Goal: Contribute content: Contribute content

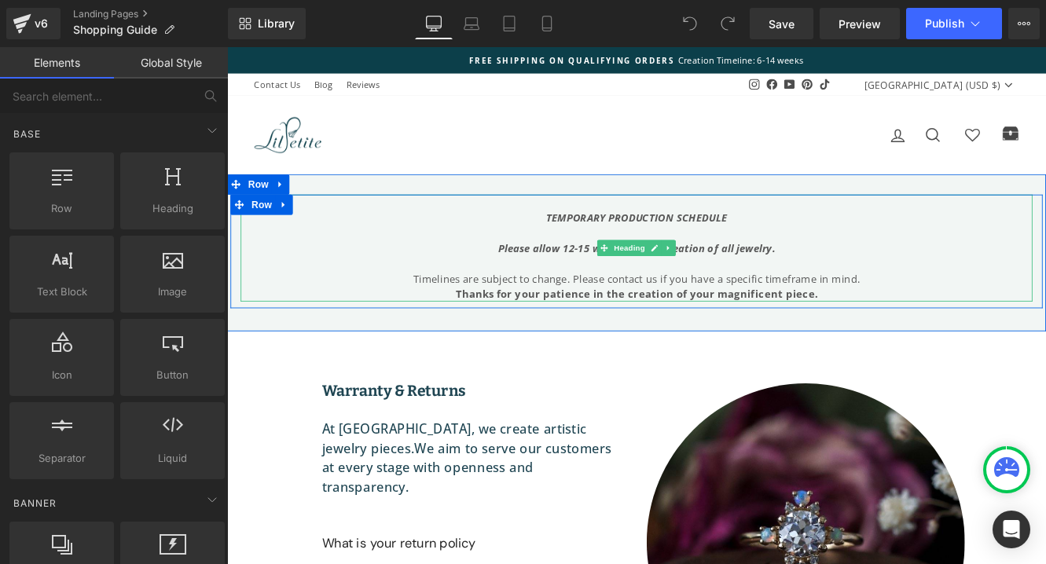
click at [607, 281] on icon "Please allow 12-15 weeks for the creation of all jewelry." at bounding box center [701, 281] width 321 height 16
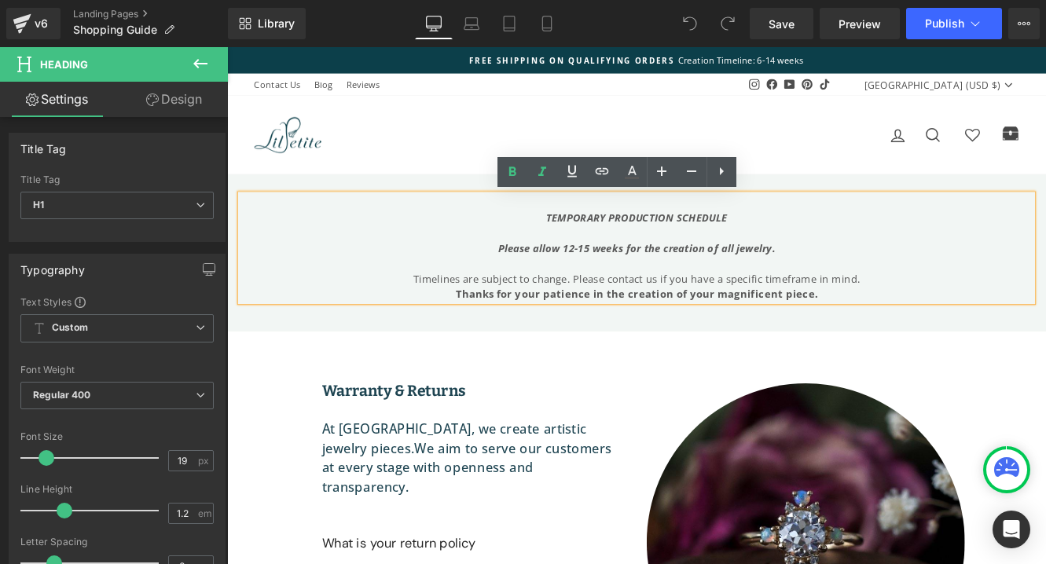
click at [716, 282] on icon "Please allow 12-15 weeks for the creation of all jewelry." at bounding box center [701, 281] width 321 height 16
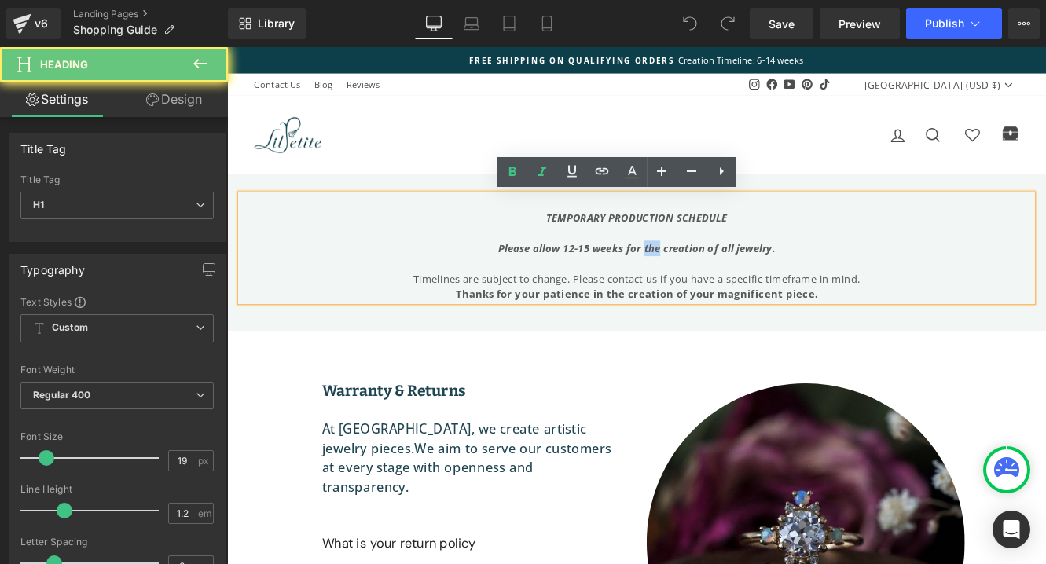
click at [716, 282] on icon "Please allow 12-15 weeks for the creation of all jewelry." at bounding box center [701, 281] width 321 height 16
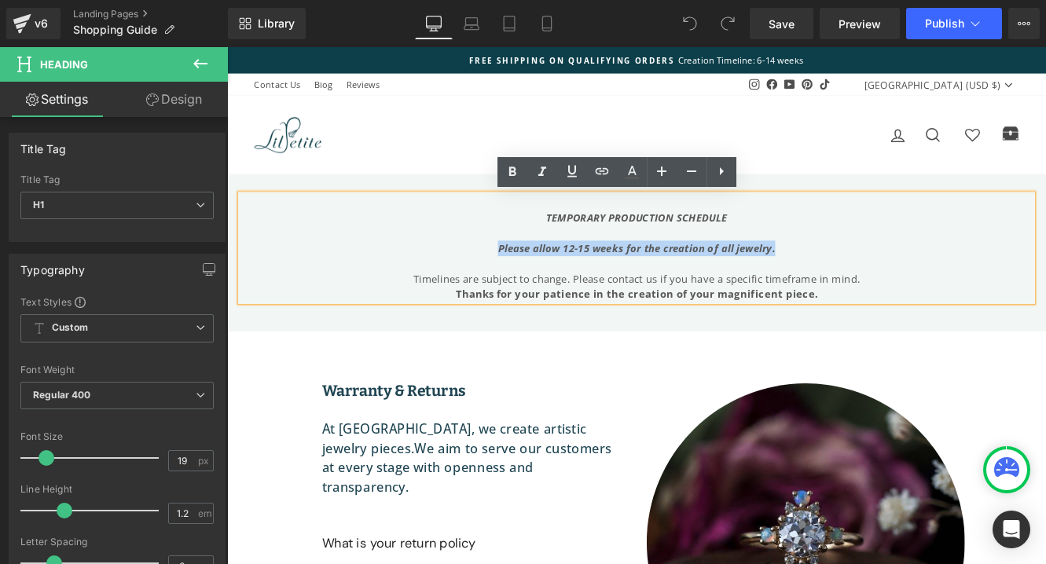
paste div
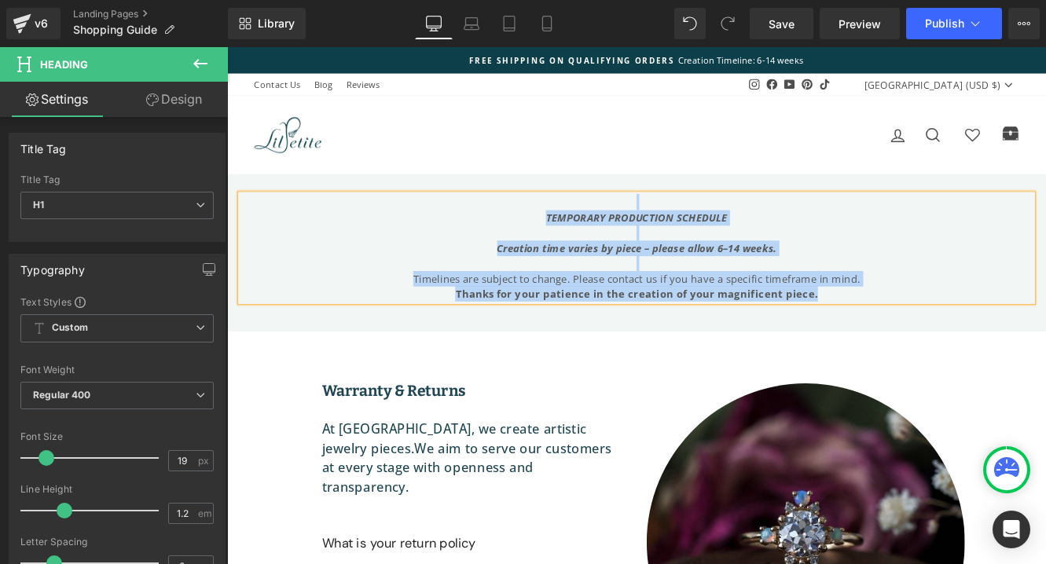
drag, startPoint x: 915, startPoint y: 336, endPoint x: 773, endPoint y: 208, distance: 190.3
click at [469, 230] on div "TEMPORARY PRODUCTION SCHEDULE Creation time varies by piece – please allow 6–14…" at bounding box center [702, 280] width 919 height 124
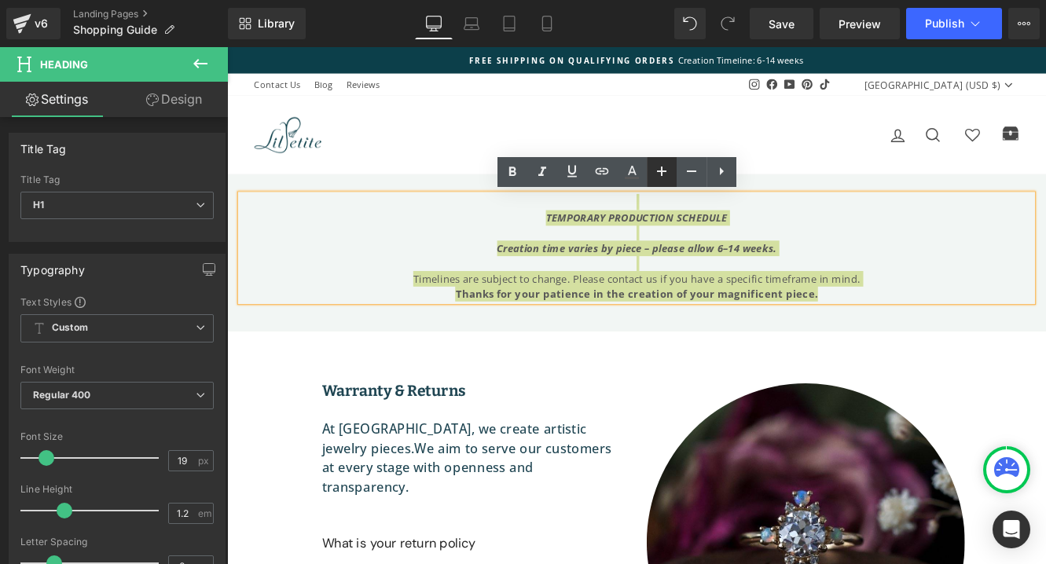
click at [661, 174] on icon at bounding box center [661, 171] width 9 height 9
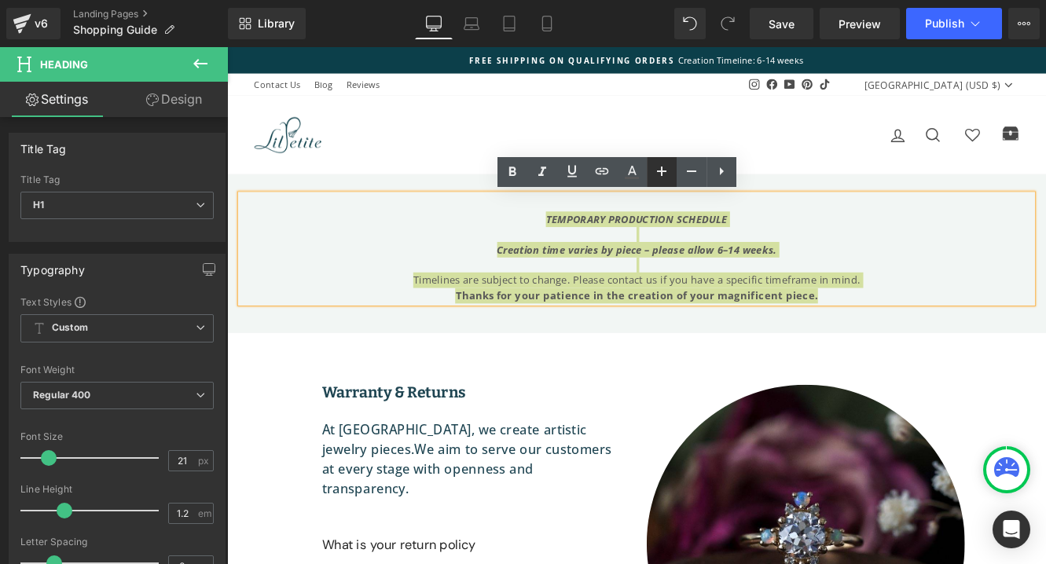
click at [665, 172] on icon at bounding box center [661, 171] width 19 height 19
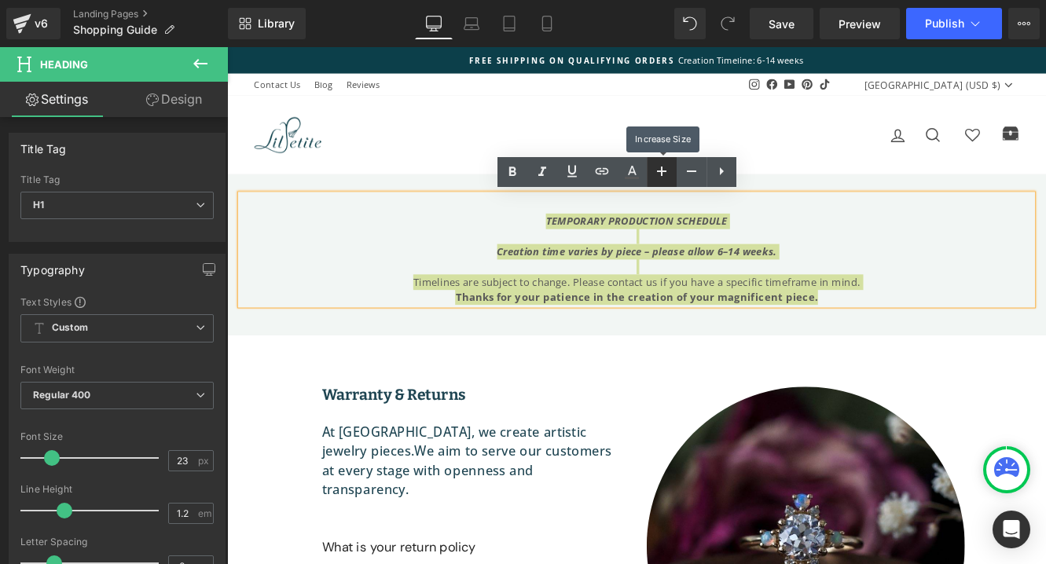
click at [665, 172] on icon at bounding box center [661, 171] width 19 height 19
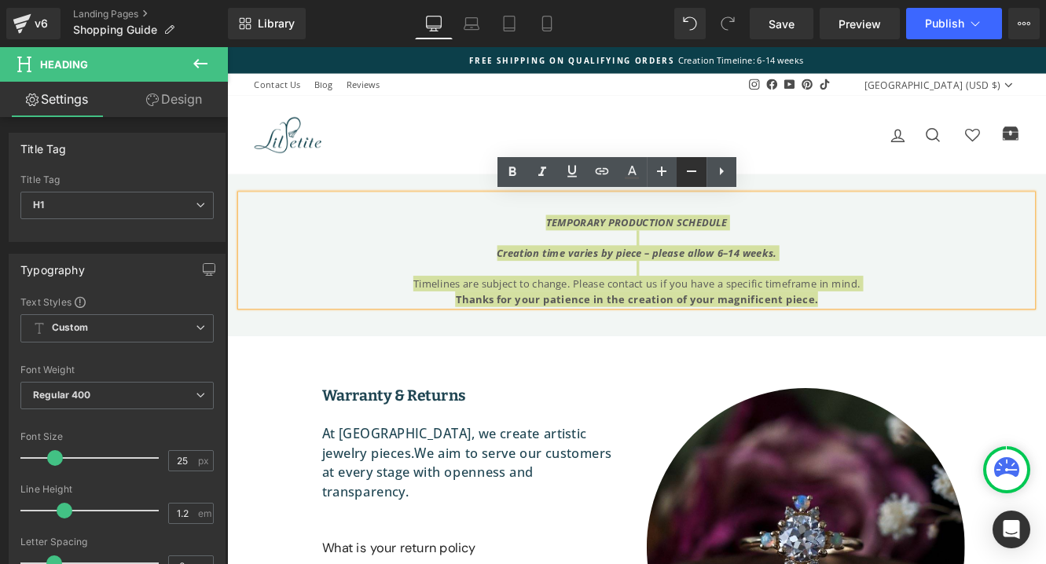
click at [691, 174] on icon at bounding box center [691, 171] width 19 height 19
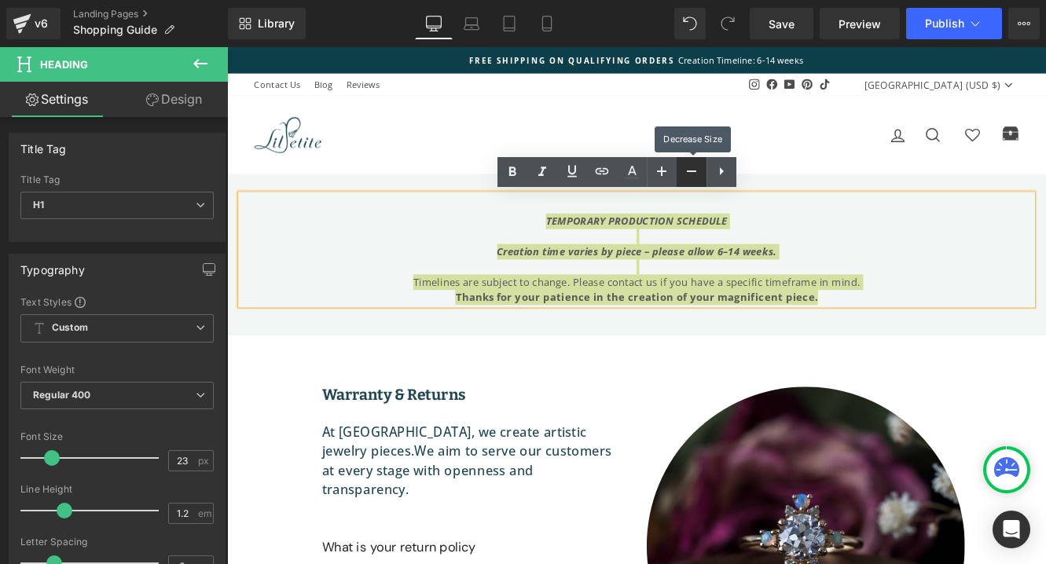
click at [691, 174] on icon at bounding box center [691, 171] width 19 height 19
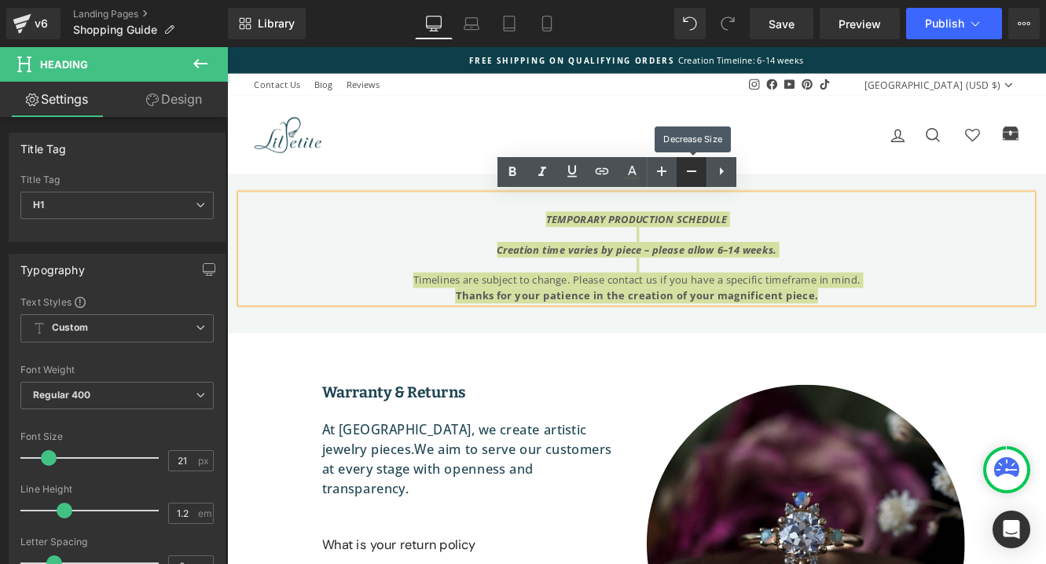
click at [691, 174] on icon at bounding box center [691, 171] width 19 height 19
type input "19"
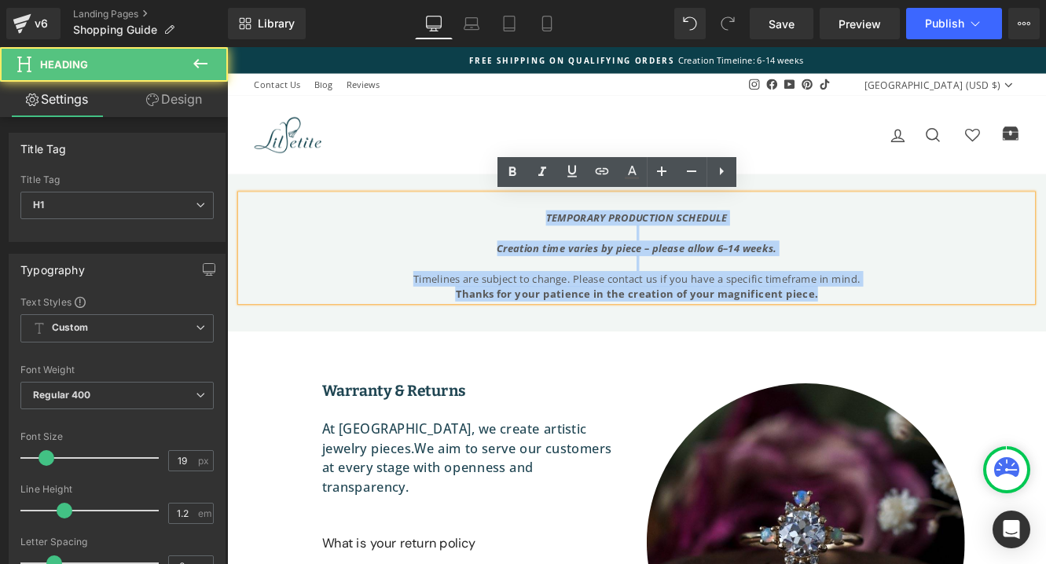
click at [764, 333] on strong "Thanks for your patience in the creation of your magnificent piece." at bounding box center [702, 333] width 420 height 16
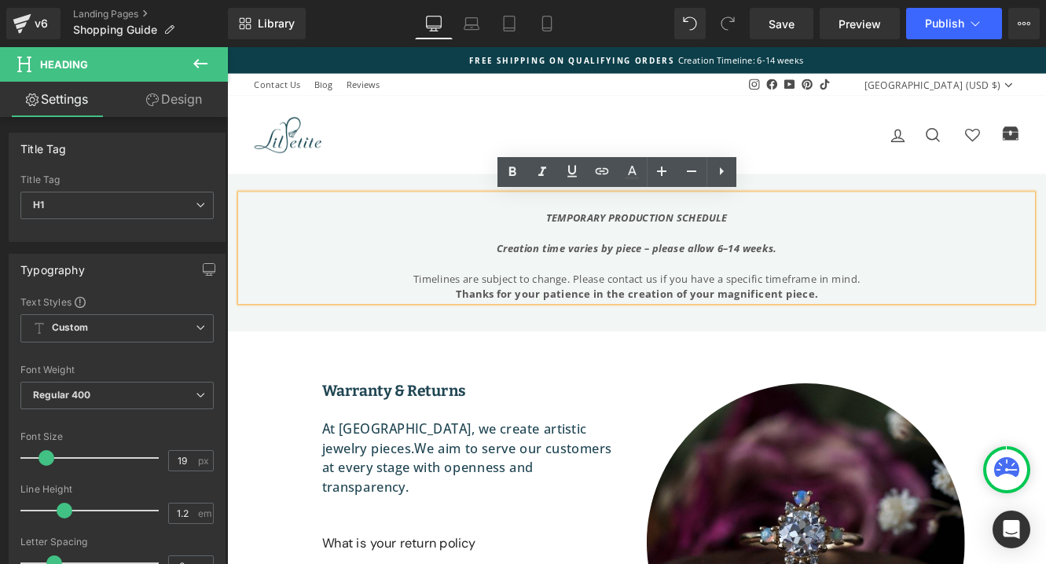
click at [798, 267] on div at bounding box center [702, 263] width 919 height 18
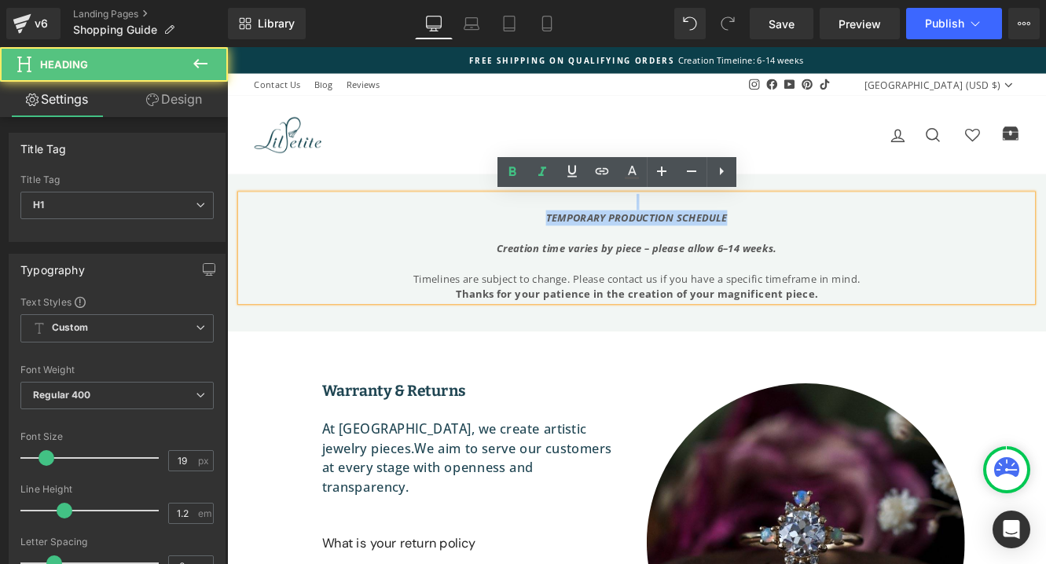
drag, startPoint x: 805, startPoint y: 246, endPoint x: 551, endPoint y: 233, distance: 254.9
click at [551, 233] on div "TEMPORARY PRODUCTION SCHEDULE Creation time varies by piece – please allow 6–14…" at bounding box center [702, 280] width 919 height 124
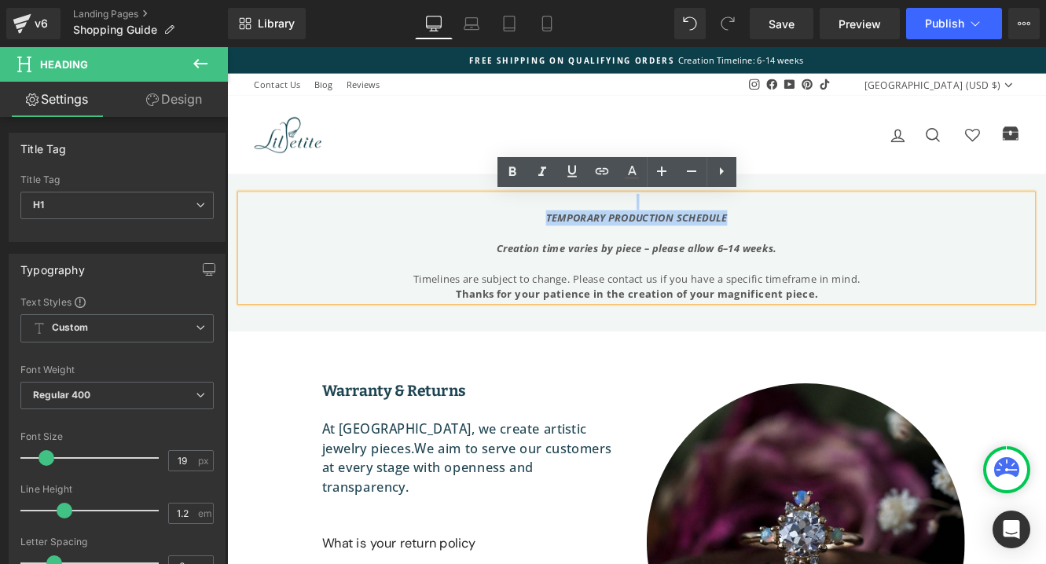
click at [677, 250] on icon "TEMPORARY PRODUCTION SCHEDULE" at bounding box center [702, 245] width 211 height 16
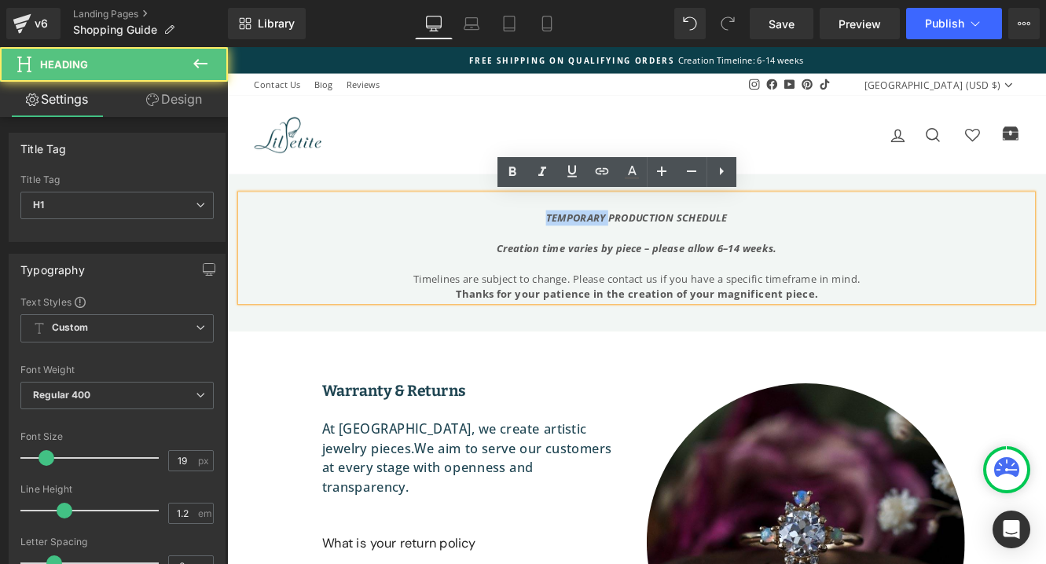
drag, startPoint x: 666, startPoint y: 242, endPoint x: 556, endPoint y: 236, distance: 110.2
click at [556, 237] on div "TEMPORARY PRODUCTION SCHEDULE" at bounding box center [702, 246] width 919 height 18
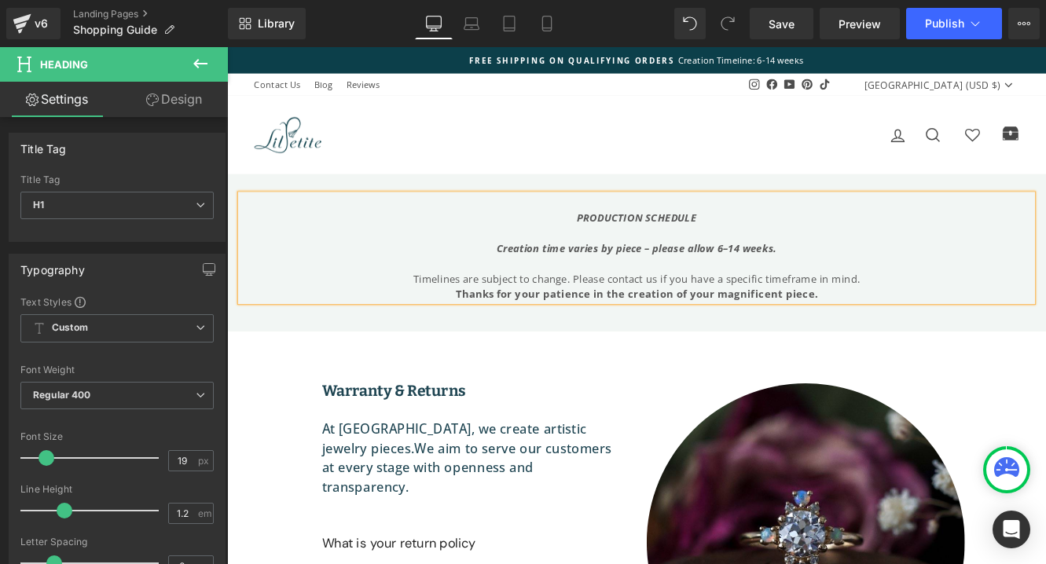
click at [702, 244] on icon "PRODUCTION SCHEDULE" at bounding box center [702, 245] width 138 height 16
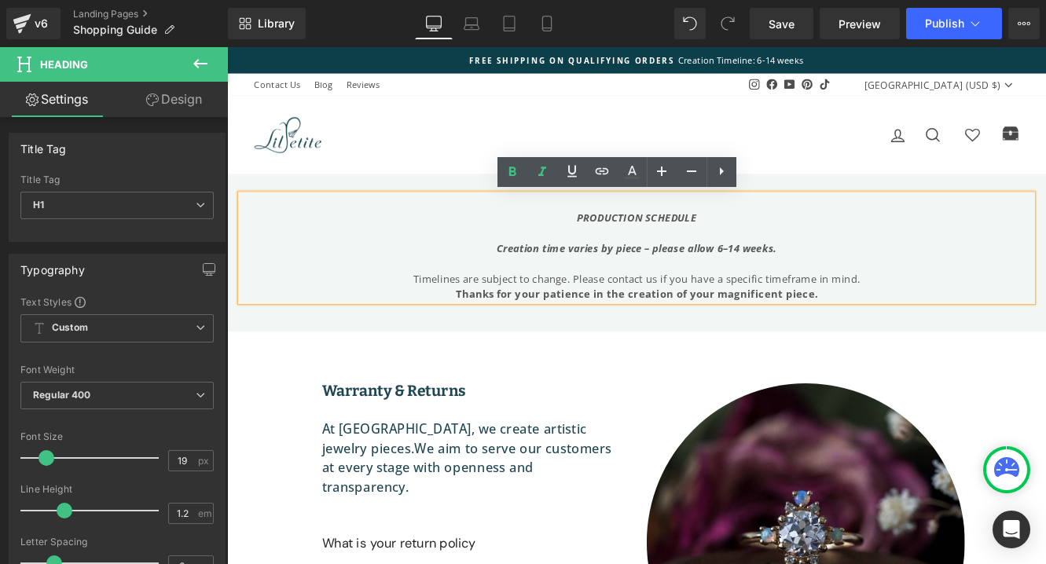
click at [686, 246] on icon "PRODUCTION SCHEDULE" at bounding box center [702, 245] width 138 height 16
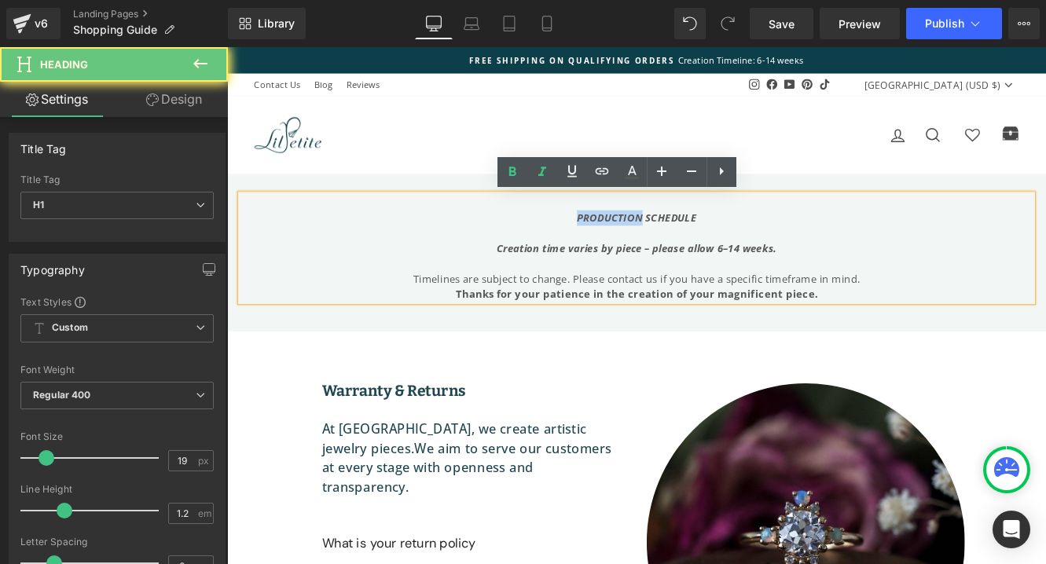
click at [686, 246] on icon "PRODUCTION SCHEDULE" at bounding box center [702, 245] width 138 height 16
click at [675, 251] on icon "PRODUCTION SCHEDULE" at bounding box center [702, 245] width 138 height 16
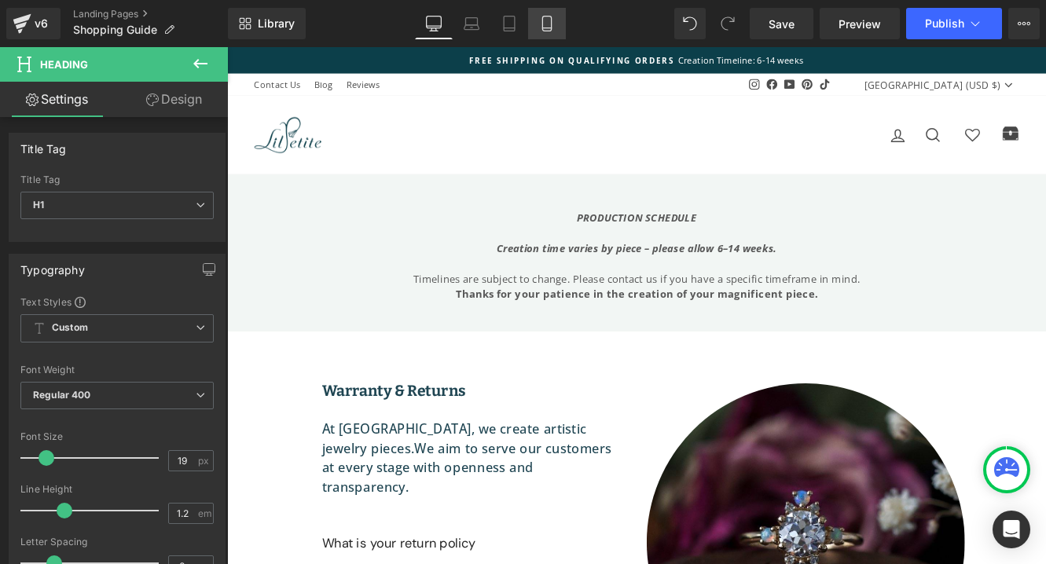
click at [540, 27] on icon at bounding box center [547, 24] width 16 height 16
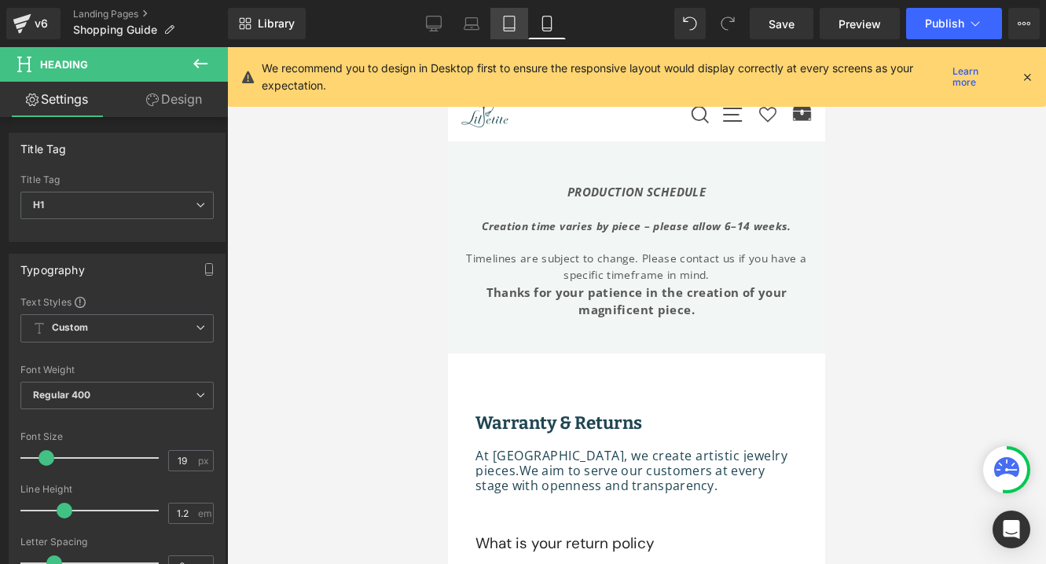
click at [509, 24] on icon at bounding box center [509, 24] width 16 height 16
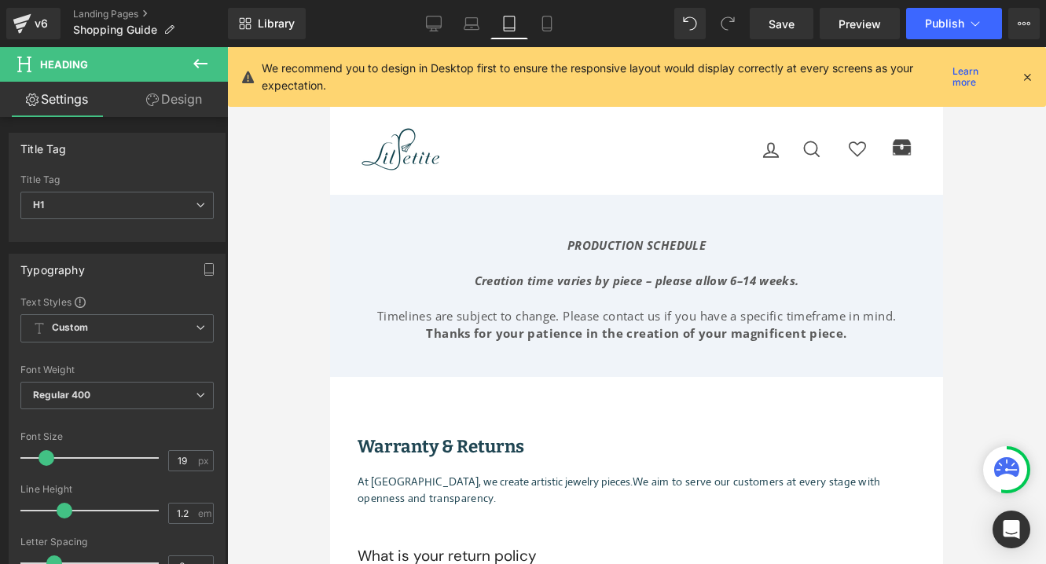
scroll to position [53, 0]
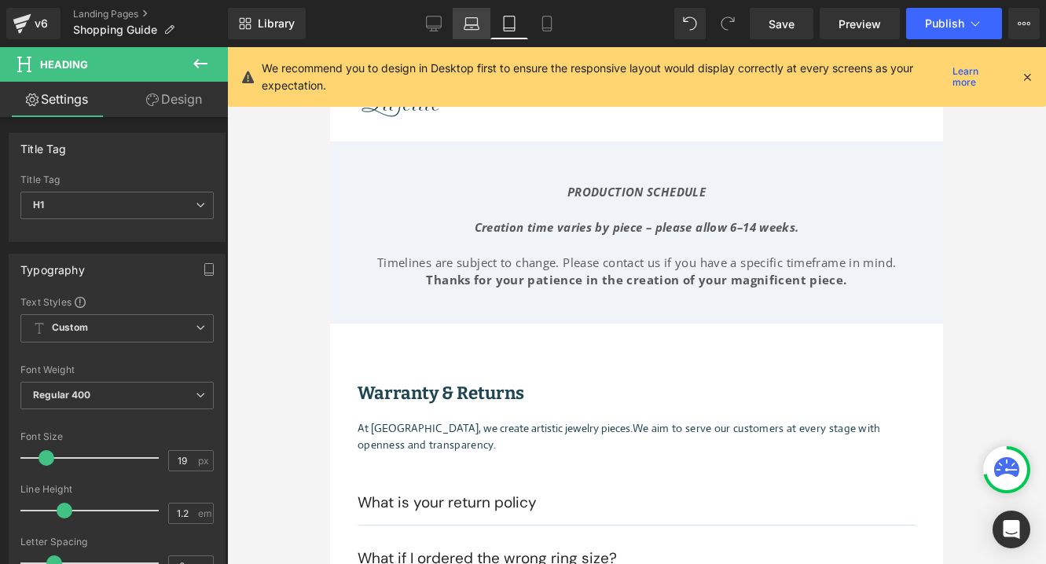
click at [477, 28] on icon at bounding box center [472, 24] width 16 height 16
type input "100"
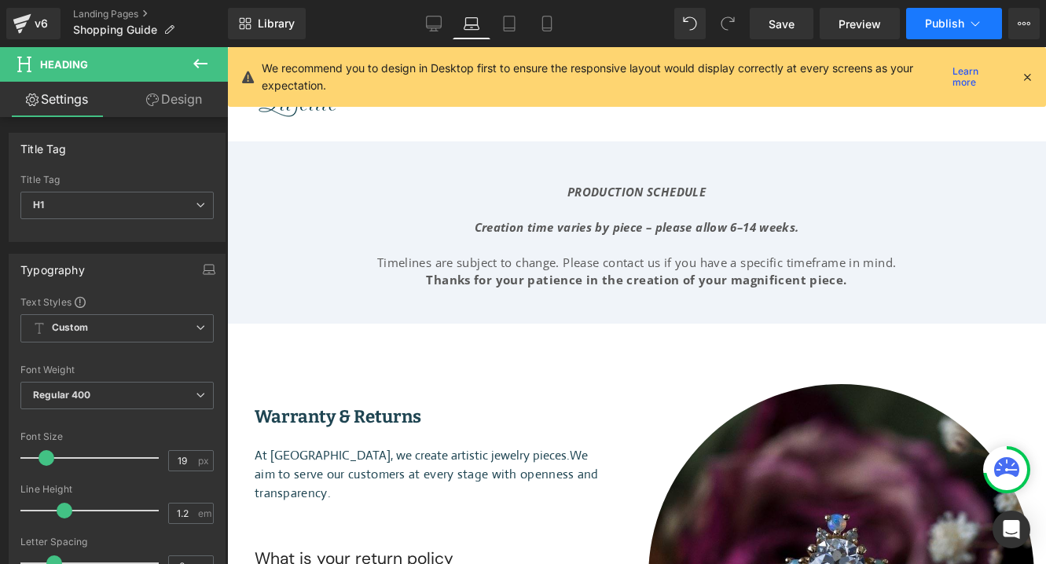
click at [941, 24] on span "Publish" at bounding box center [944, 23] width 39 height 13
drag, startPoint x: 863, startPoint y: 292, endPoint x: 651, endPoint y: 251, distance: 215.9
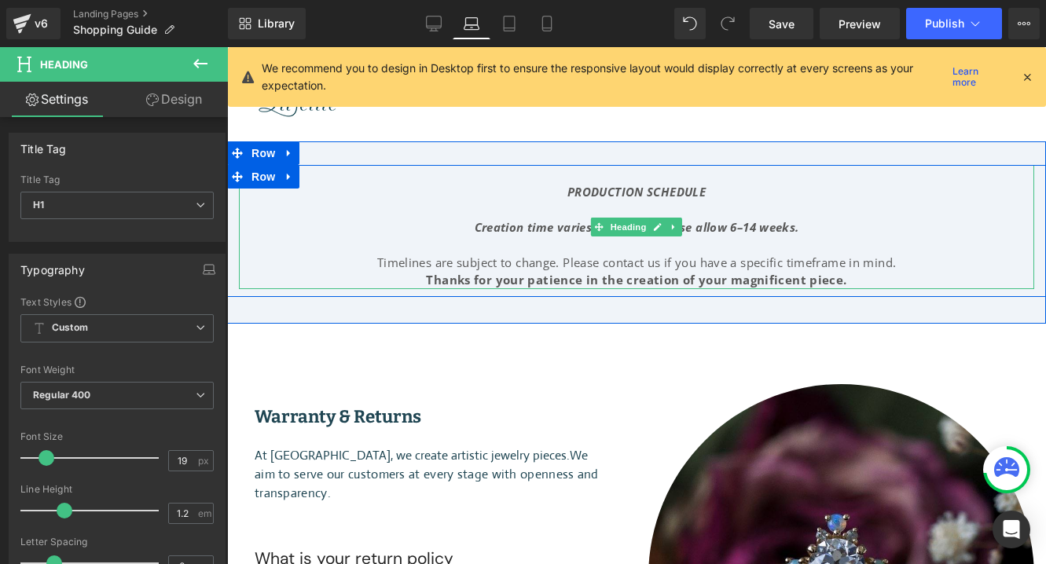
click at [831, 281] on strong "Thanks for your patience in the creation of your magnificent piece." at bounding box center [636, 280] width 420 height 16
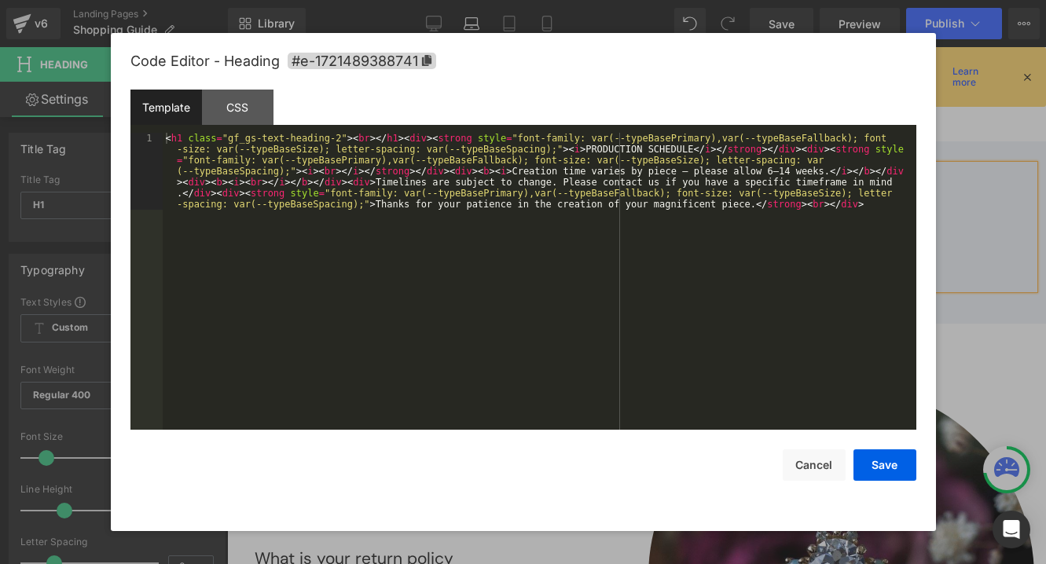
click at [791, 0] on div "You are previewing how the will restyle your page. You can not edit Elements in…" at bounding box center [523, 0] width 1046 height 0
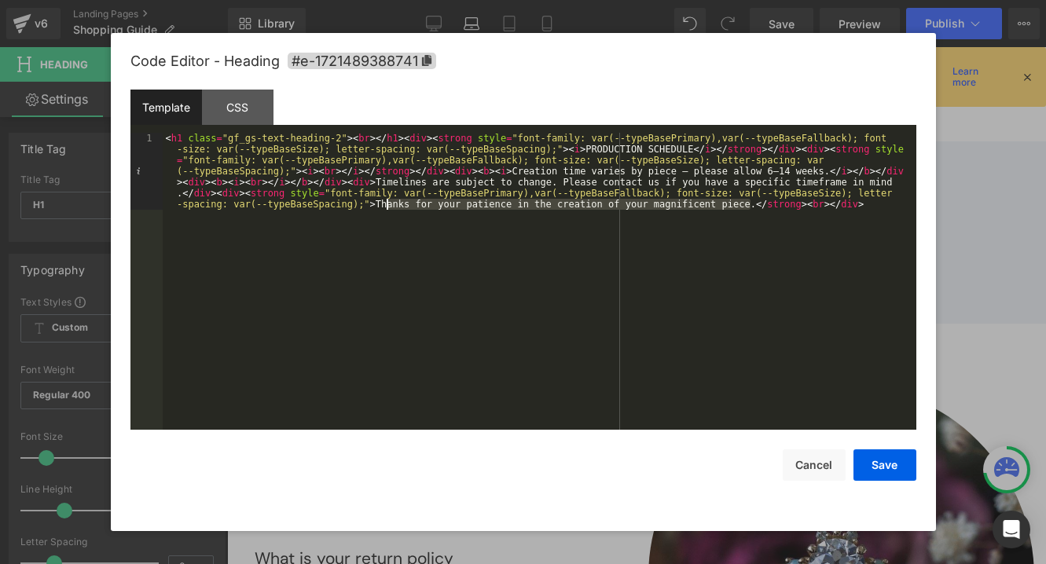
drag, startPoint x: 750, startPoint y: 202, endPoint x: 389, endPoint y: 207, distance: 361.5
click at [389, 207] on div "< h1 class = "gf_gs-text-heading-2" > < br > </ h1 > < div > < strong style = "…" at bounding box center [540, 358] width 754 height 451
drag, startPoint x: 376, startPoint y: 205, endPoint x: 750, endPoint y: 200, distance: 374.1
click at [750, 200] on div "< h1 class = "gf_gs-text-heading-2" > < br > </ h1 > < div > < strong style = "…" at bounding box center [540, 358] width 754 height 451
click at [824, 464] on button "Cancel" at bounding box center [814, 464] width 63 height 31
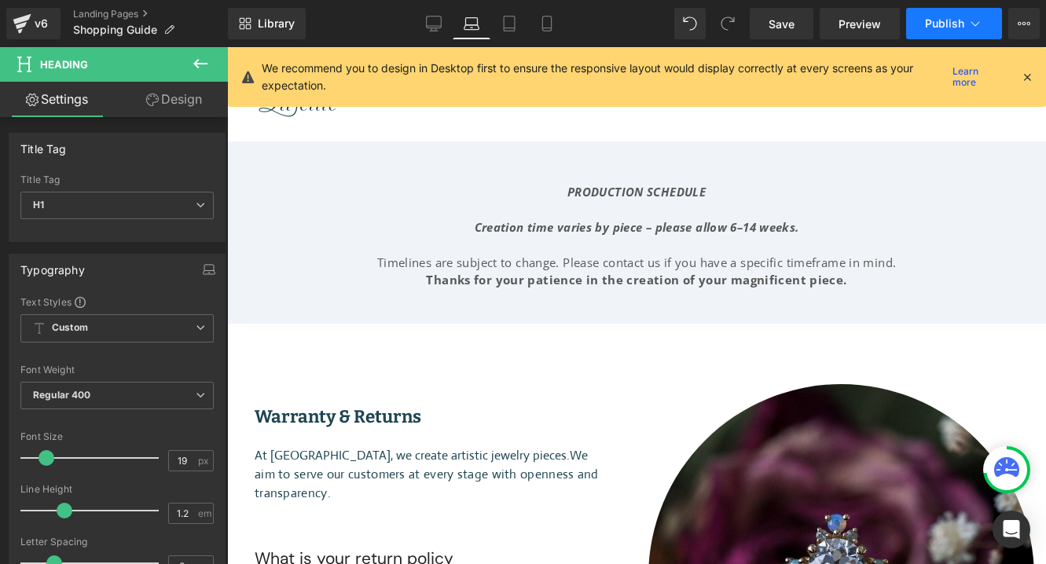
click at [963, 26] on span "Publish" at bounding box center [944, 23] width 39 height 13
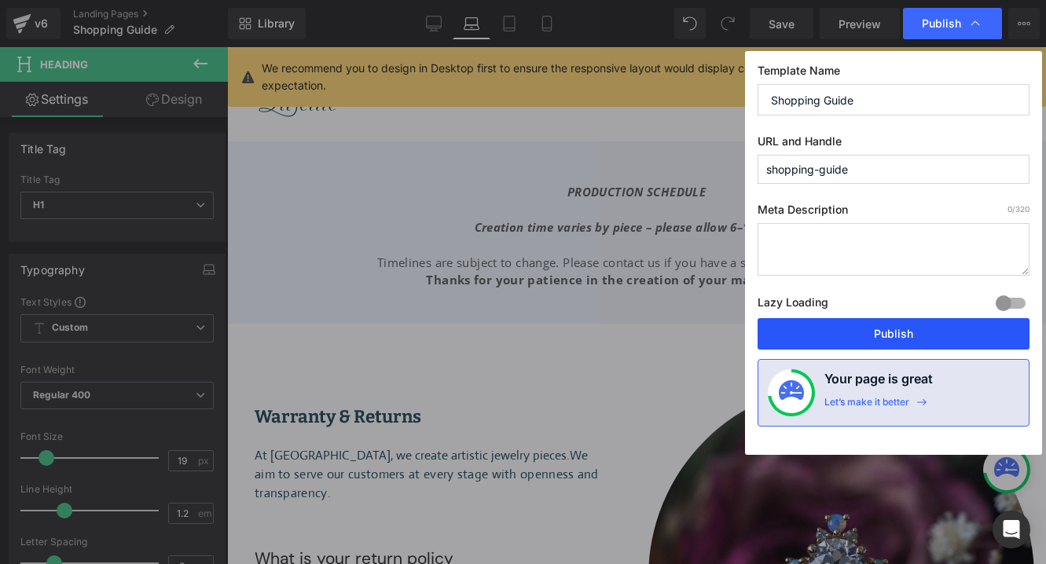
click at [826, 332] on button "Publish" at bounding box center [894, 333] width 272 height 31
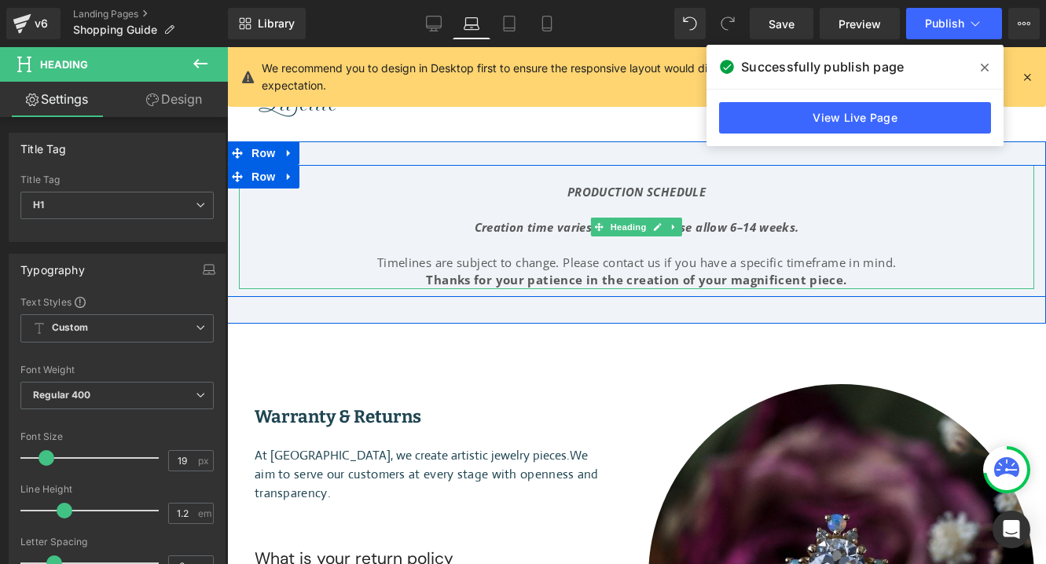
click at [576, 266] on div "Timelines are subject to change. Please contact us if you have a specific timef…" at bounding box center [636, 263] width 795 height 18
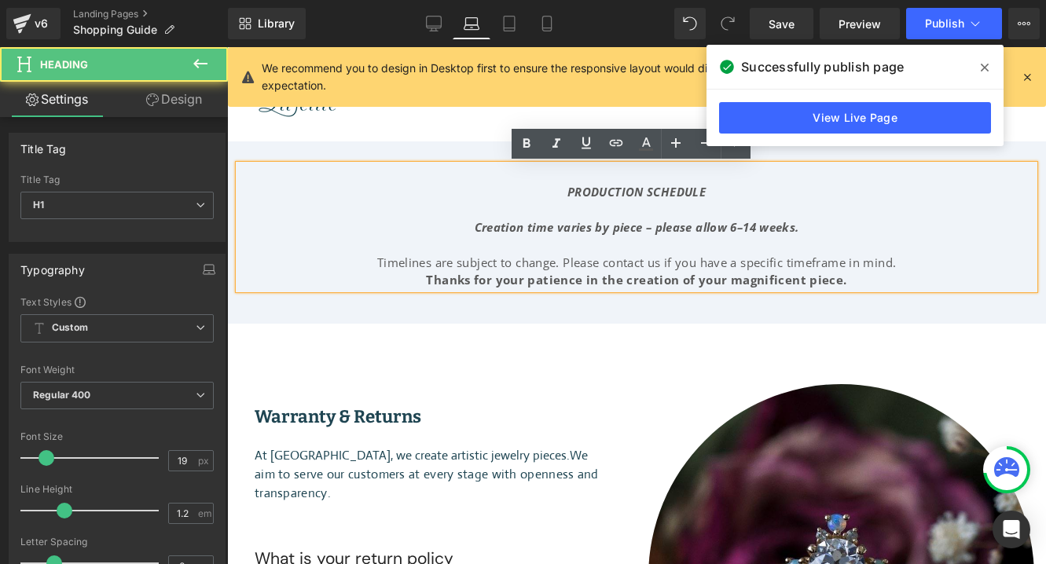
click at [636, 275] on strong "Thanks for your patience in the creation of your magnificent piece." at bounding box center [636, 280] width 420 height 16
click at [639, 266] on div "Timelines are subject to change. Please contact us if you have a specific timef…" at bounding box center [636, 263] width 795 height 18
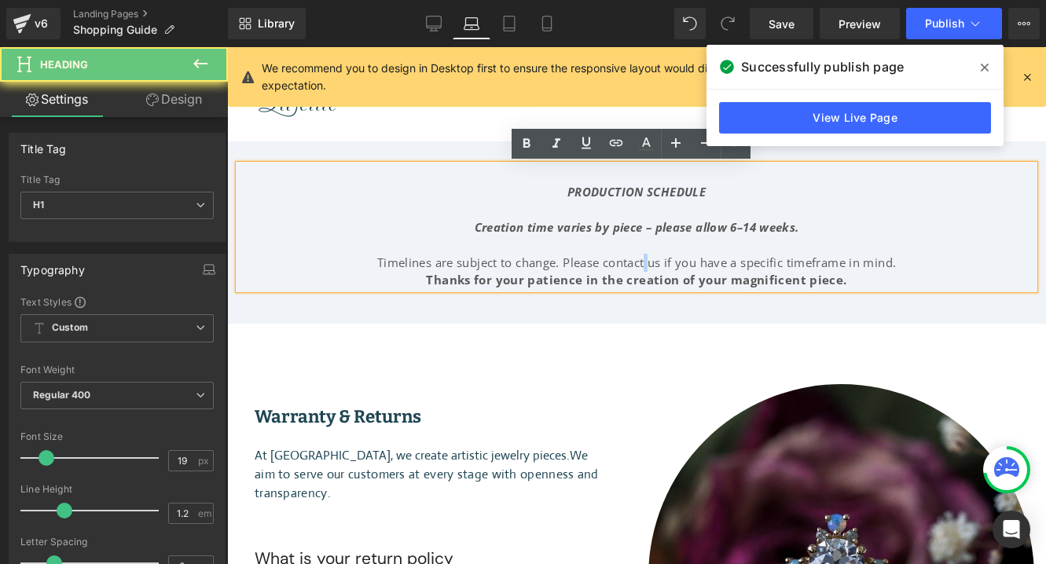
click at [639, 266] on div "Timelines are subject to change. Please contact us if you have a specific timef…" at bounding box center [636, 263] width 795 height 18
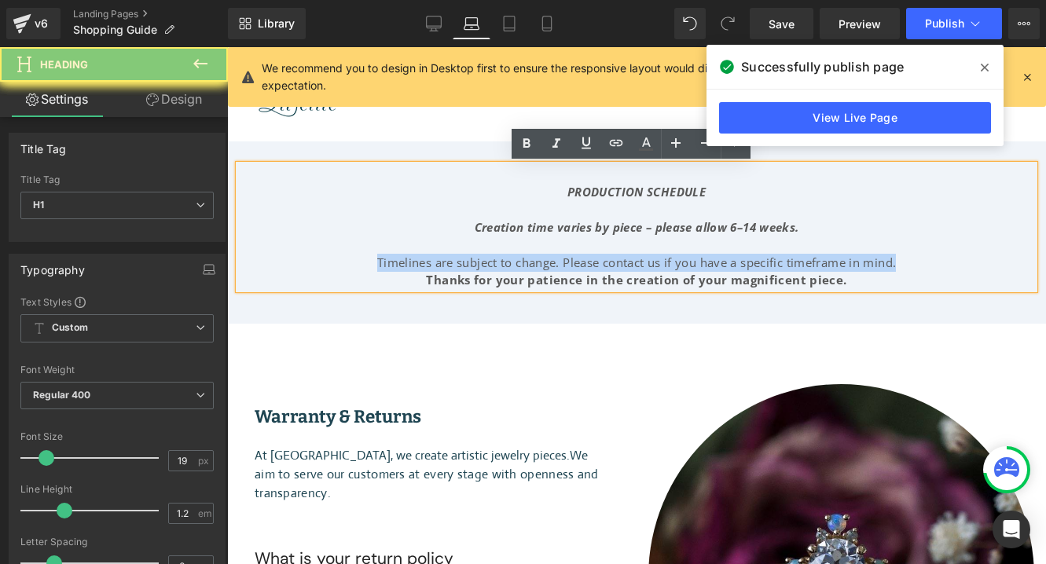
click at [639, 266] on div "Timelines are subject to change. Please contact us if you have a specific timef…" at bounding box center [636, 263] width 795 height 18
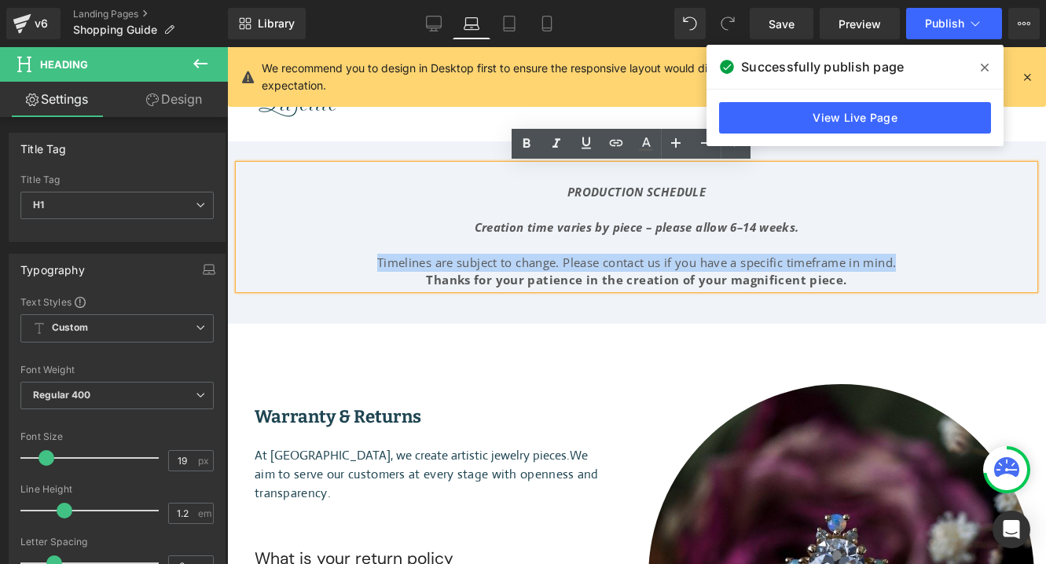
drag, startPoint x: 809, startPoint y: 267, endPoint x: 786, endPoint y: 295, distance: 36.8
click at [809, 268] on div "Timelines are subject to change. Please contact us if you have a specific timef…" at bounding box center [636, 263] width 795 height 18
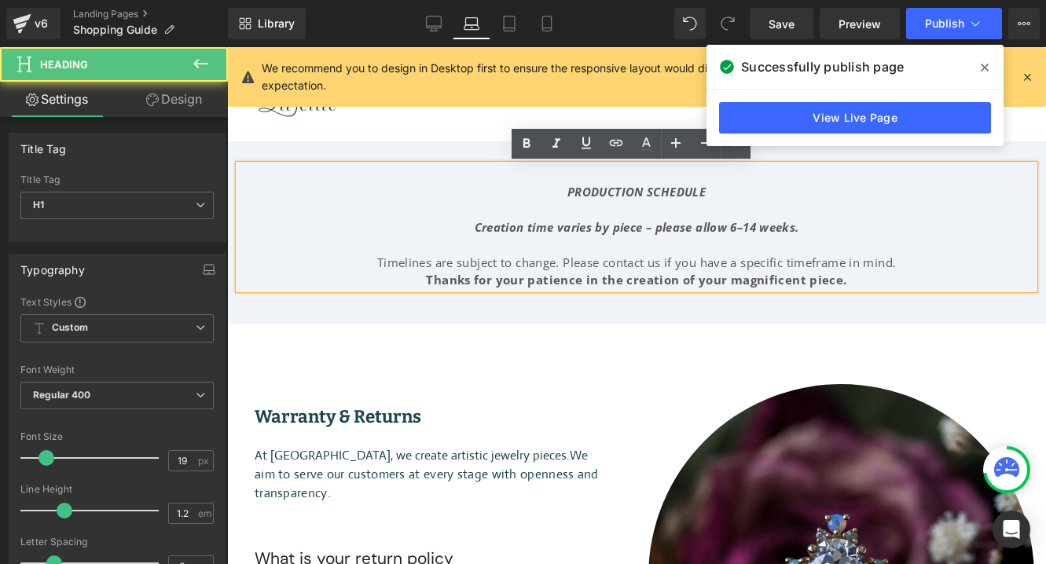
click at [769, 303] on div "PRODUCTION SCHEDULE Creation time varies by piece – please allow 6–14 weeks. Ti…" at bounding box center [636, 232] width 819 height 182
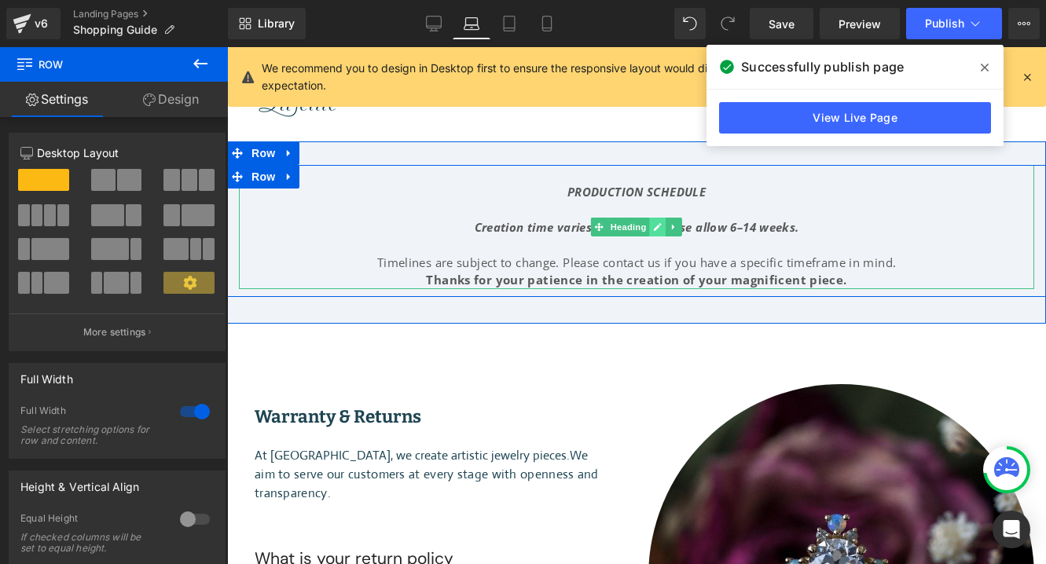
click at [654, 229] on icon at bounding box center [658, 227] width 8 height 8
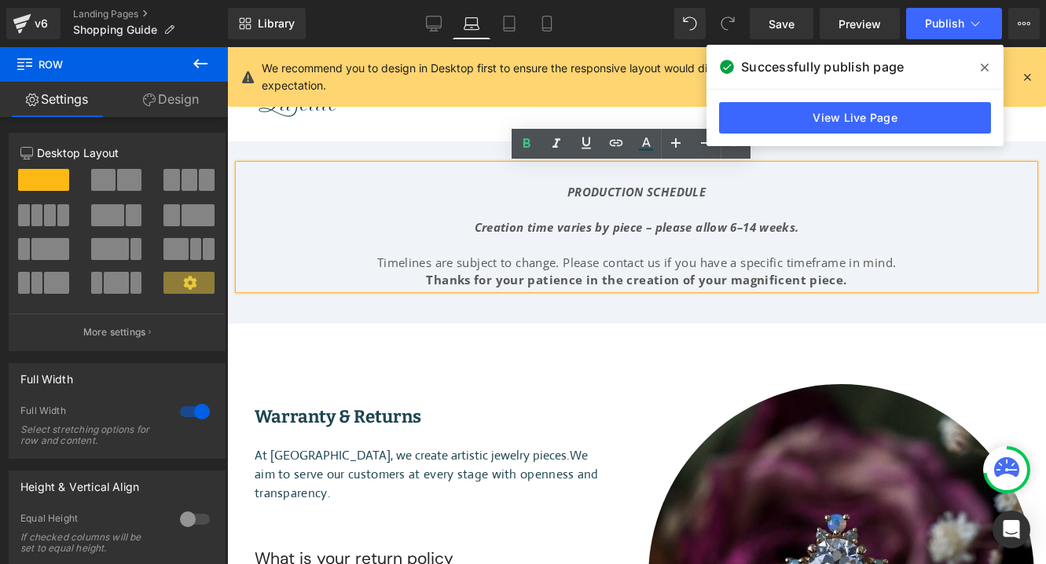
click at [690, 263] on div "Timelines are subject to change. Please contact us if you have a specific timef…" at bounding box center [636, 263] width 795 height 18
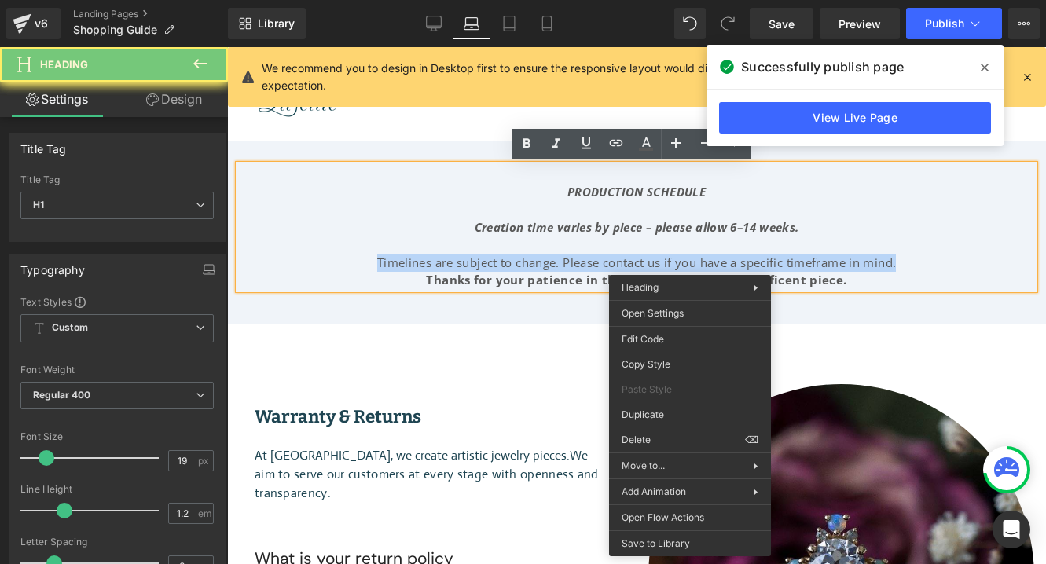
scroll to position [46, 0]
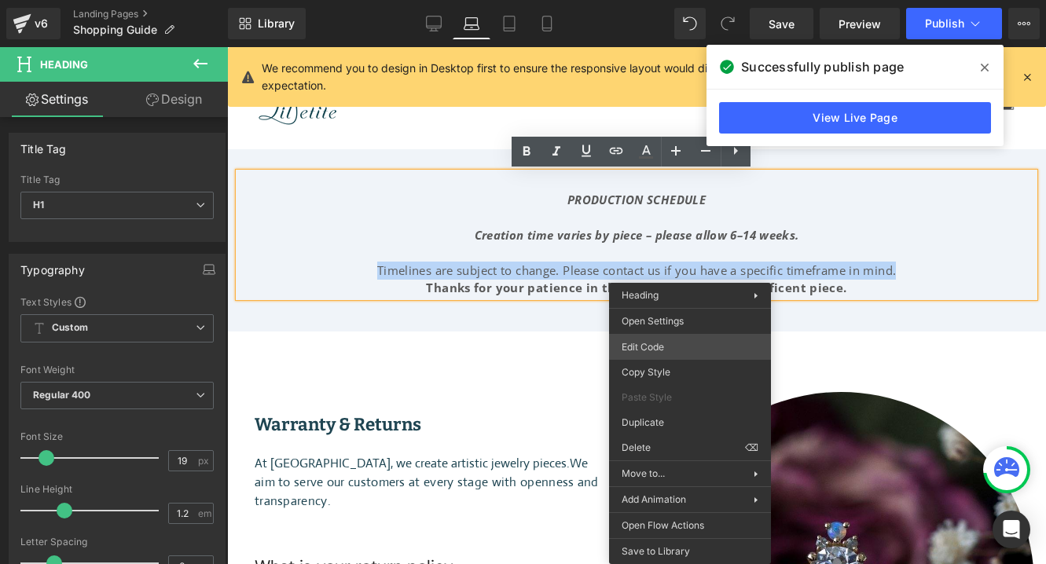
click at [670, 0] on div "You are previewing how the will restyle your page. You can not edit Elements in…" at bounding box center [523, 0] width 1046 height 0
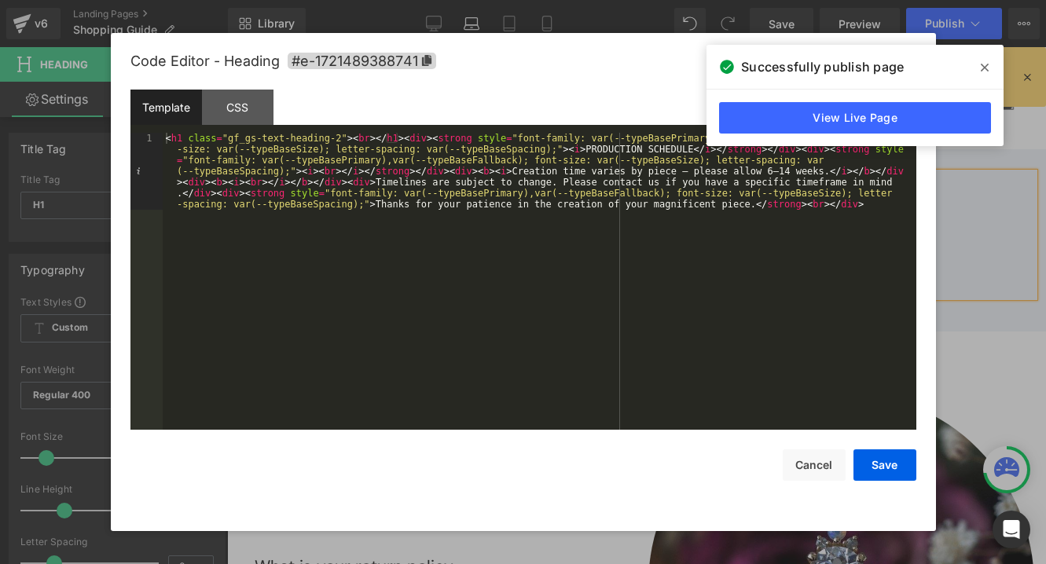
click at [985, 67] on icon at bounding box center [985, 68] width 8 height 8
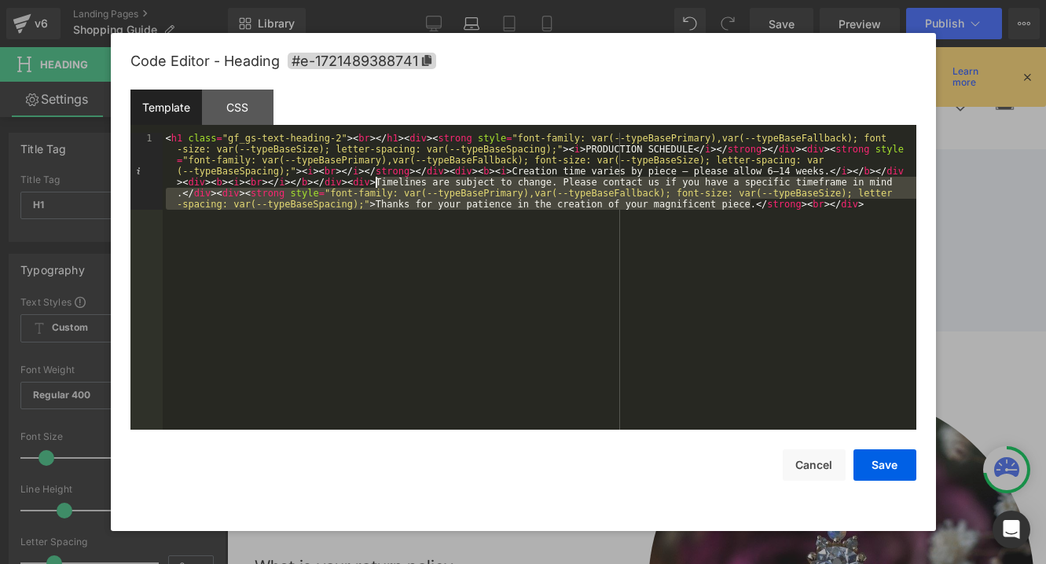
drag, startPoint x: 753, startPoint y: 205, endPoint x: 376, endPoint y: 182, distance: 377.9
click at [376, 182] on div "< h1 class = "gf_gs-text-heading-2" > < br > </ h1 > < div > < strong style = "…" at bounding box center [540, 358] width 754 height 451
click at [375, 183] on div "< h1 class = "gf_gs-text-heading-2" > < br > </ h1 > < div > < strong style = "…" at bounding box center [540, 358] width 754 height 451
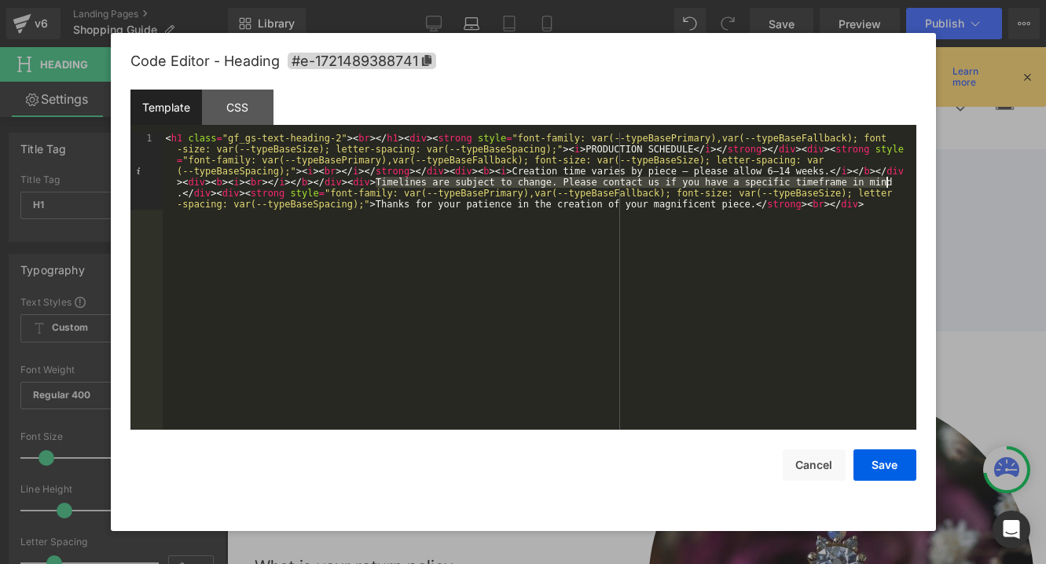
drag, startPoint x: 376, startPoint y: 181, endPoint x: 901, endPoint y: 182, distance: 524.1
click at [901, 182] on div "< h1 class = "gf_gs-text-heading-2" > < br > </ h1 > < div > < strong style = "…" at bounding box center [540, 358] width 754 height 451
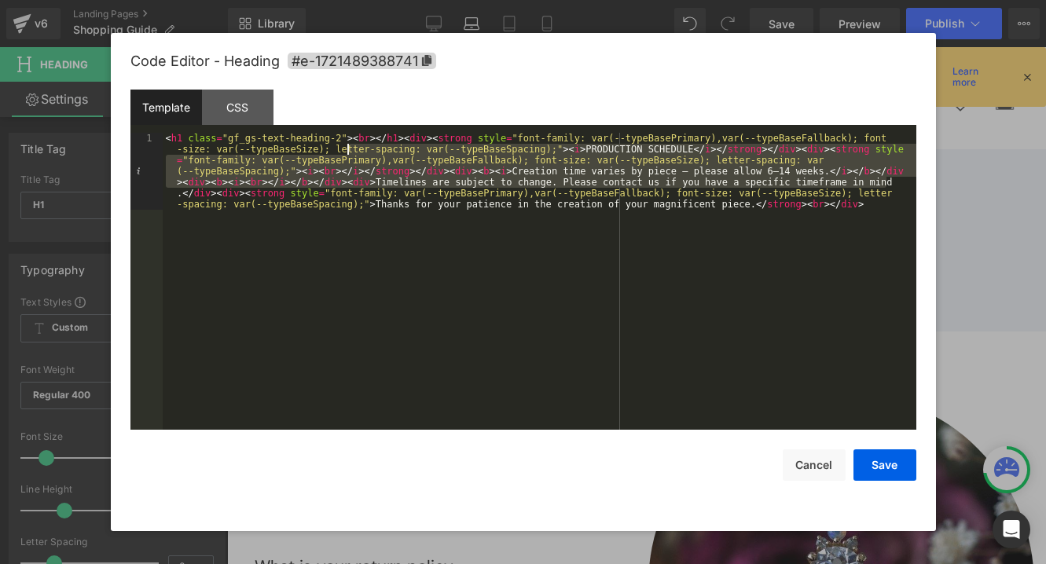
drag, startPoint x: 900, startPoint y: 182, endPoint x: 423, endPoint y: 174, distance: 477.1
click at [329, 156] on div "< h1 class = "gf_gs-text-heading-2" > < br > </ h1 > < div > < strong style = "…" at bounding box center [540, 358] width 754 height 451
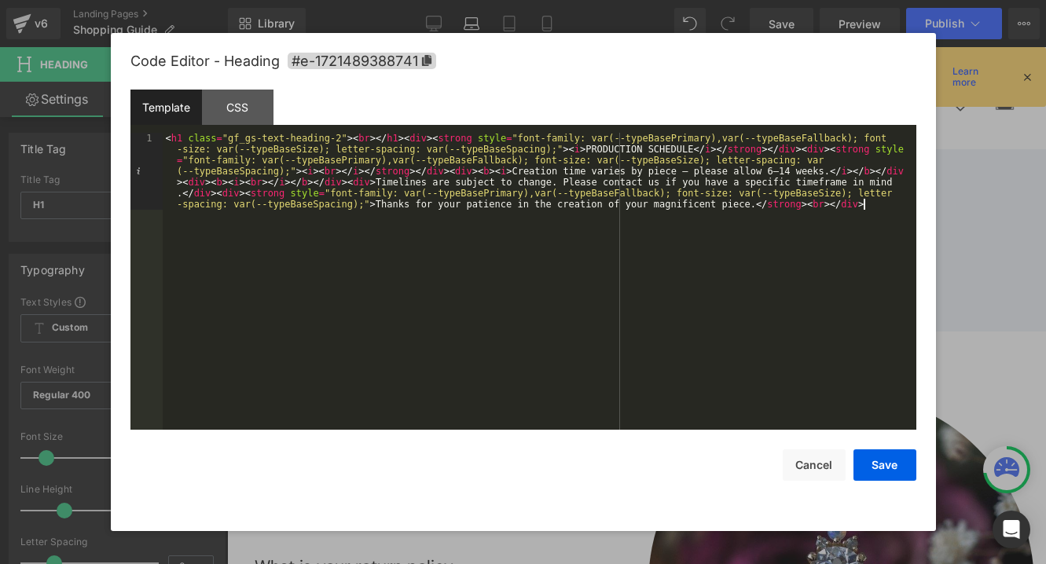
drag, startPoint x: 882, startPoint y: 214, endPoint x: 905, endPoint y: 182, distance: 39.9
click at [882, 214] on div "< h1 class = "gf_gs-text-heading-2" > < br > </ h1 > < div > < strong style = "…" at bounding box center [540, 358] width 754 height 451
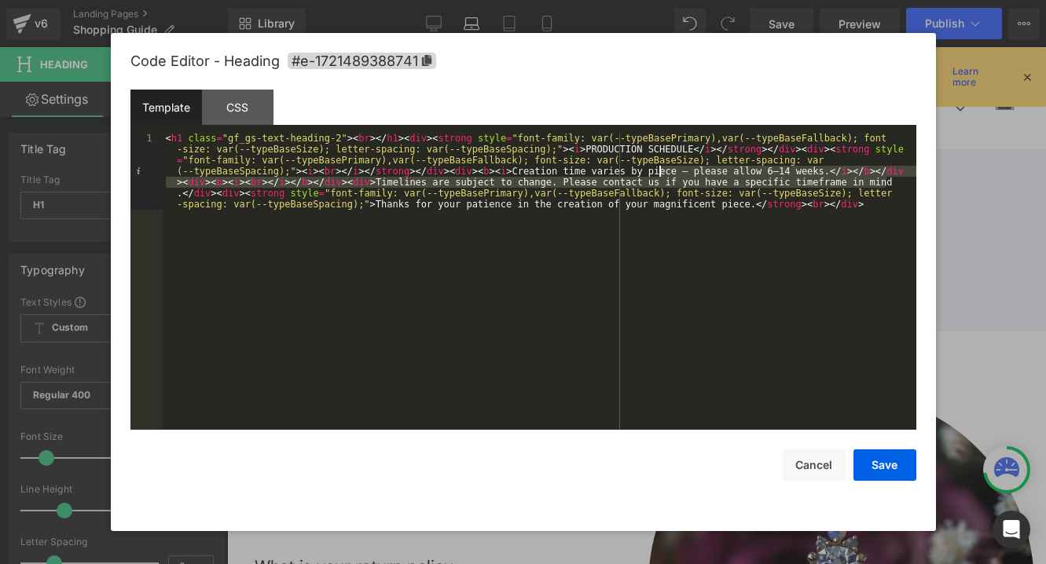
drag, startPoint x: 901, startPoint y: 180, endPoint x: 803, endPoint y: 182, distance: 97.5
click at [660, 168] on div "< h1 class = "gf_gs-text-heading-2" > < br > </ h1 > < div > < strong style = "…" at bounding box center [540, 358] width 754 height 451
click at [842, 182] on div "< h1 class = "gf_gs-text-heading-2" > < br > </ h1 > < div > < strong style = "…" at bounding box center [540, 358] width 754 height 451
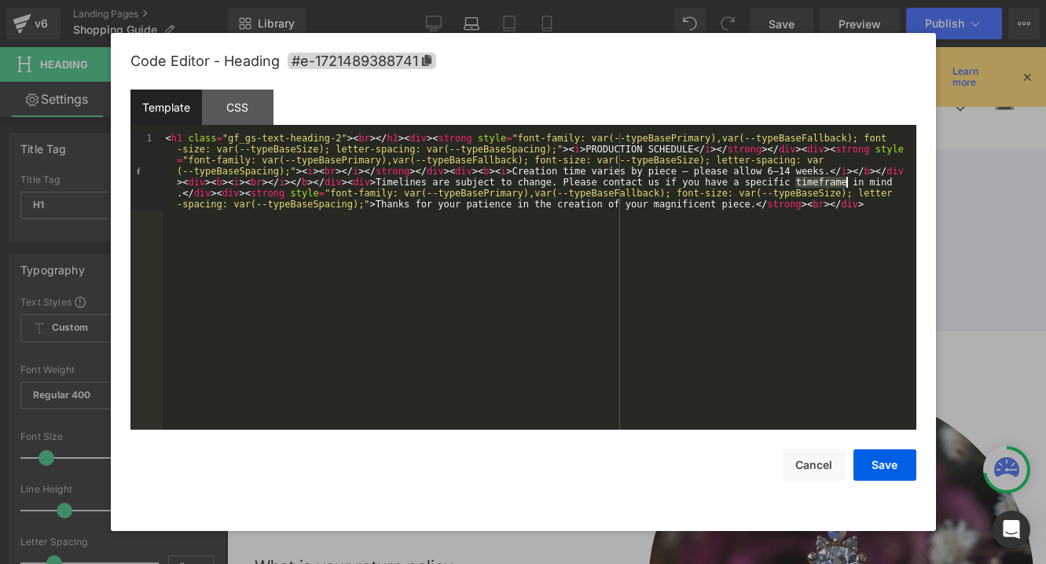
click at [842, 182] on div "< h1 class = "gf_gs-text-heading-2" > < br > </ h1 > < div > < strong style = "…" at bounding box center [540, 358] width 754 height 451
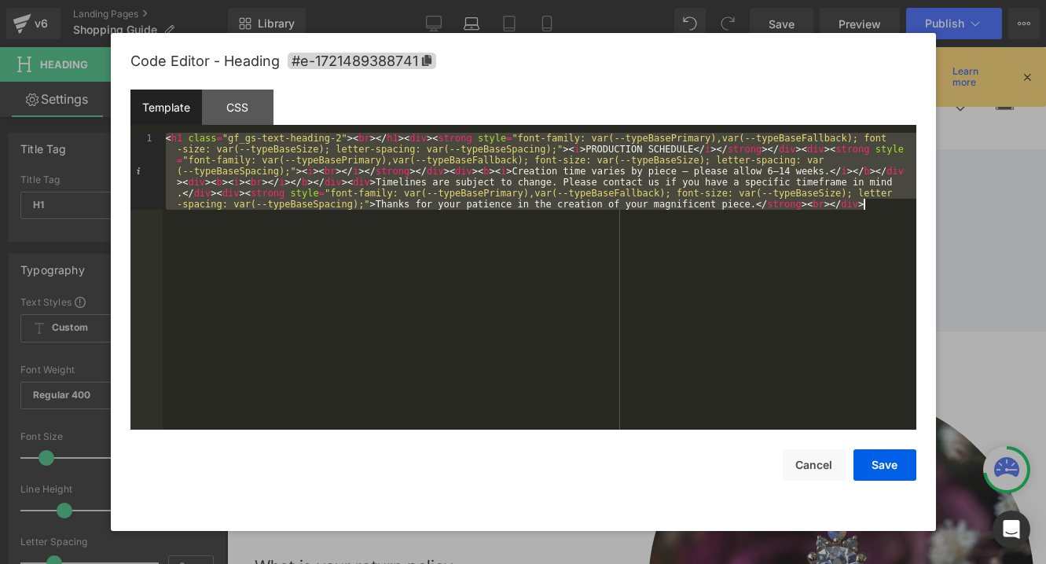
drag, startPoint x: 836, startPoint y: 185, endPoint x: 864, endPoint y: 180, distance: 28.8
click at [837, 185] on div "< h1 class = "gf_gs-text-heading-2" > < br > </ h1 > < div > < strong style = "…" at bounding box center [540, 358] width 754 height 451
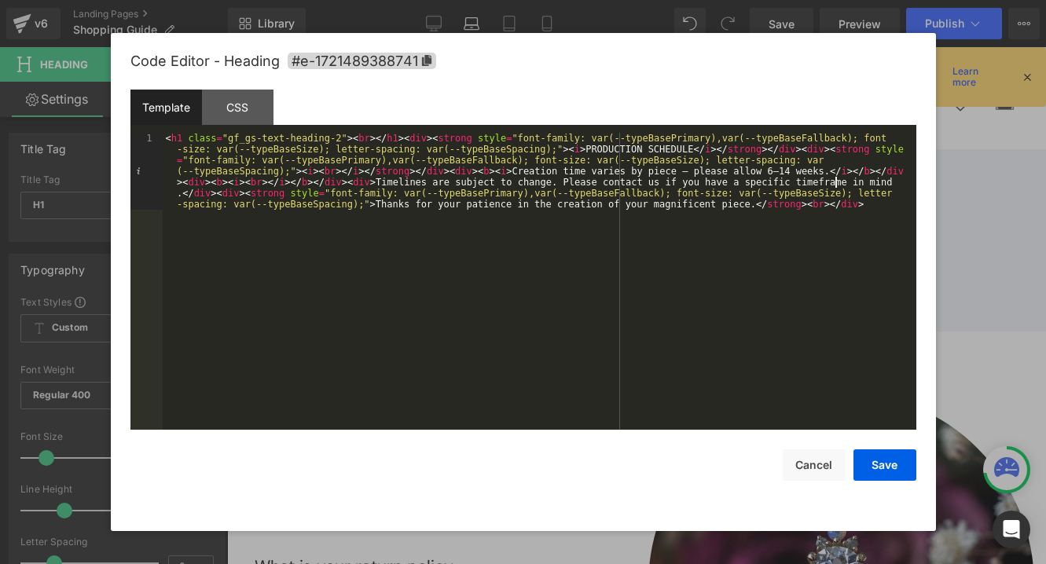
click at [888, 182] on div "< h1 class = "gf_gs-text-heading-2" > < br > </ h1 > < div > < strong style = "…" at bounding box center [540, 358] width 754 height 451
drag, startPoint x: 897, startPoint y: 182, endPoint x: 350, endPoint y: 164, distance: 546.4
click at [846, 179] on div "< h1 class = "gf_gs-text-heading-2" > < br > </ h1 > < div > < strong style = "…" at bounding box center [540, 358] width 754 height 451
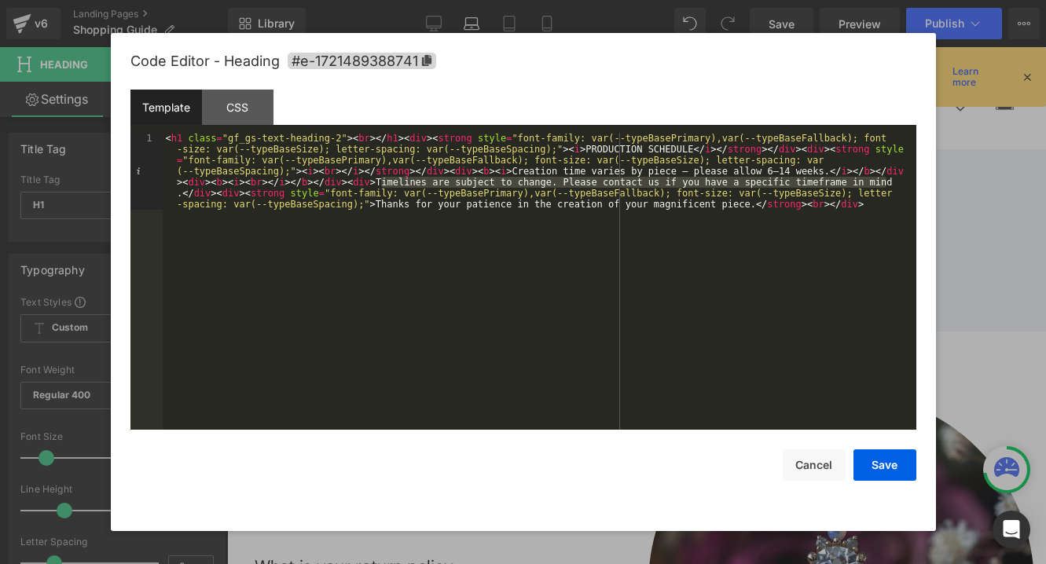
drag, startPoint x: 380, startPoint y: 182, endPoint x: 898, endPoint y: 183, distance: 517.8
click at [898, 183] on div "< h1 class = "gf_gs-text-heading-2" > < br > </ h1 > < div > < strong style = "…" at bounding box center [540, 358] width 754 height 451
drag, startPoint x: 820, startPoint y: 464, endPoint x: 713, endPoint y: 74, distance: 403.9
click at [820, 464] on button "Cancel" at bounding box center [814, 464] width 63 height 31
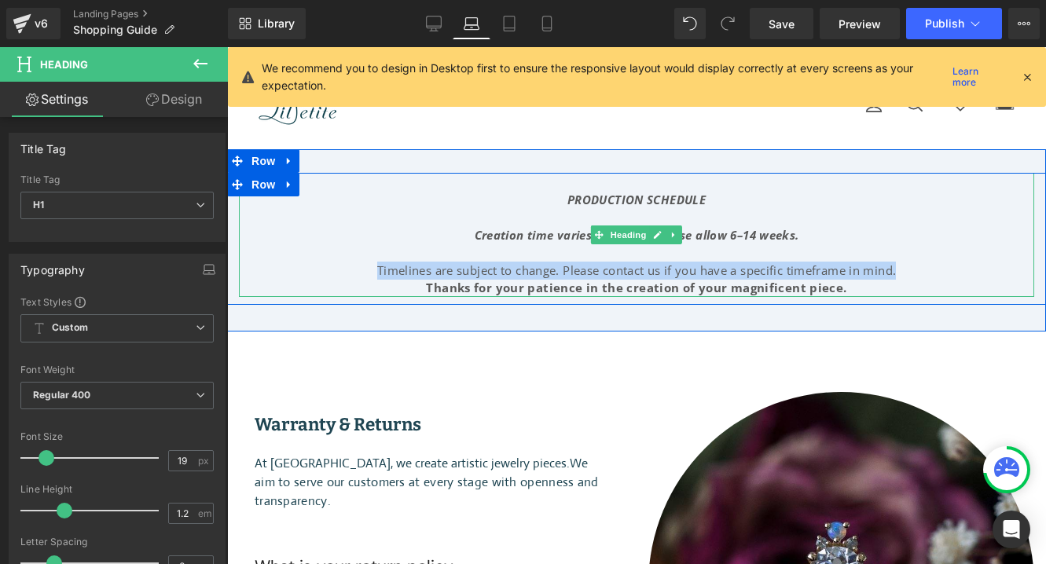
click at [774, 262] on div "Timelines are subject to change. Please contact us if you have a specific timef…" at bounding box center [636, 271] width 795 height 18
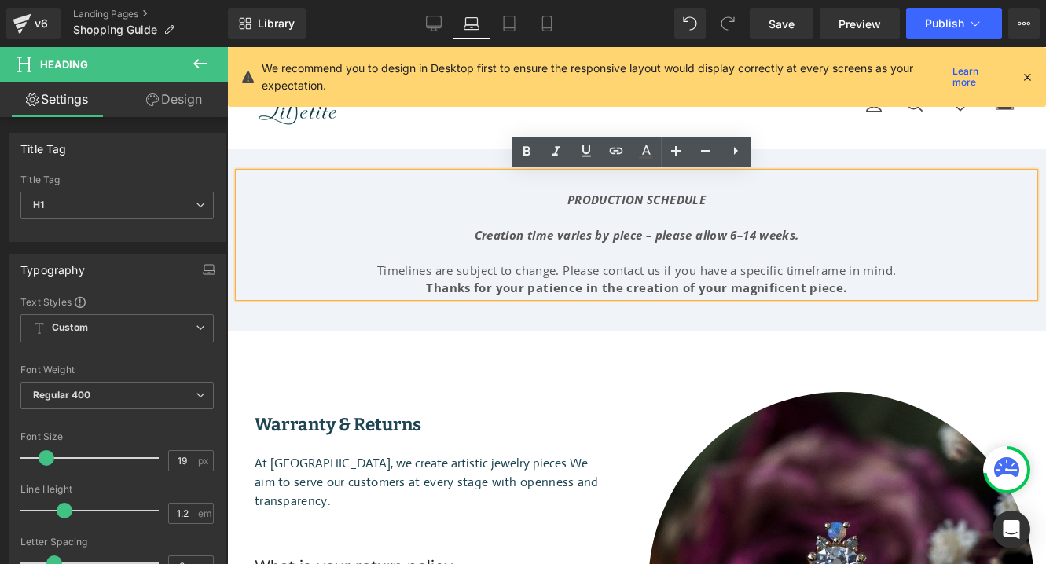
click at [552, 233] on icon "Creation time varies by piece – please allow 6–14 weeks." at bounding box center [637, 235] width 325 height 16
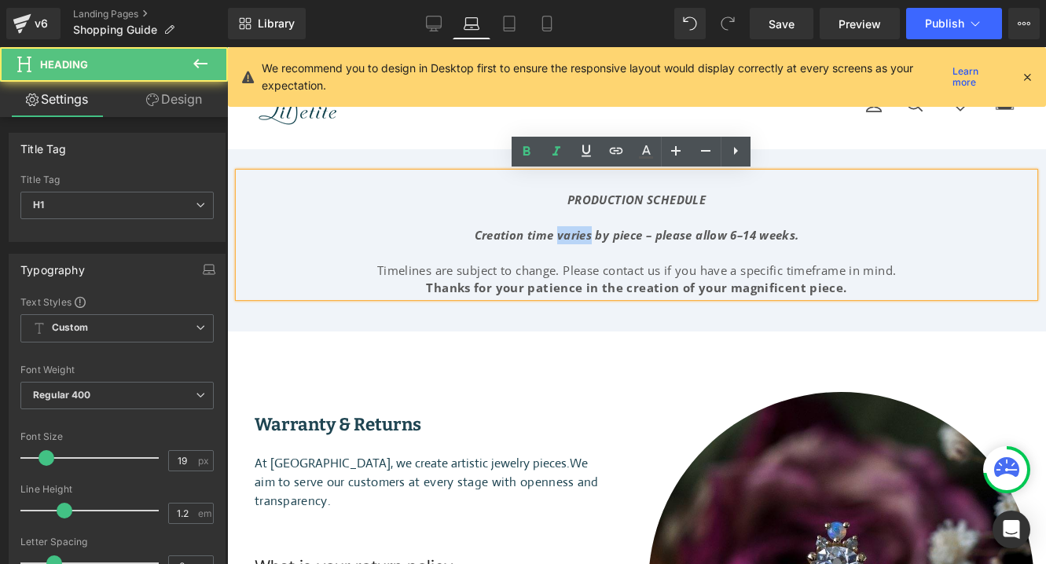
click at [552, 233] on icon "Creation time varies by piece – please allow 6–14 weeks." at bounding box center [637, 235] width 325 height 16
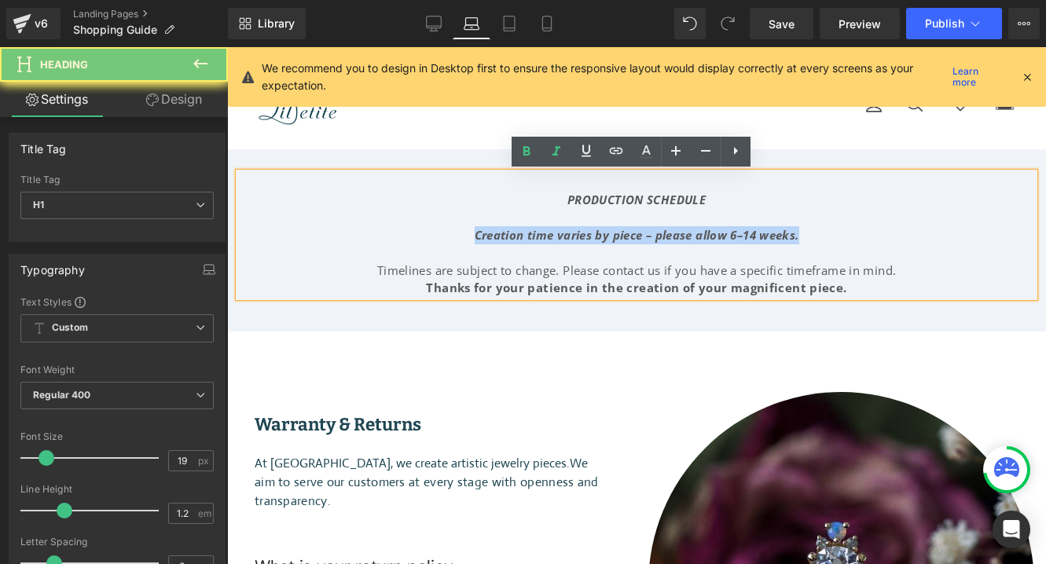
click at [552, 233] on icon "Creation time varies by piece – please allow 6–14 weeks." at bounding box center [637, 235] width 325 height 16
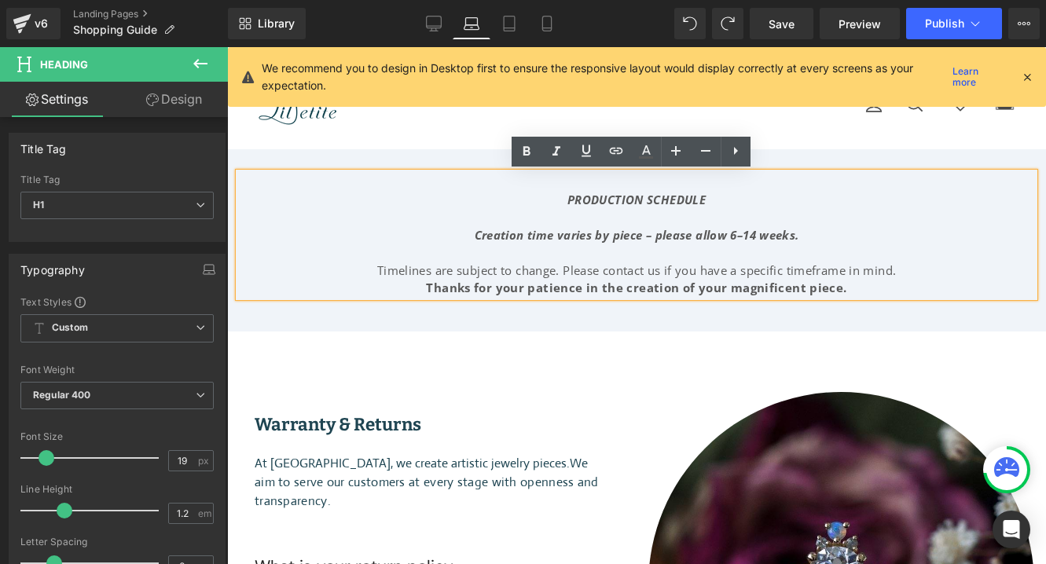
click at [695, 236] on icon "Creation time varies by piece – please allow 6–14 weeks." at bounding box center [637, 235] width 325 height 16
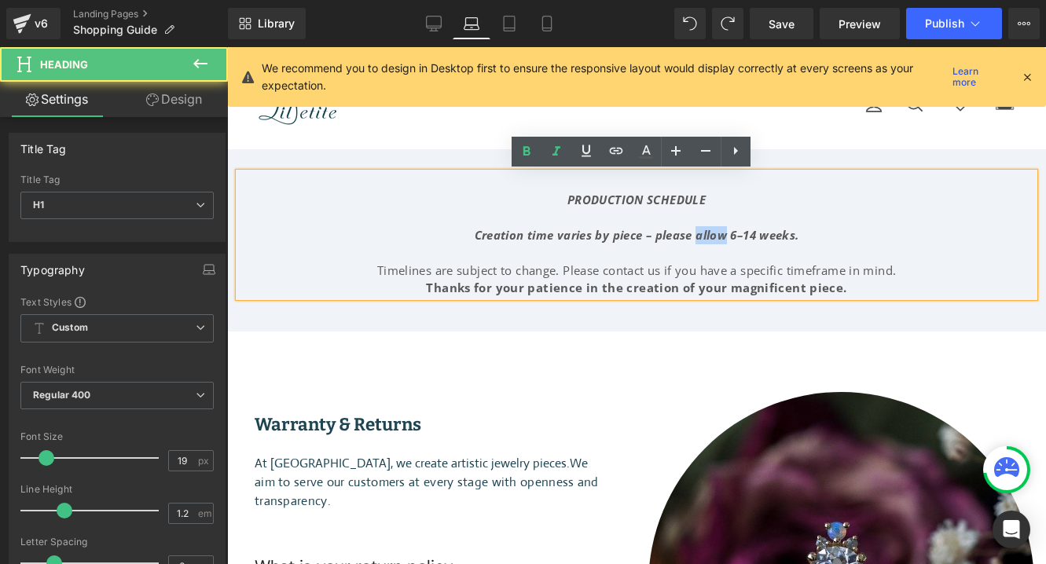
click at [695, 236] on icon "Creation time varies by piece – please allow 6–14 weeks." at bounding box center [637, 235] width 325 height 16
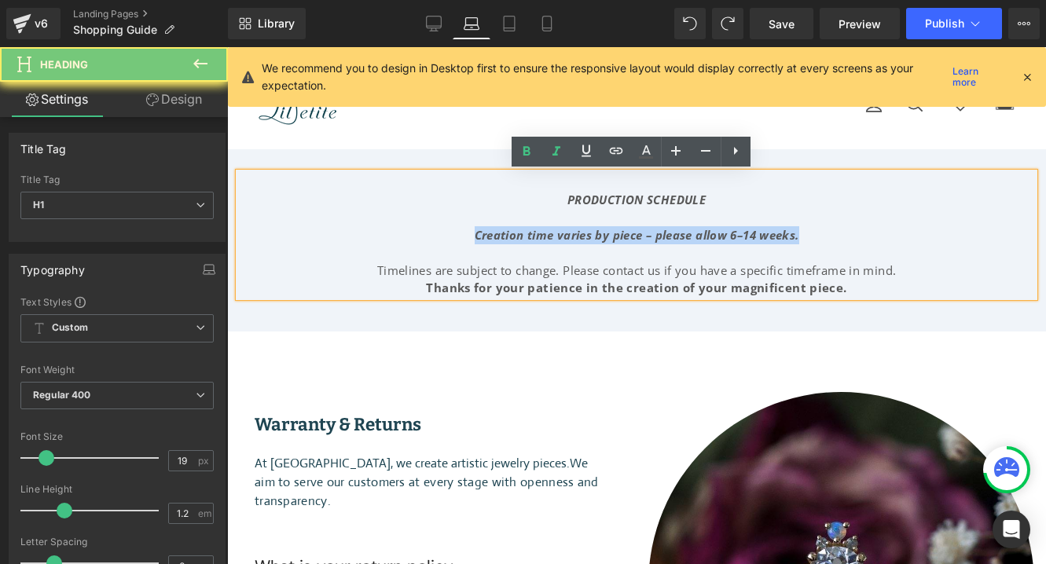
click at [695, 236] on icon "Creation time varies by piece – please allow 6–14 weeks." at bounding box center [637, 235] width 325 height 16
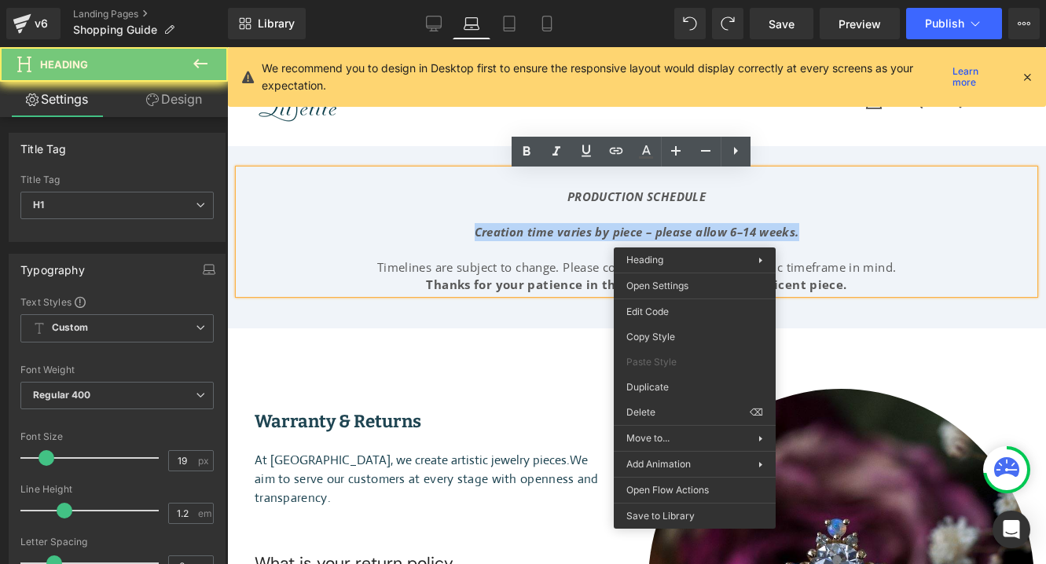
scroll to position [43, 0]
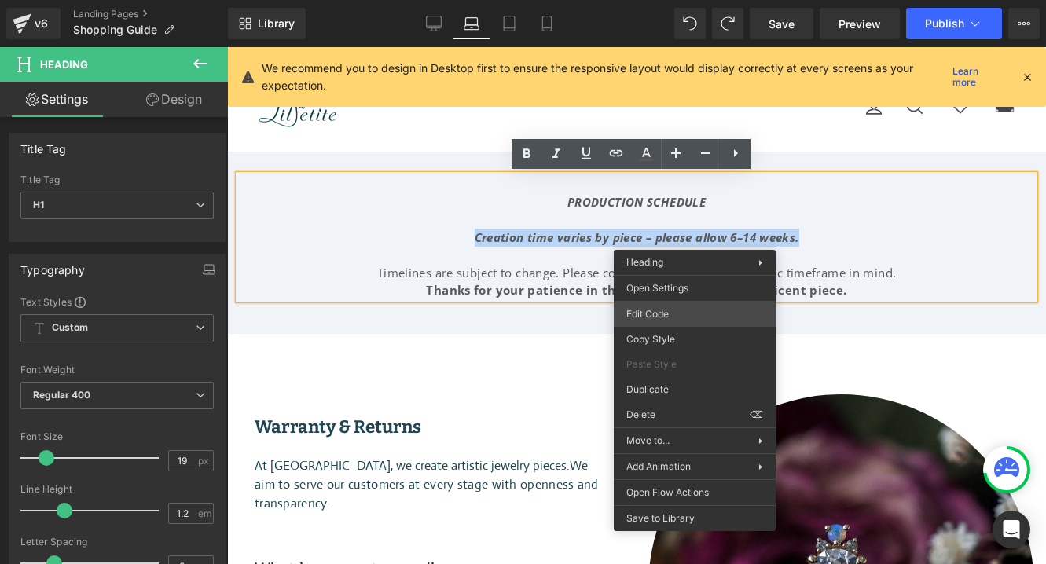
click at [666, 0] on div "You are previewing how the will restyle your page. You can not edit Elements in…" at bounding box center [523, 0] width 1046 height 0
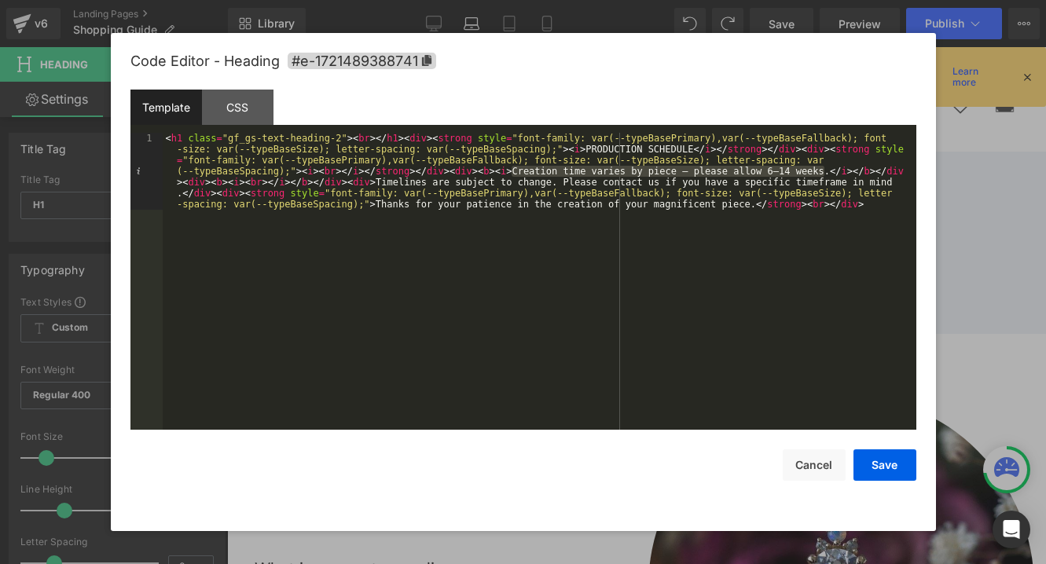
drag, startPoint x: 825, startPoint y: 172, endPoint x: 512, endPoint y: 173, distance: 313.5
click at [512, 173] on div "< h1 class = "gf_gs-text-heading-2" > < br > </ h1 > < div > < strong style = "…" at bounding box center [540, 358] width 754 height 451
click at [599, 192] on div "< h1 class = "gf_gs-text-heading-2" > < br > </ h1 > < div > < strong style = "…" at bounding box center [540, 358] width 754 height 451
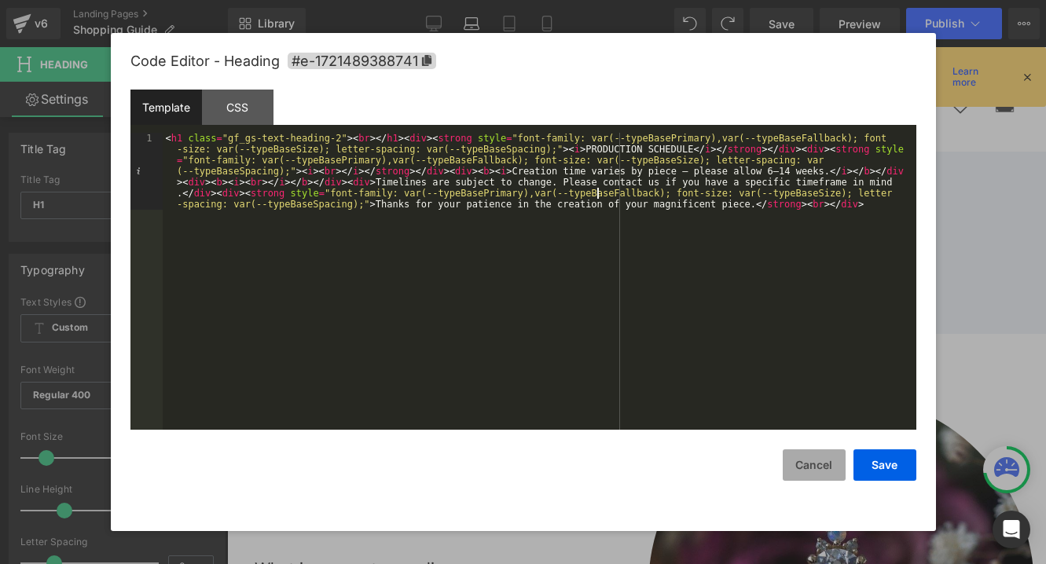
click at [824, 464] on button "Cancel" at bounding box center [814, 464] width 63 height 31
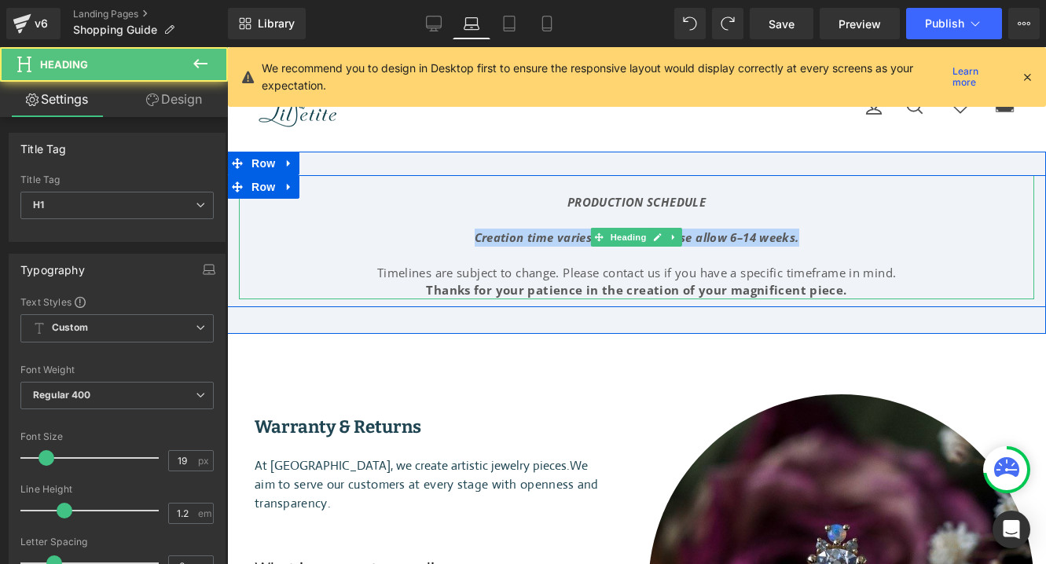
click at [514, 244] on icon "Creation time varies by piece – please allow 6–14 weeks." at bounding box center [637, 237] width 325 height 16
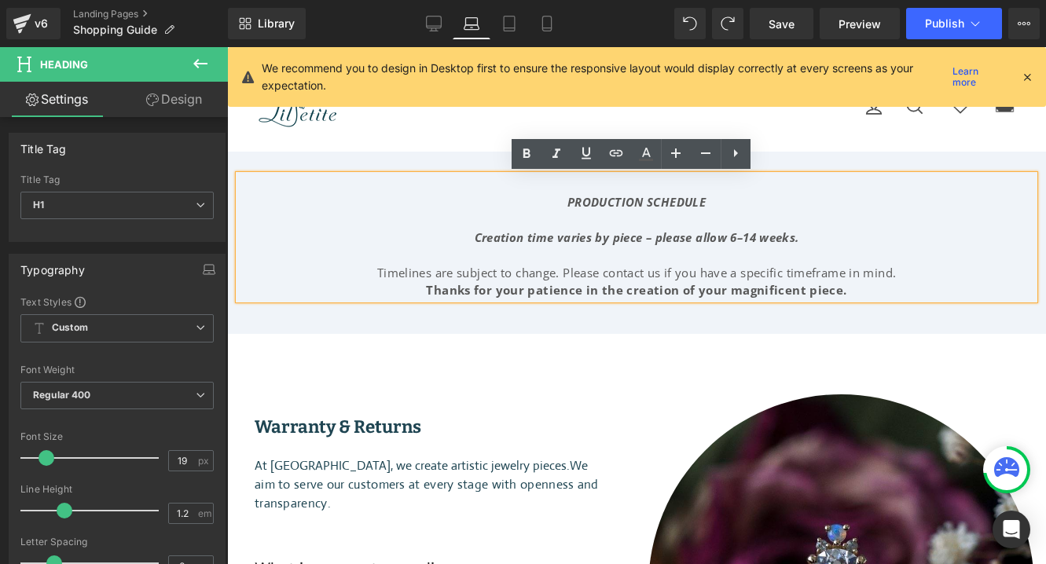
click at [594, 238] on icon "Creation time varies by piece – please allow 6–14 weeks." at bounding box center [637, 237] width 325 height 16
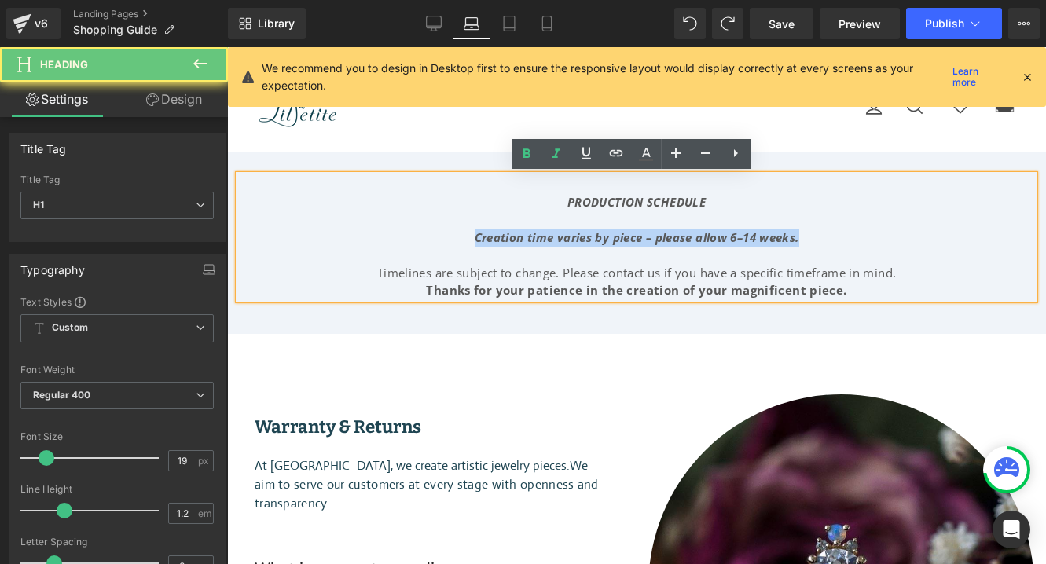
click at [594, 238] on icon "Creation time varies by piece – please allow 6–14 weeks." at bounding box center [637, 237] width 325 height 16
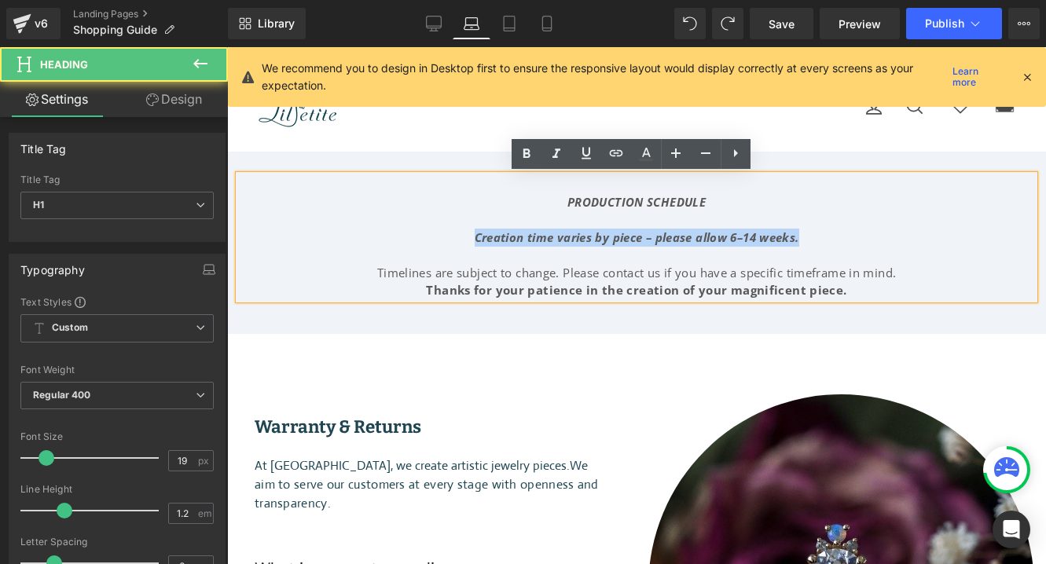
click at [738, 250] on div at bounding box center [636, 255] width 795 height 18
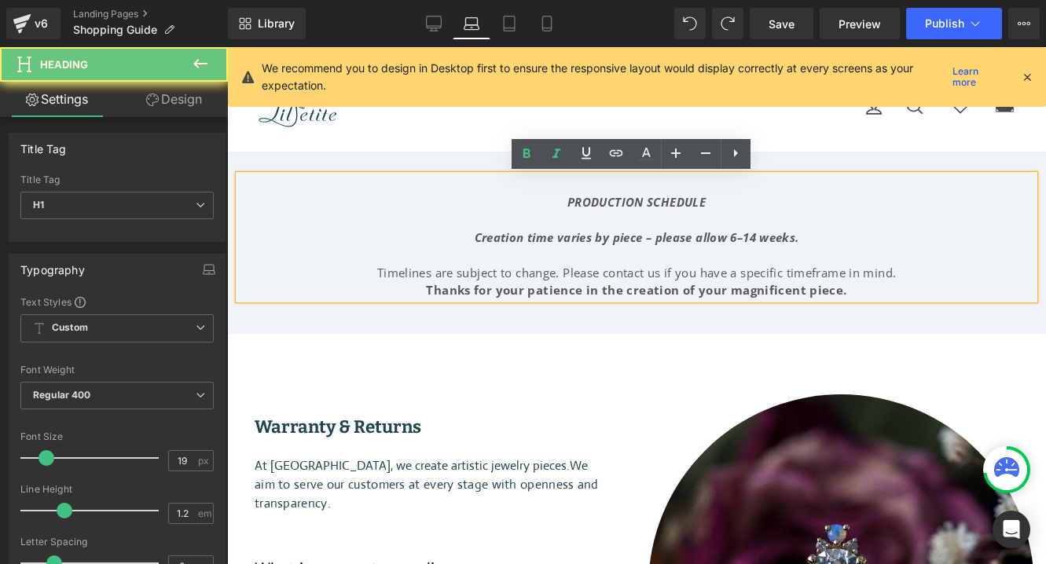
click at [802, 236] on div "Creation time varies by piece – please allow 6–14 weeks." at bounding box center [636, 238] width 795 height 18
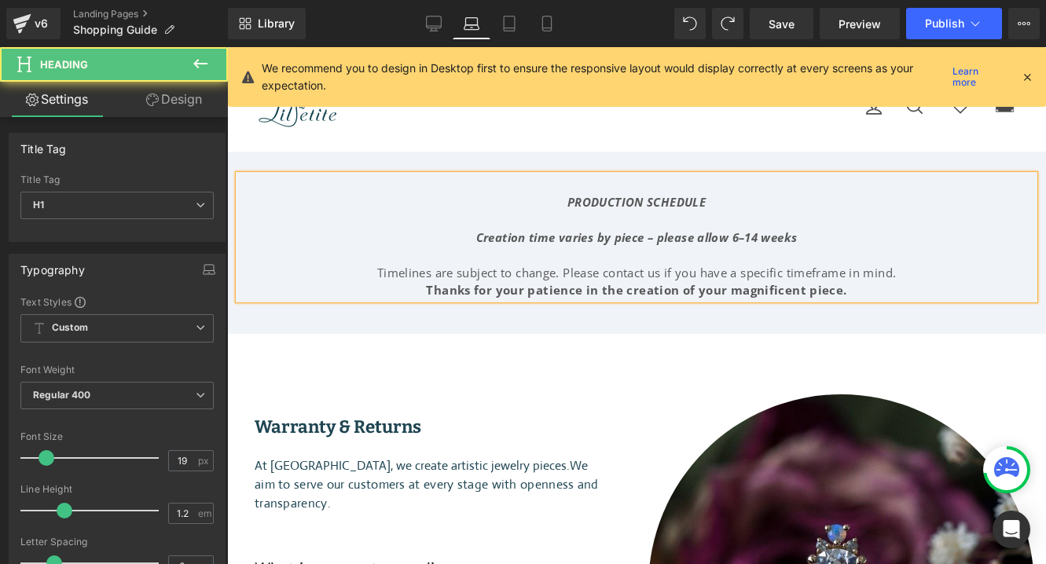
click at [839, 291] on div "Thanks for your patience in the creation of your magnificent piece." at bounding box center [636, 290] width 795 height 18
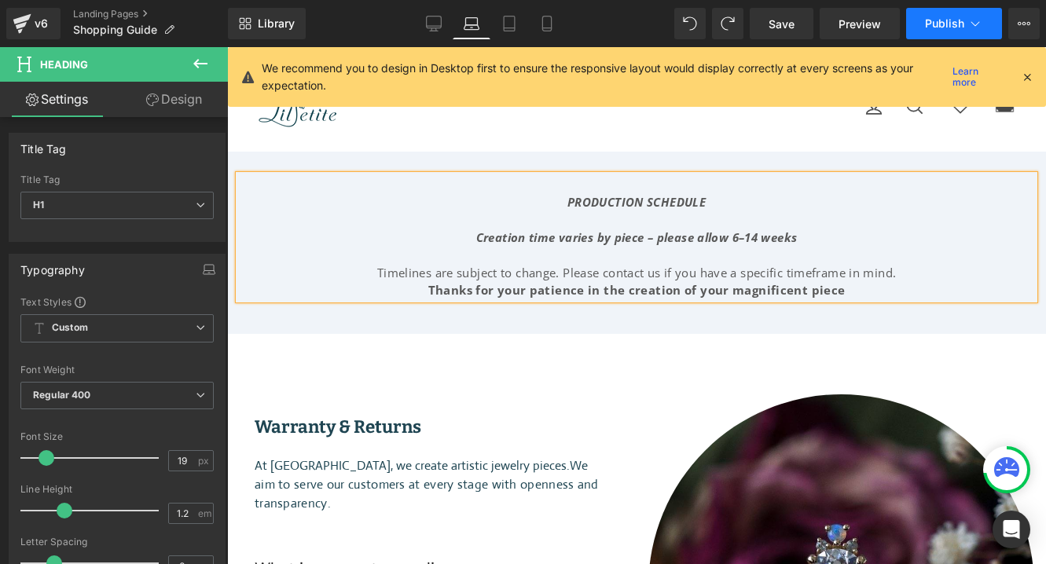
click at [937, 23] on span "Publish" at bounding box center [944, 23] width 39 height 13
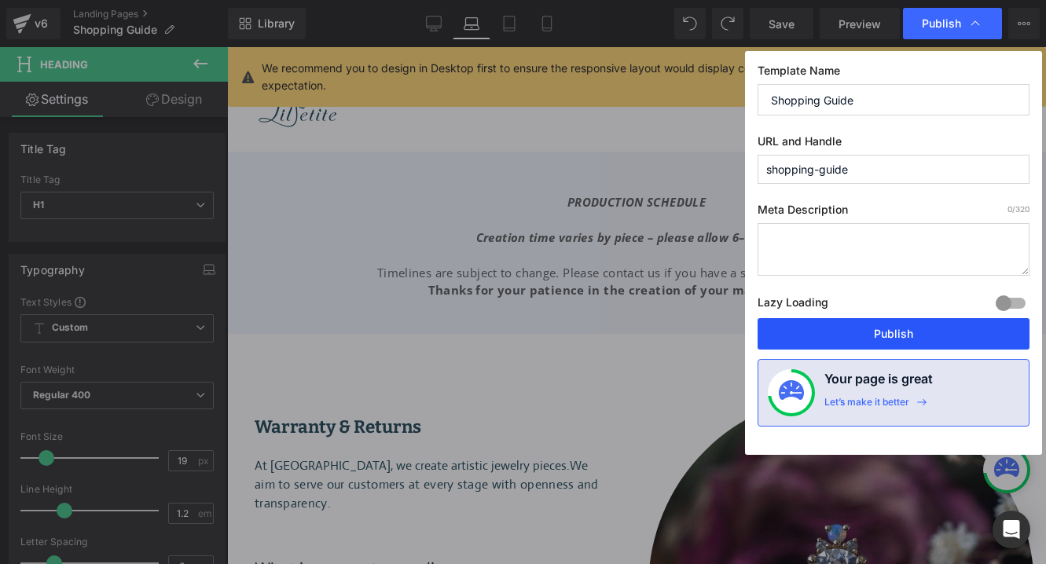
click at [828, 330] on button "Publish" at bounding box center [894, 333] width 272 height 31
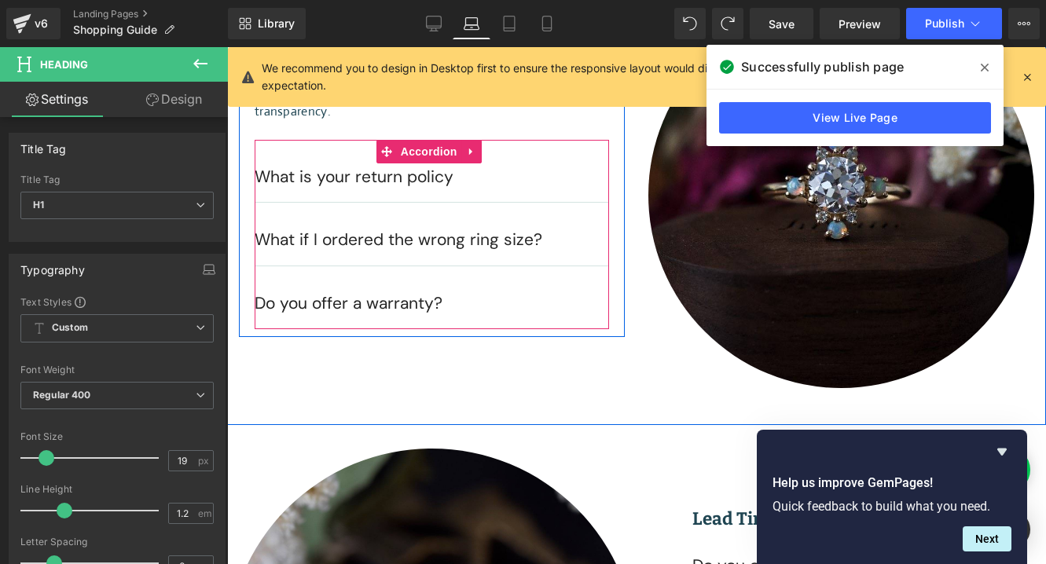
scroll to position [361, 0]
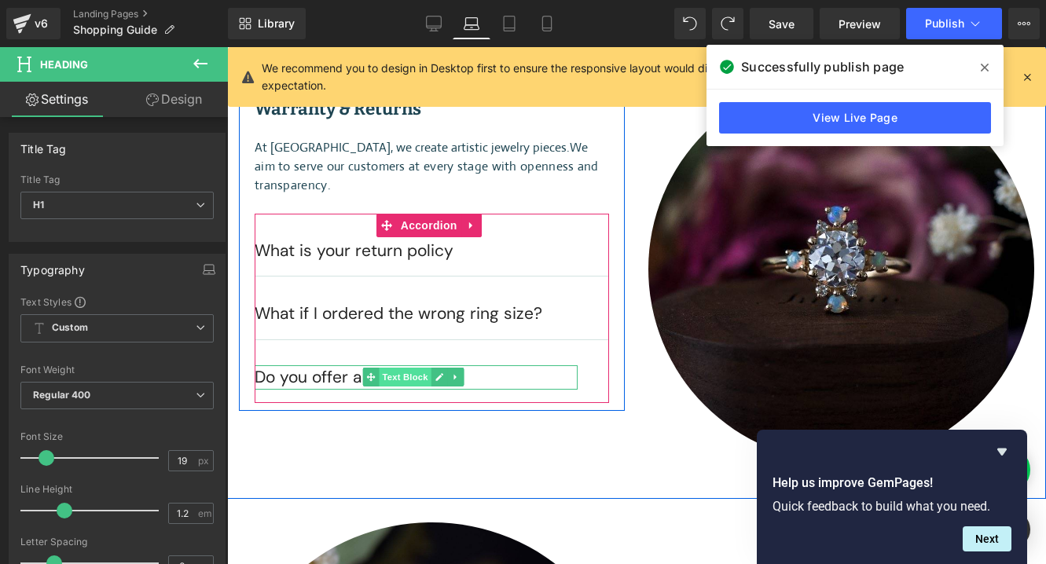
click at [419, 368] on span "Text Block" at bounding box center [405, 377] width 52 height 19
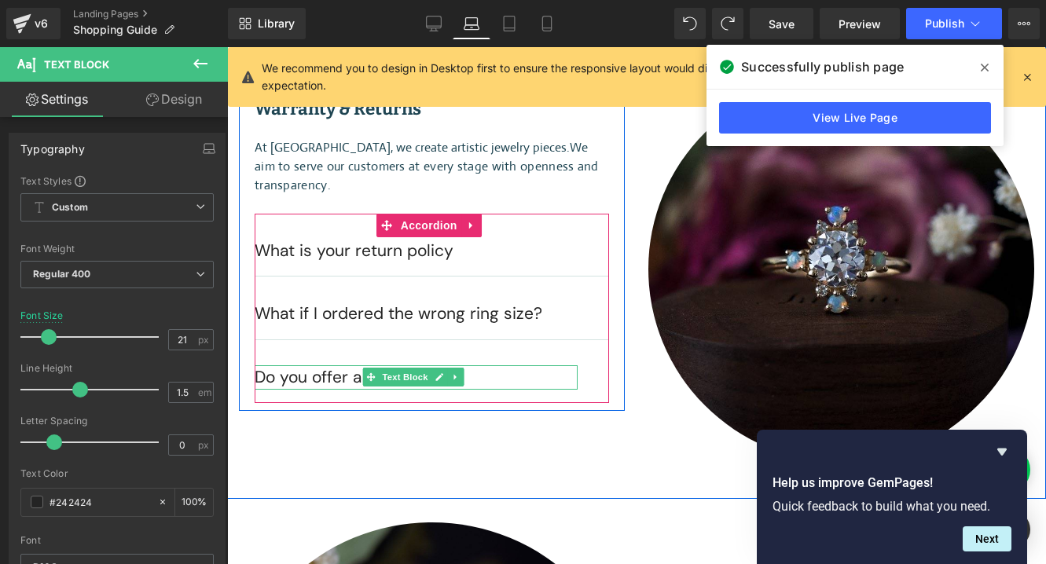
click at [312, 365] on p "Do you offer a warranty?" at bounding box center [416, 377] width 323 height 25
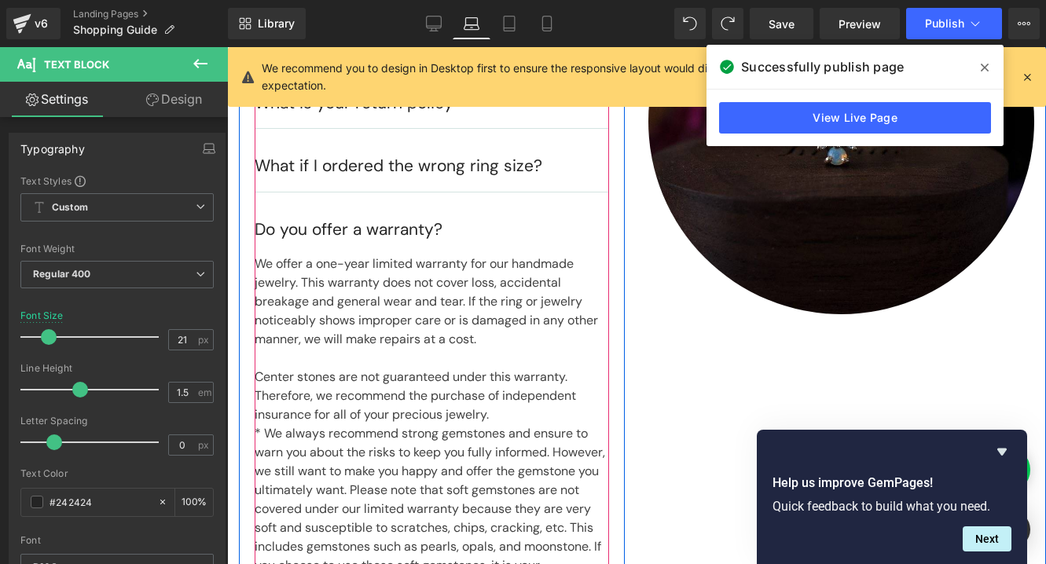
scroll to position [721, 0]
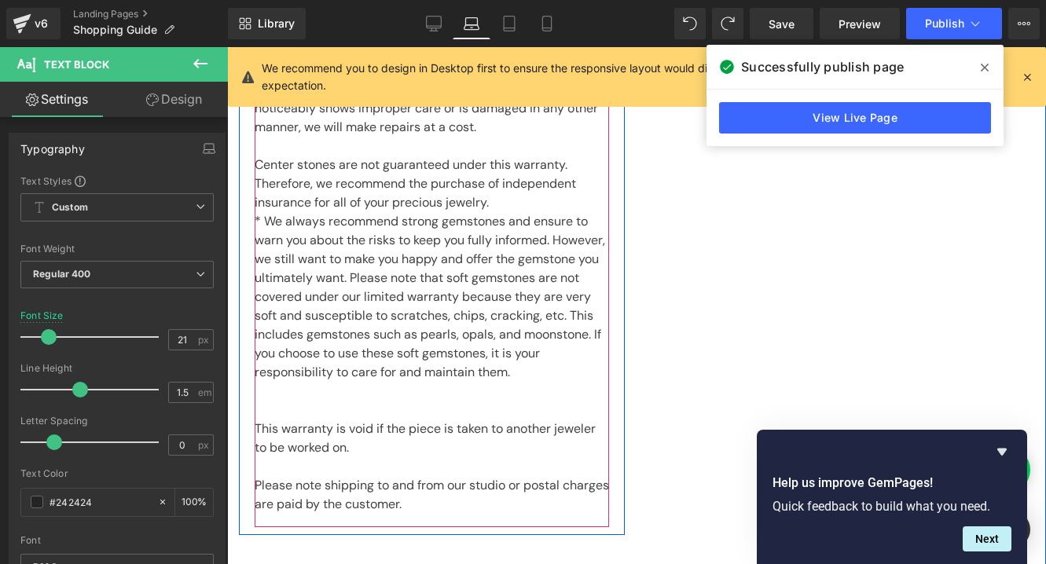
click at [350, 372] on p "* We always recommend strong gemstones and ensure to warn you about the risks t…" at bounding box center [432, 297] width 354 height 170
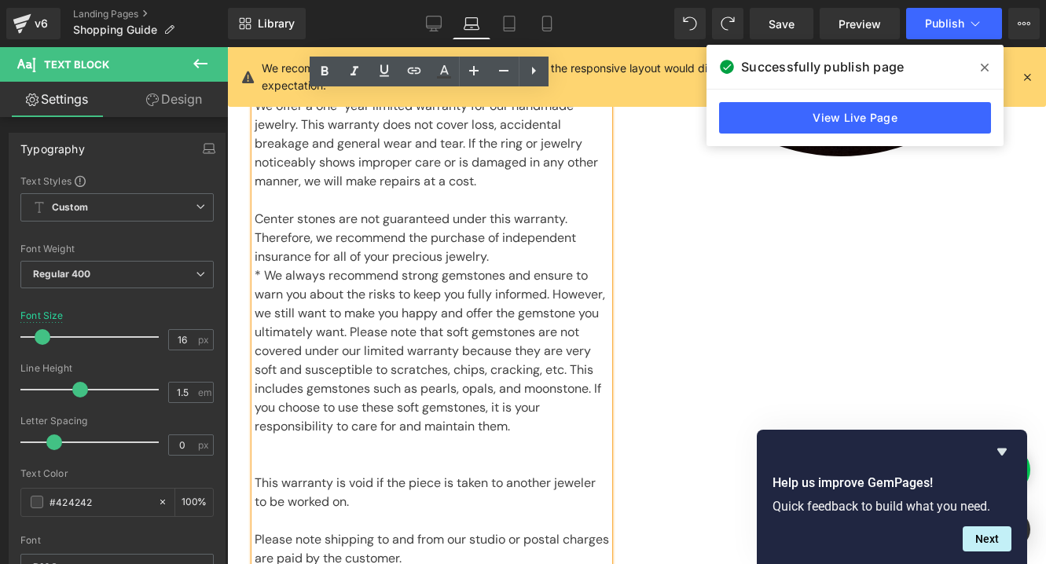
scroll to position [673, 0]
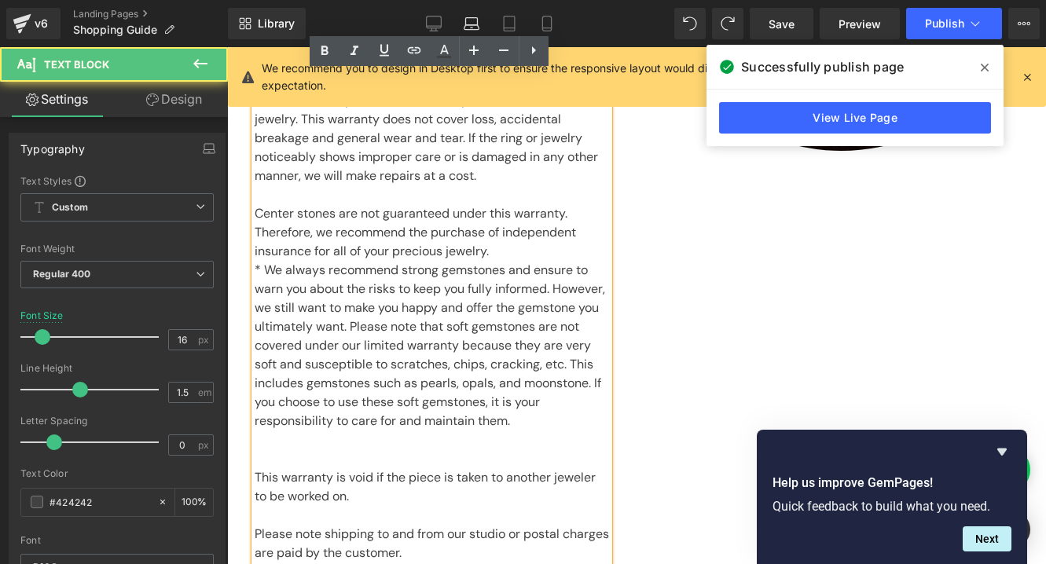
click at [358, 420] on p "* We always recommend strong gemstones and ensure to warn you about the risks t…" at bounding box center [432, 346] width 354 height 170
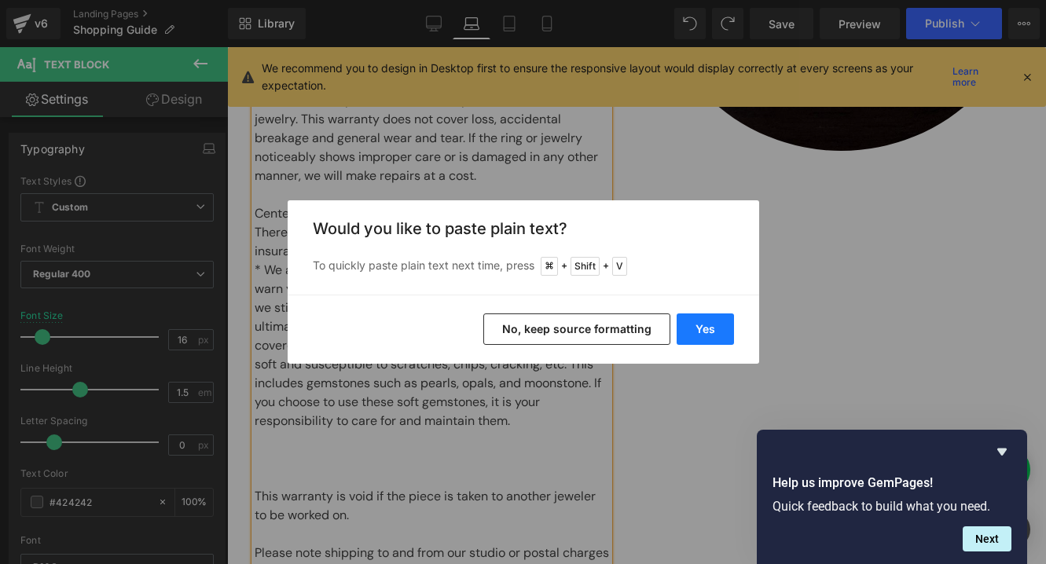
click at [695, 327] on button "Yes" at bounding box center [705, 329] width 57 height 31
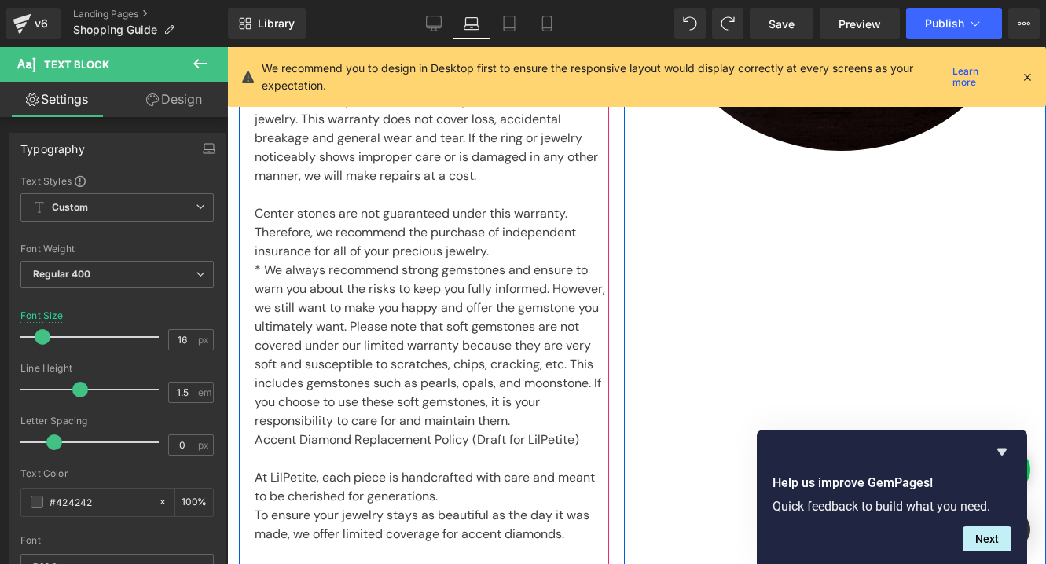
click at [361, 420] on p "* We always recommend strong gemstones and ensure to warn you about the risks t…" at bounding box center [432, 346] width 354 height 170
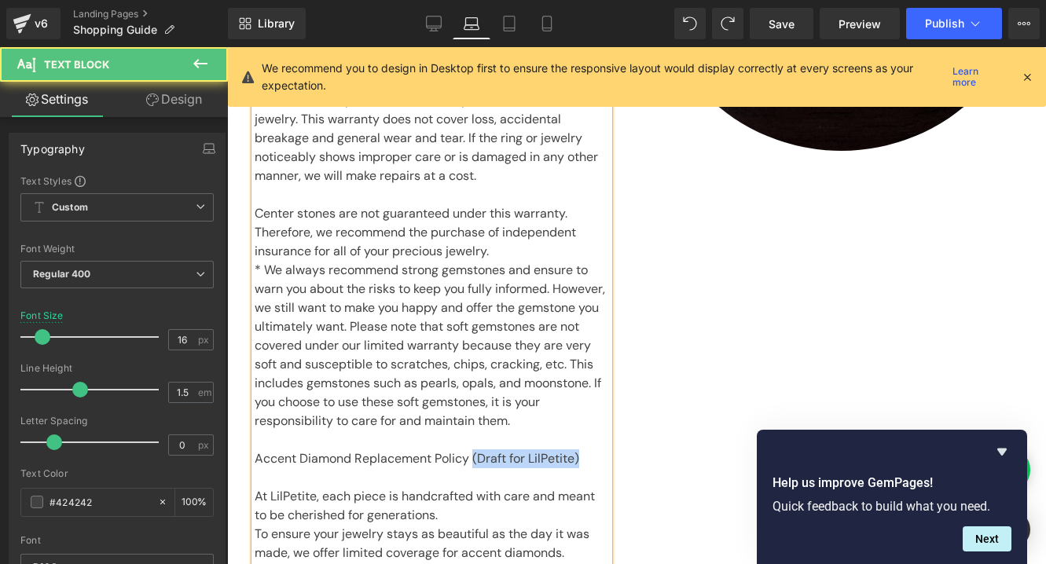
drag, startPoint x: 475, startPoint y: 459, endPoint x: 586, endPoint y: 464, distance: 111.7
click at [586, 464] on p "Accent Diamond Replacement Policy (Draft for LilPetite)" at bounding box center [432, 458] width 354 height 19
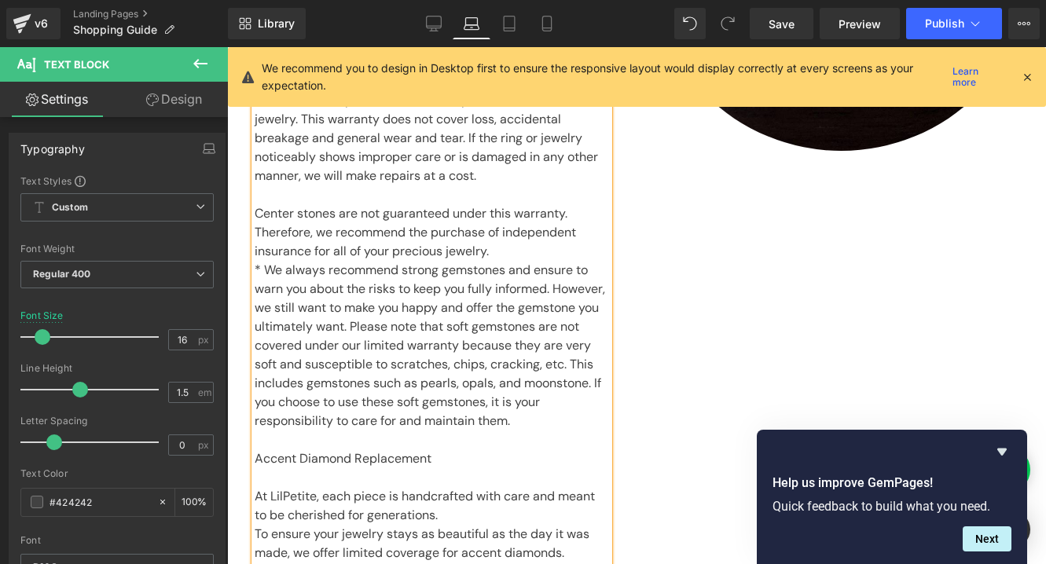
click at [398, 457] on p "Accent Diamond Replacement" at bounding box center [432, 458] width 354 height 19
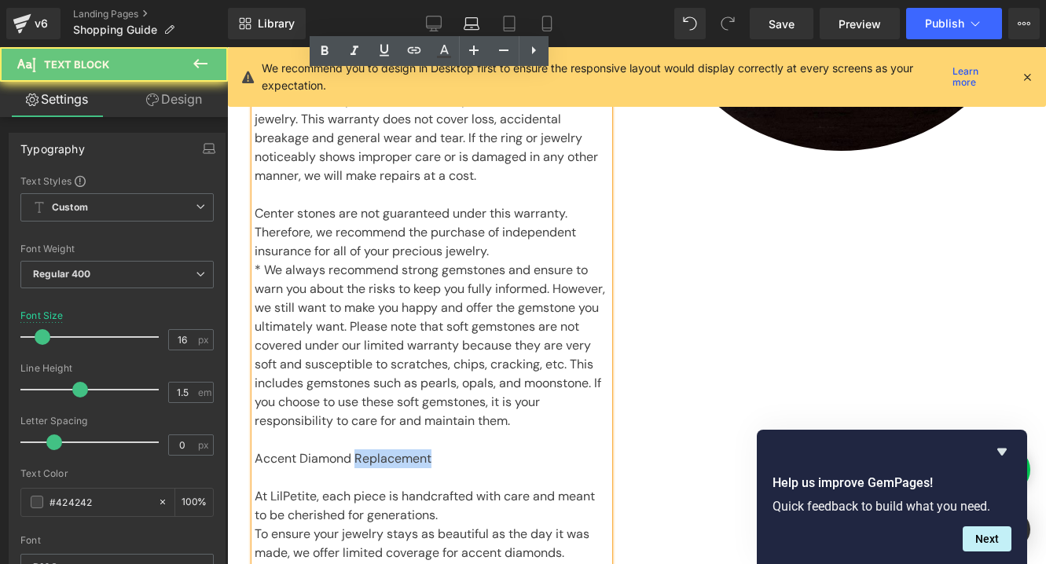
click at [398, 457] on p "Accent Diamond Replacement" at bounding box center [432, 458] width 354 height 19
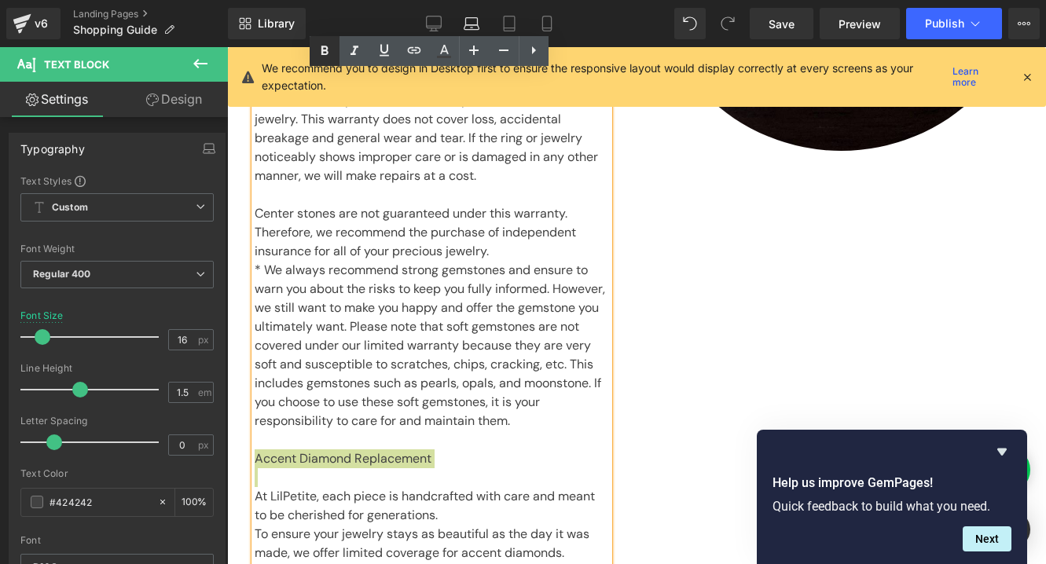
click at [329, 53] on icon at bounding box center [324, 51] width 19 height 19
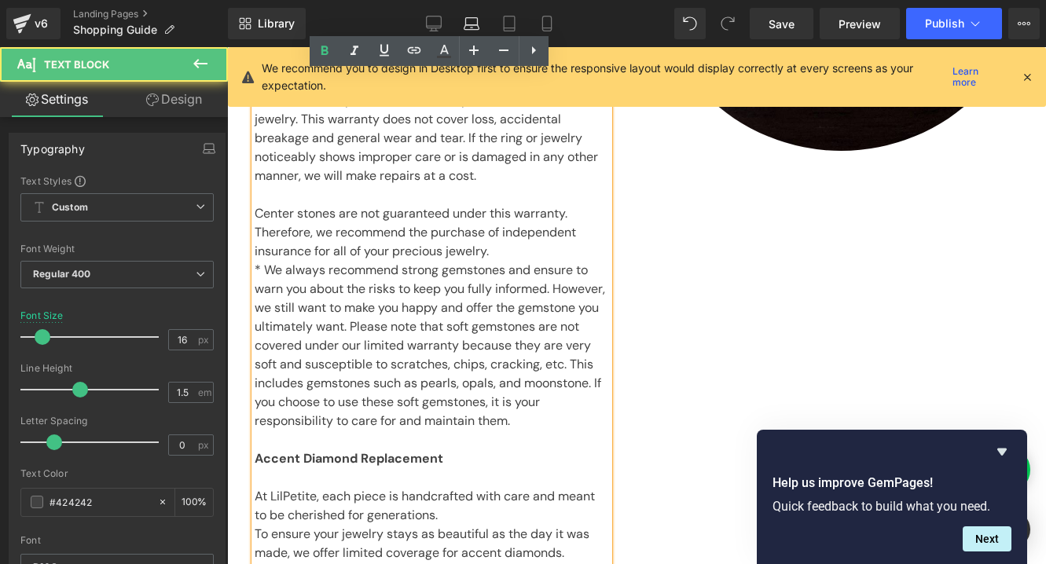
click at [517, 435] on p at bounding box center [432, 440] width 354 height 19
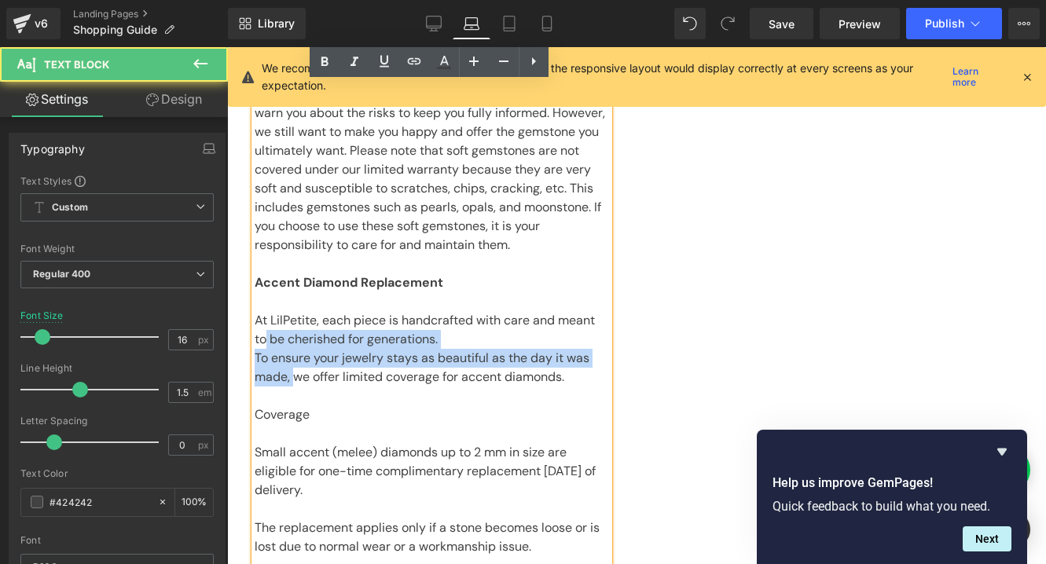
drag, startPoint x: 283, startPoint y: 369, endPoint x: 268, endPoint y: 344, distance: 29.2
click at [268, 344] on div "We offer a one-year limited warranty for our handmade jewelry. This warranty do…" at bounding box center [432, 518] width 354 height 1207
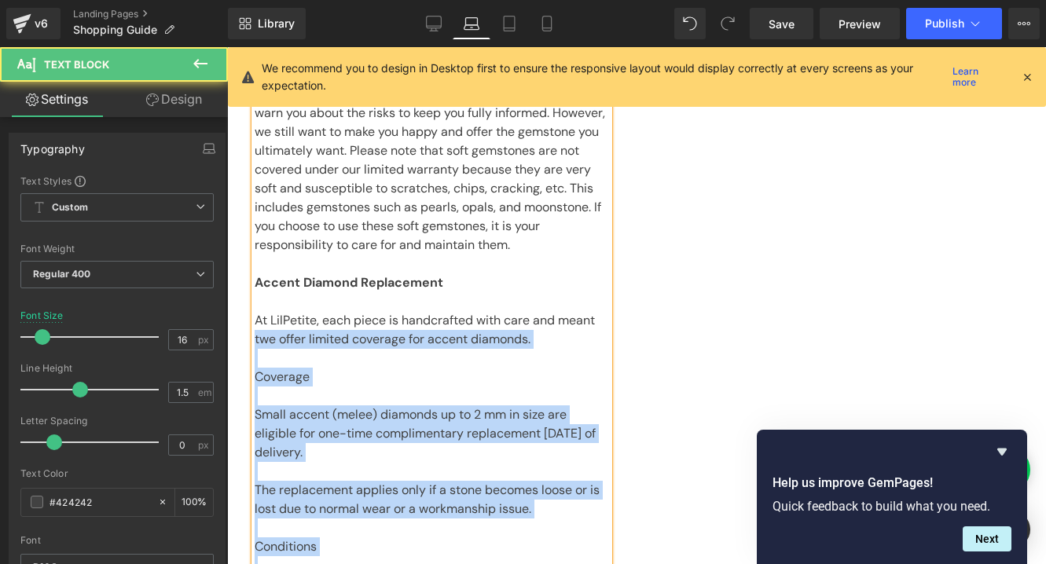
drag, startPoint x: 255, startPoint y: 336, endPoint x: 254, endPoint y: 317, distance: 18.1
click at [255, 315] on div "We offer a one-year limited warranty for our handmade jewelry. This warranty do…" at bounding box center [432, 499] width 354 height 1169
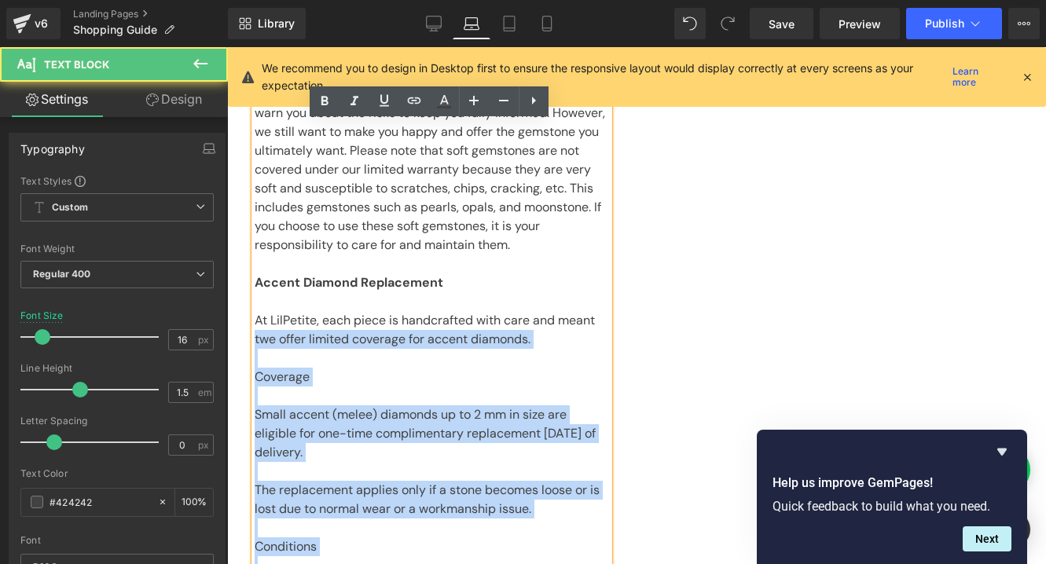
click at [259, 319] on p "At LilPetite, each piece is handcrafted with care and meant t we offer limited …" at bounding box center [432, 330] width 354 height 38
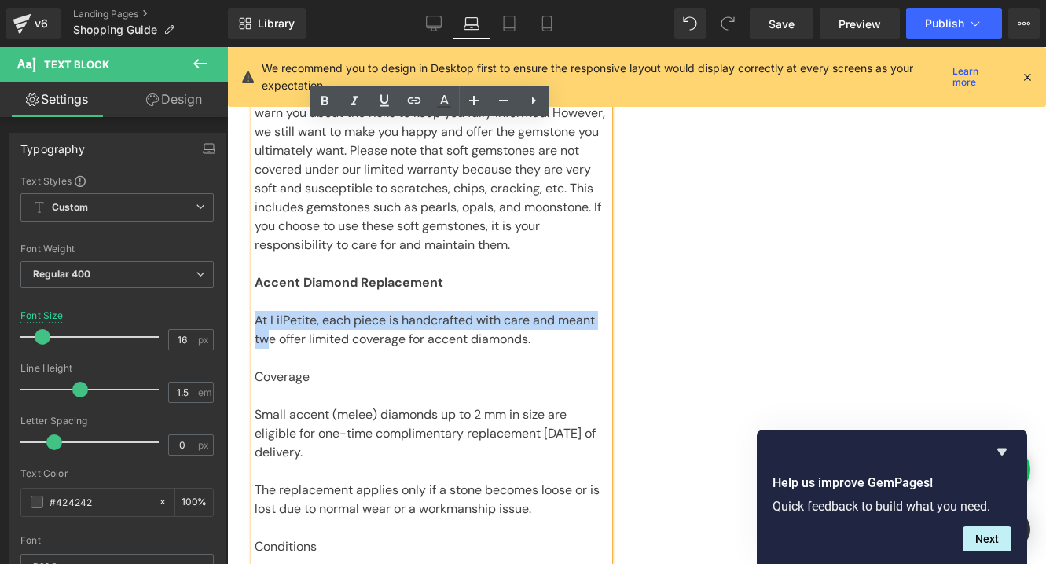
drag, startPoint x: 266, startPoint y: 339, endPoint x: 255, endPoint y: 317, distance: 24.3
click at [255, 317] on p "At LilPetite, each piece is handcrafted with care and meant t we offer limited …" at bounding box center [432, 330] width 354 height 38
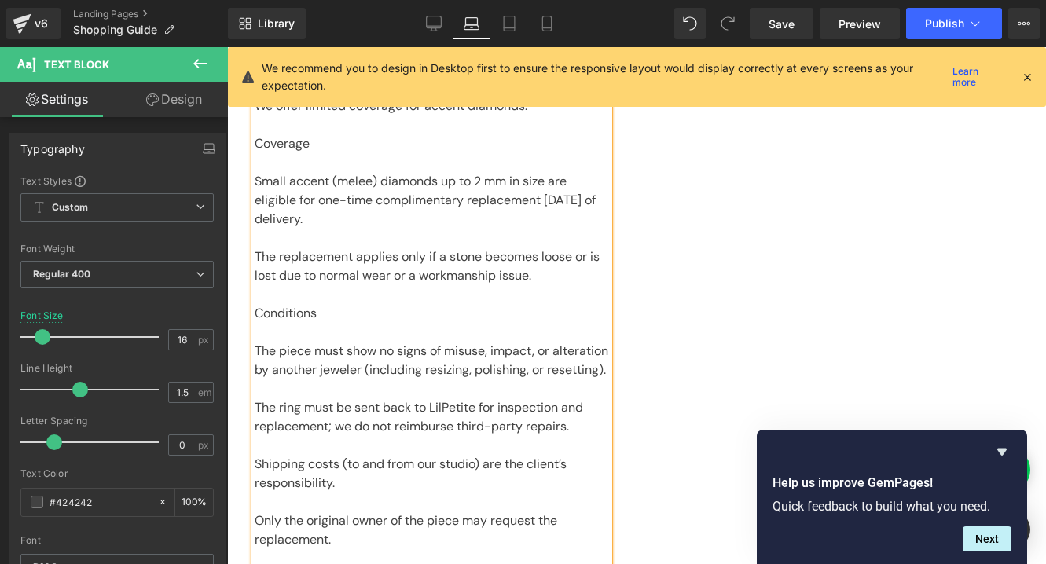
scroll to position [1085, 0]
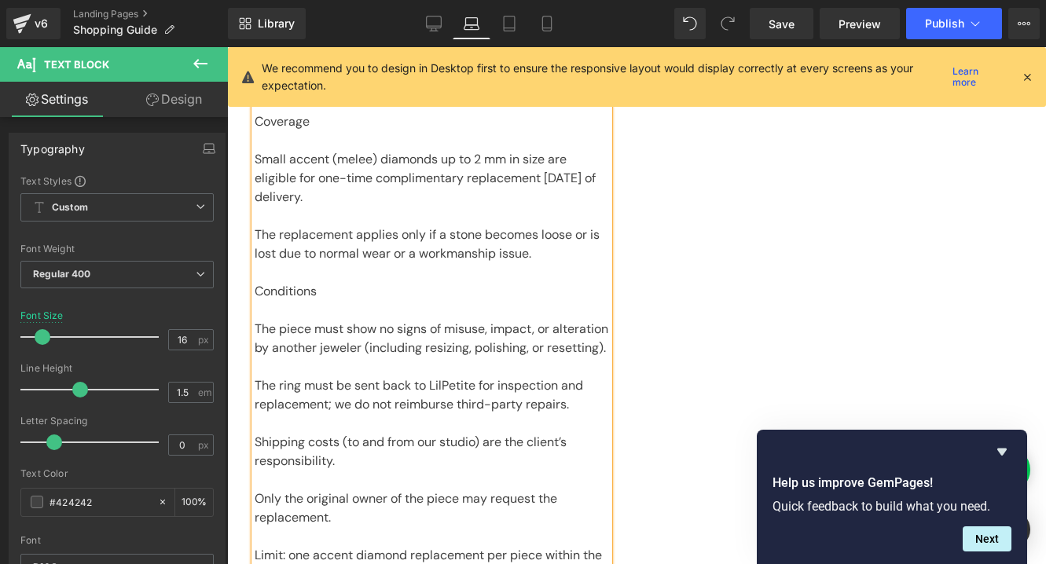
click at [288, 292] on p "Conditions" at bounding box center [432, 291] width 354 height 19
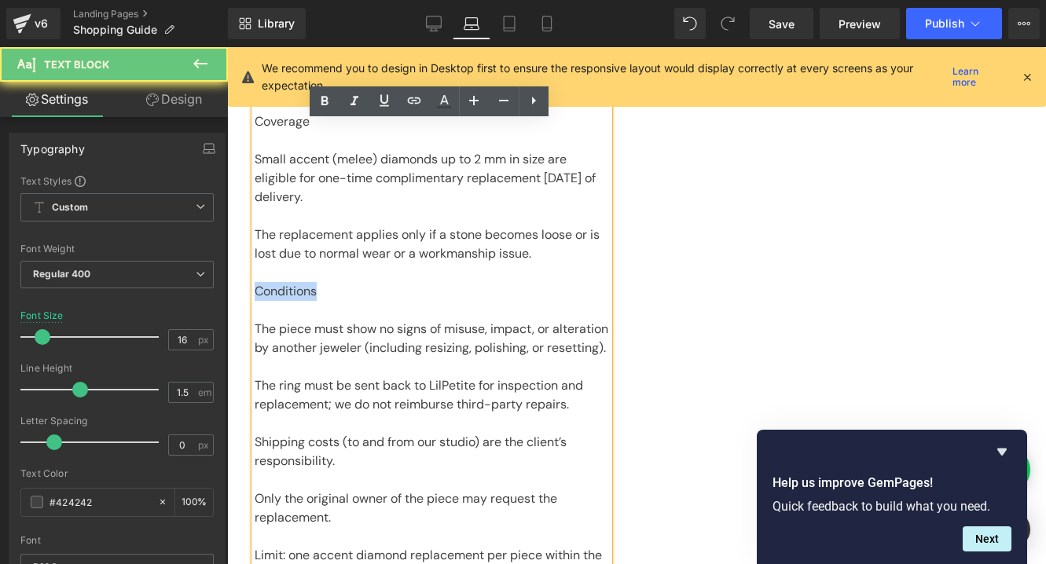
click at [288, 292] on p "Conditions" at bounding box center [432, 291] width 354 height 19
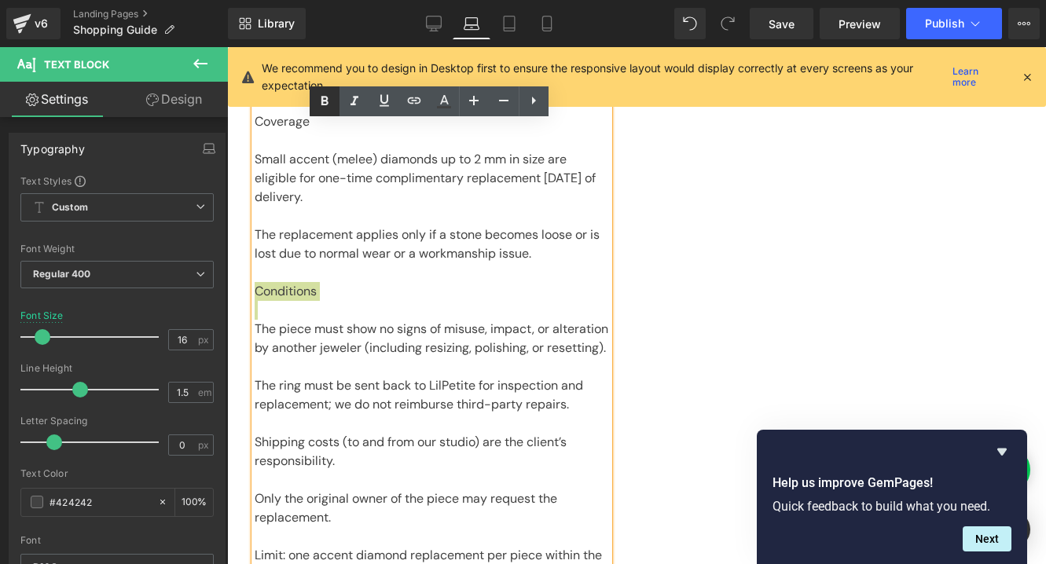
click at [325, 108] on icon at bounding box center [324, 101] width 19 height 19
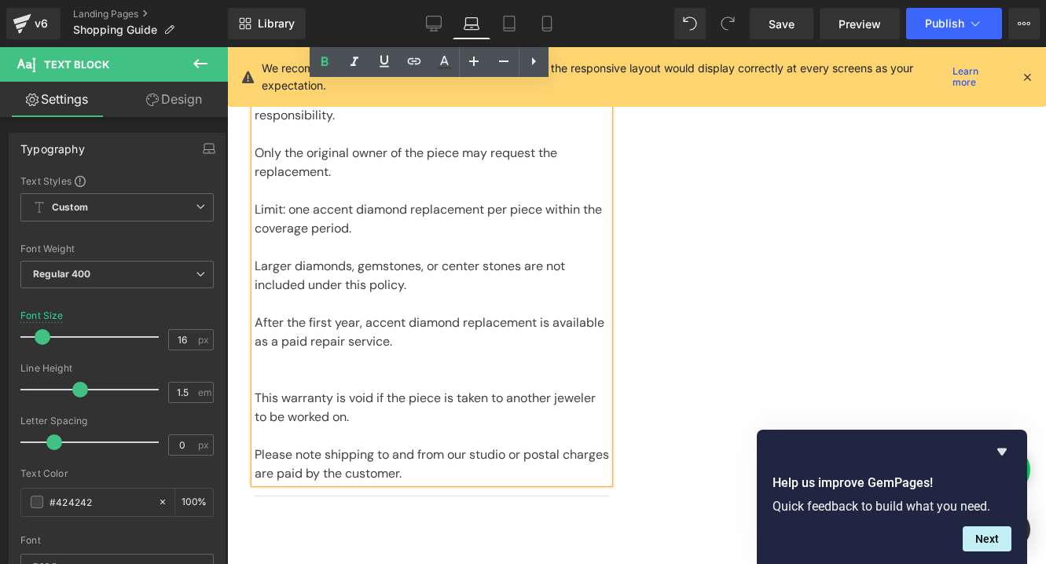
scroll to position [1439, 0]
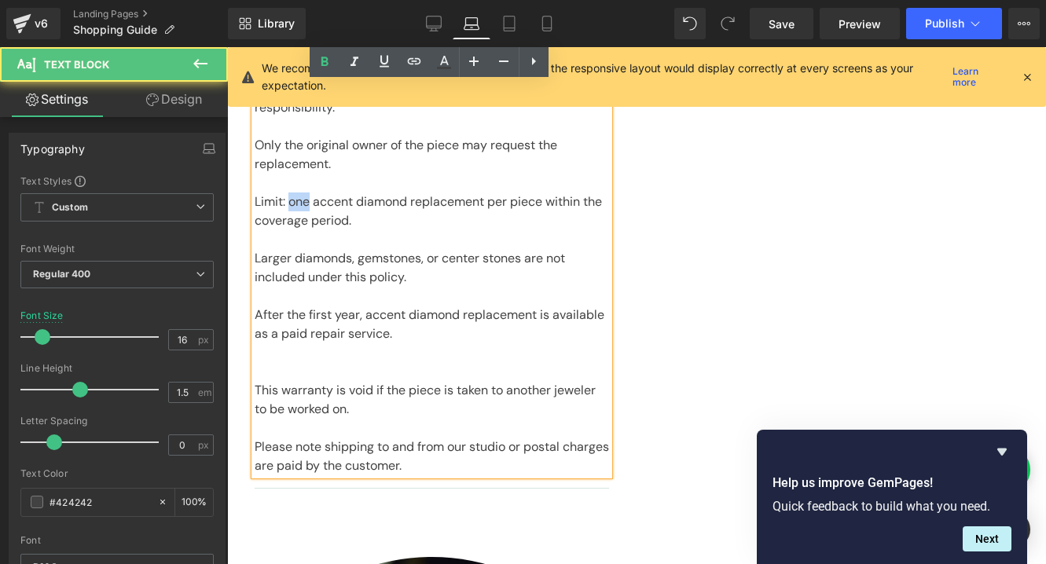
drag, startPoint x: 289, startPoint y: 223, endPoint x: 313, endPoint y: 224, distance: 23.6
click at [312, 223] on p "Limit: one accent diamond replacement per piece within the coverage period." at bounding box center [432, 212] width 354 height 38
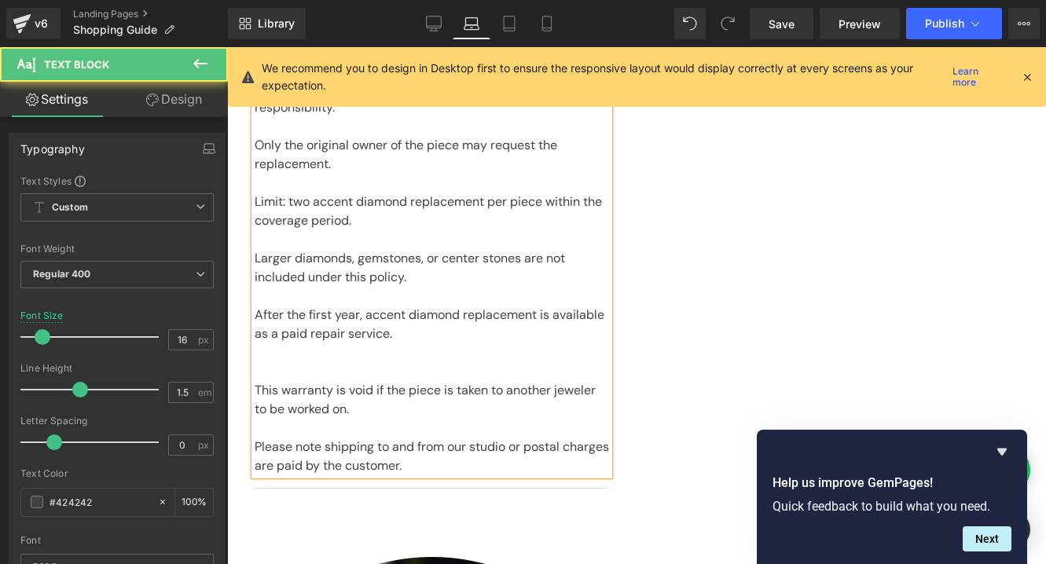
click at [416, 287] on p "Larger diamonds, gemstones, or center stones are not included under this policy." at bounding box center [432, 268] width 354 height 38
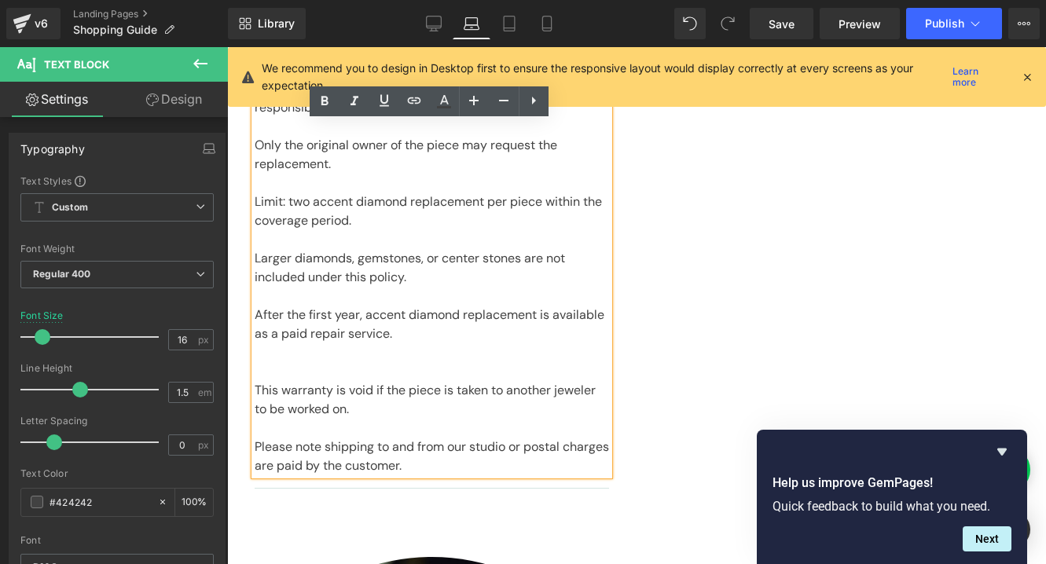
click at [424, 343] on p "After the first year, accent diamond replacement is available as a paid repair …" at bounding box center [432, 325] width 354 height 38
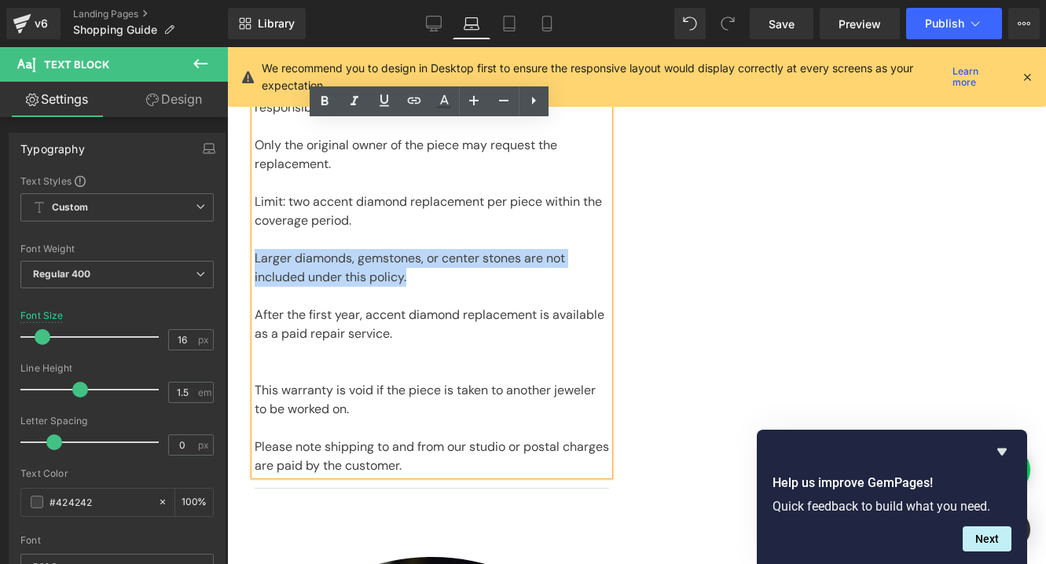
drag, startPoint x: 423, startPoint y: 297, endPoint x: 257, endPoint y: 276, distance: 167.2
click at [255, 275] on p "Larger diamonds, gemstones, or center stones are not included under this policy." at bounding box center [432, 268] width 354 height 38
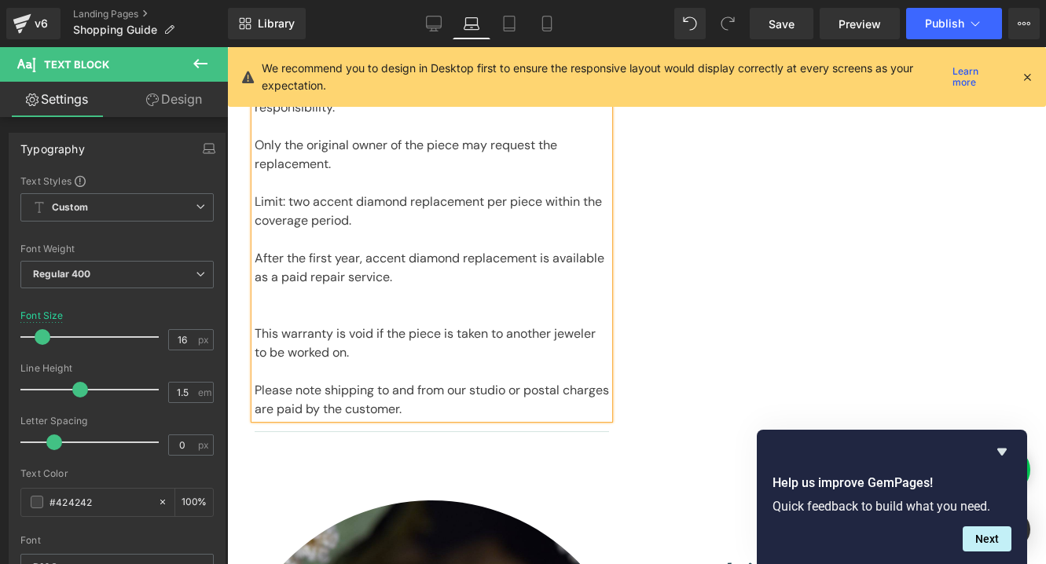
click at [281, 325] on p at bounding box center [432, 315] width 354 height 19
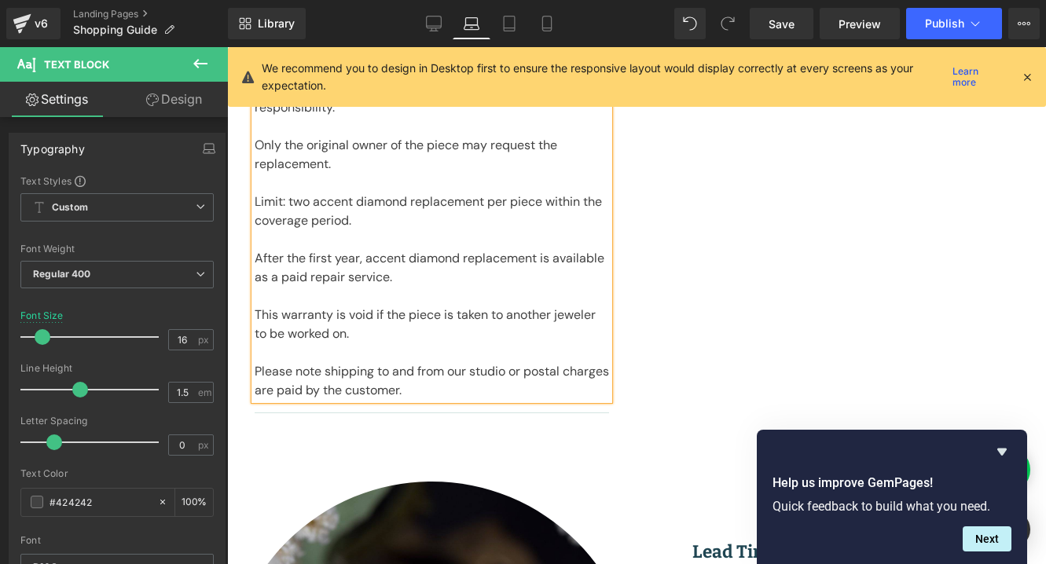
drag, startPoint x: 367, startPoint y: 357, endPoint x: 251, endPoint y: 328, distance: 119.7
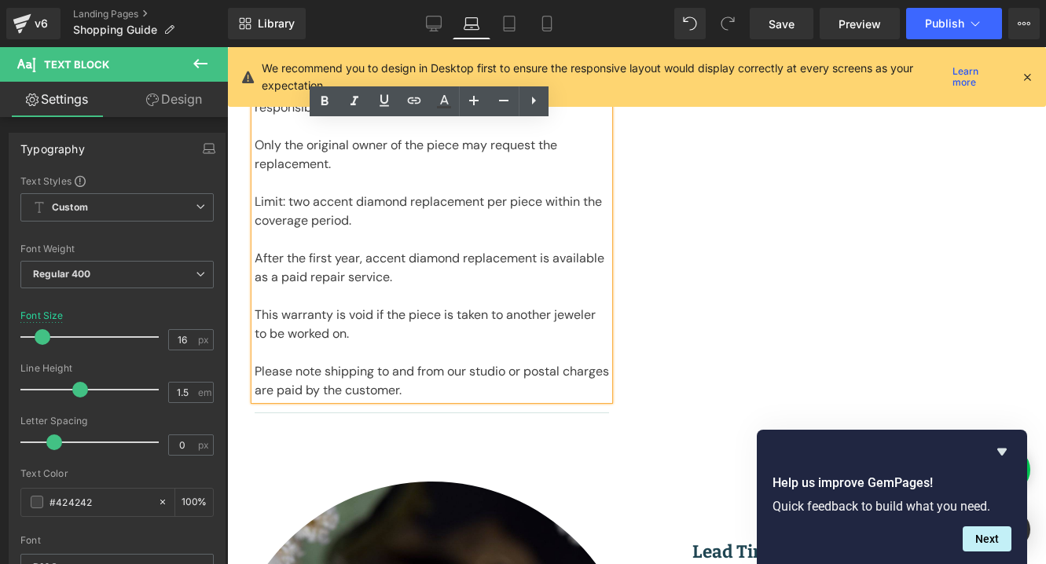
click at [359, 343] on p "This warranty is void if the piece is taken to another jeweler to be worked on." at bounding box center [432, 325] width 354 height 38
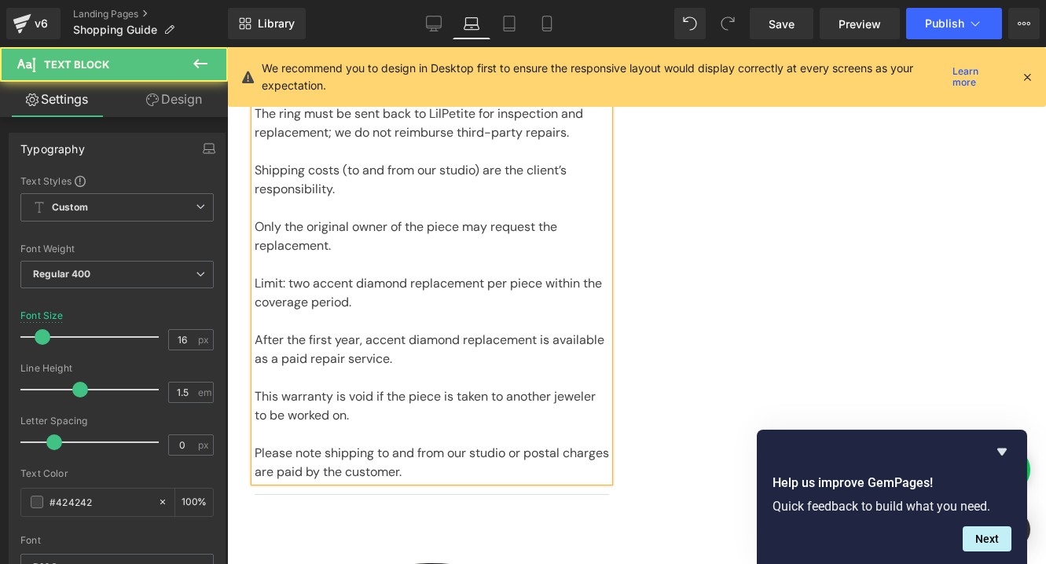
scroll to position [1242, 0]
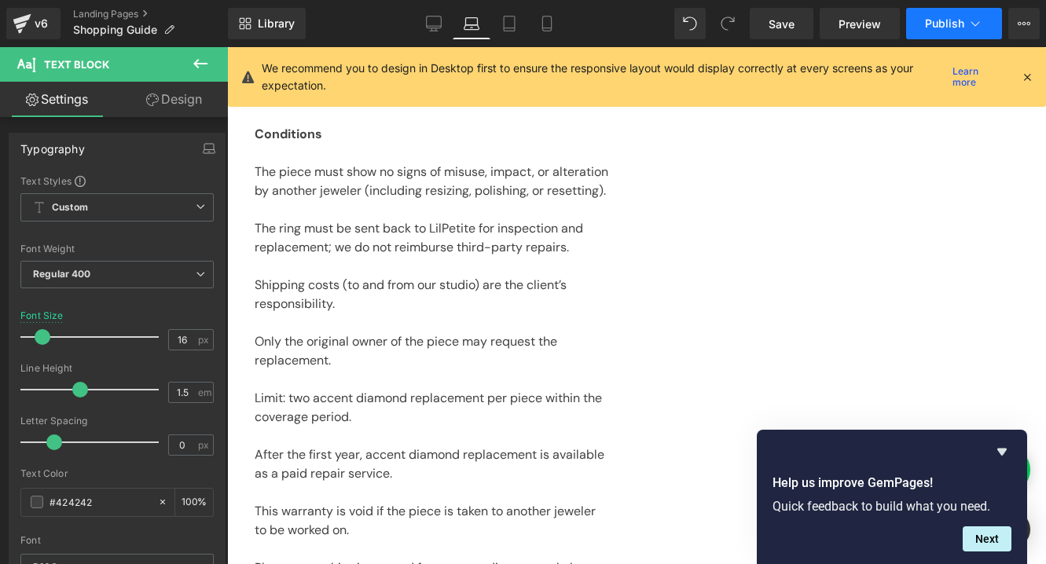
click at [932, 23] on span "Publish" at bounding box center [944, 23] width 39 height 13
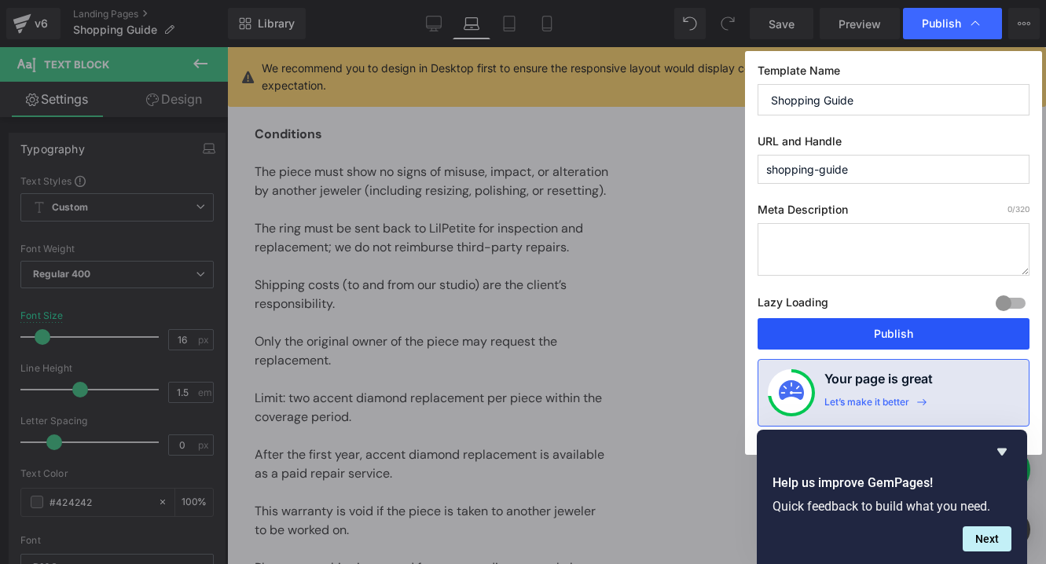
click at [861, 332] on button "Publish" at bounding box center [894, 333] width 272 height 31
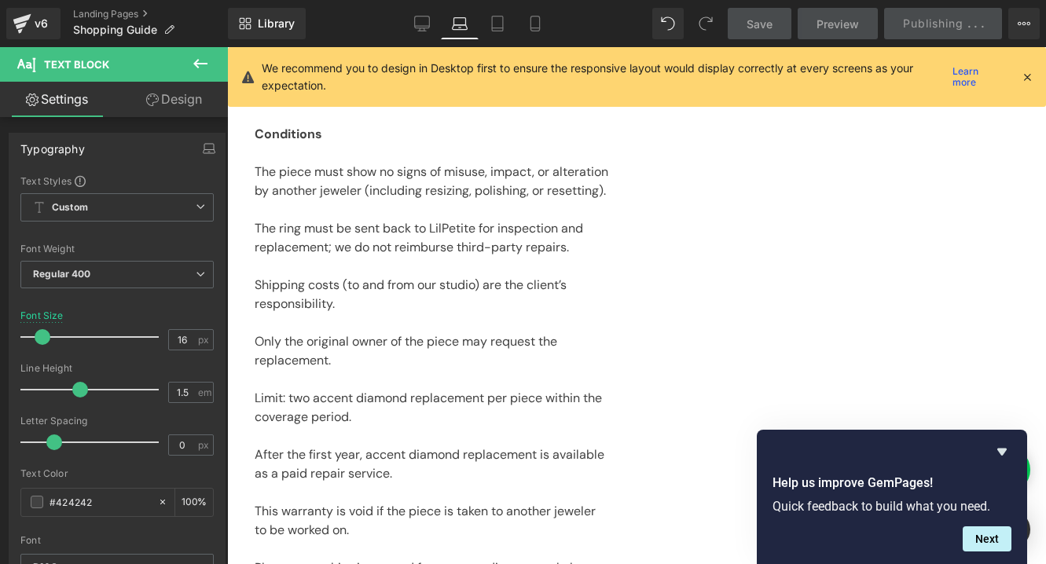
scroll to position [947, 0]
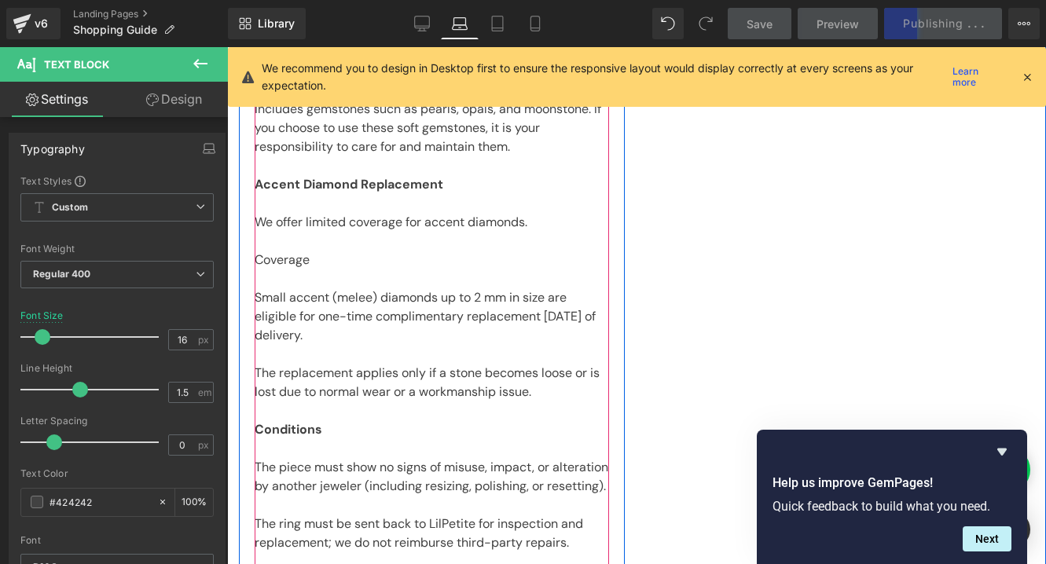
click at [285, 262] on p "Coverage" at bounding box center [432, 260] width 354 height 19
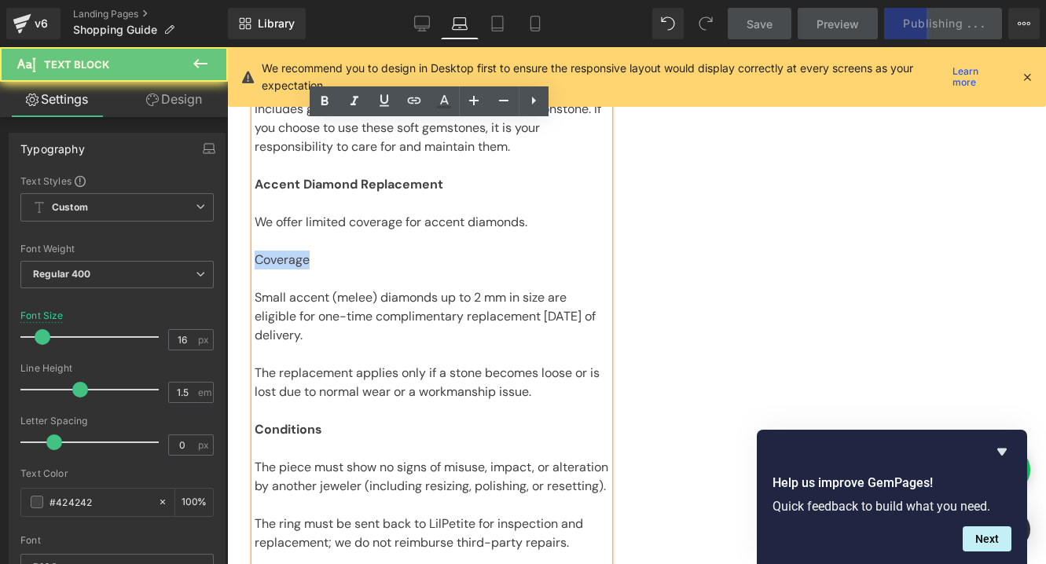
click at [285, 262] on p "Coverage" at bounding box center [432, 260] width 354 height 19
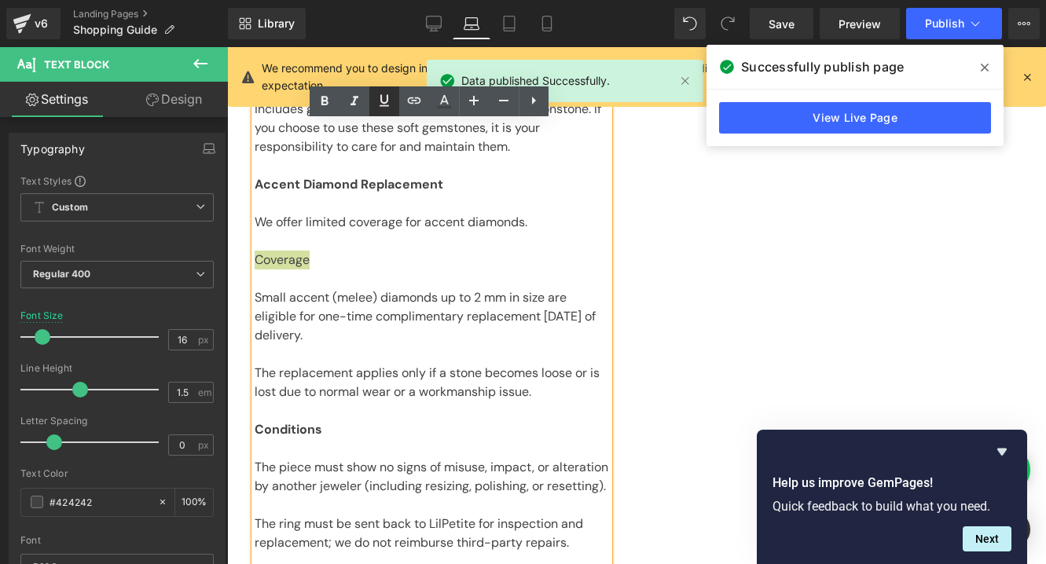
click at [385, 101] on icon at bounding box center [384, 101] width 9 height 12
click at [374, 115] on link at bounding box center [384, 101] width 30 height 30
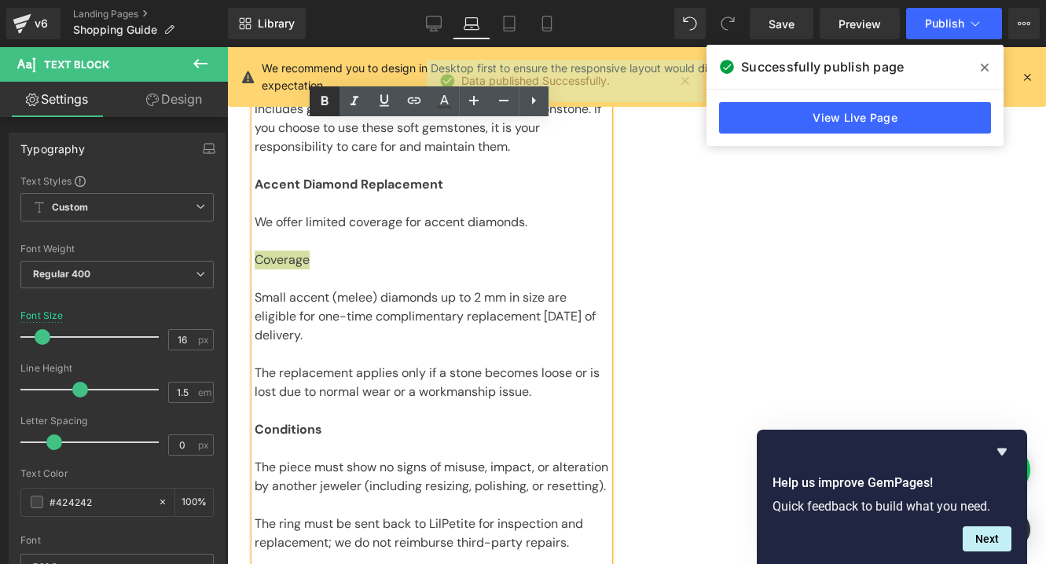
click at [321, 105] on icon at bounding box center [324, 100] width 7 height 9
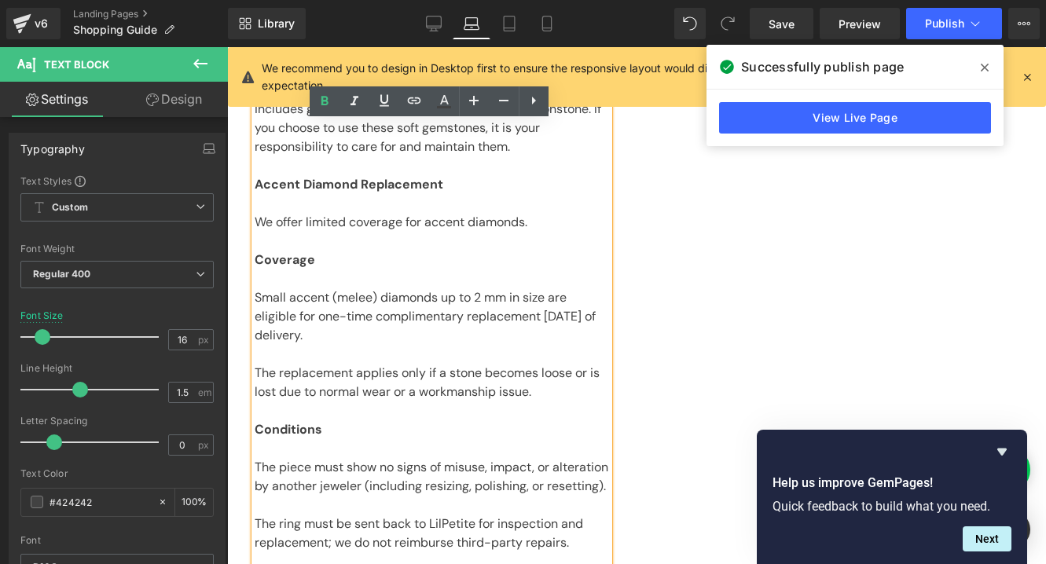
click at [369, 240] on p at bounding box center [432, 241] width 354 height 19
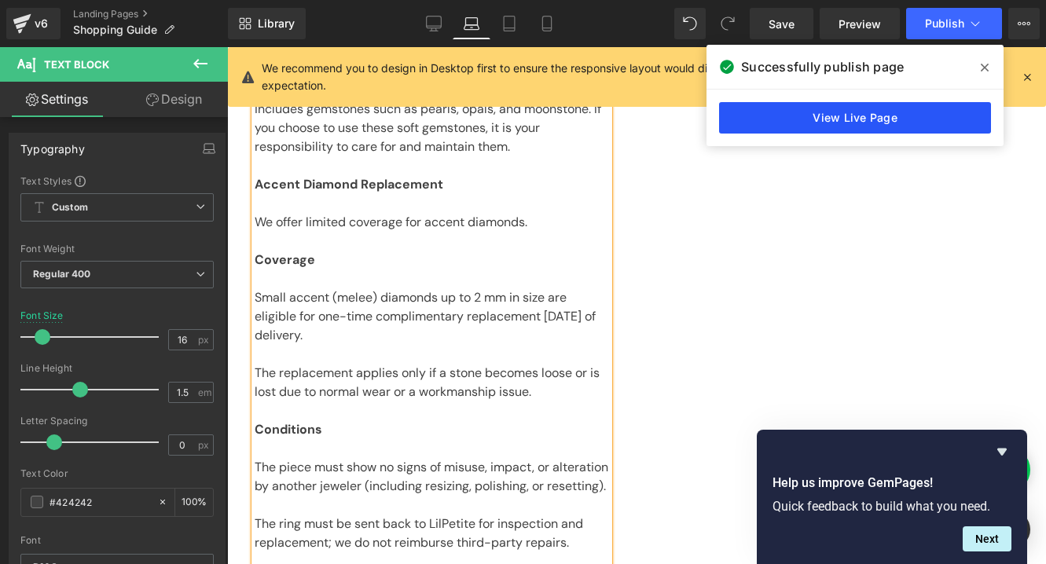
click at [887, 115] on link "View Live Page" at bounding box center [855, 117] width 272 height 31
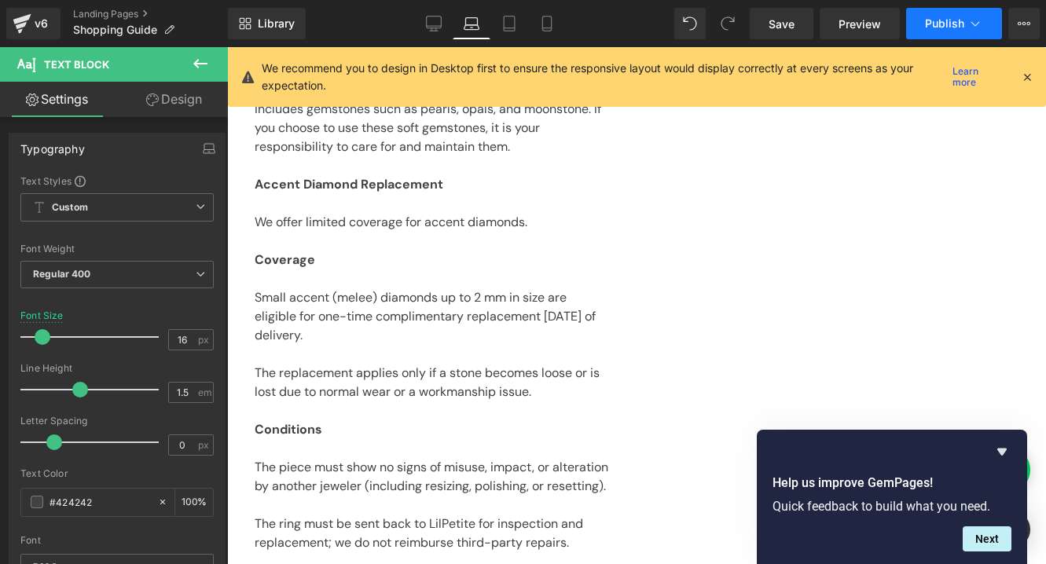
click at [948, 22] on span "Publish" at bounding box center [944, 23] width 39 height 13
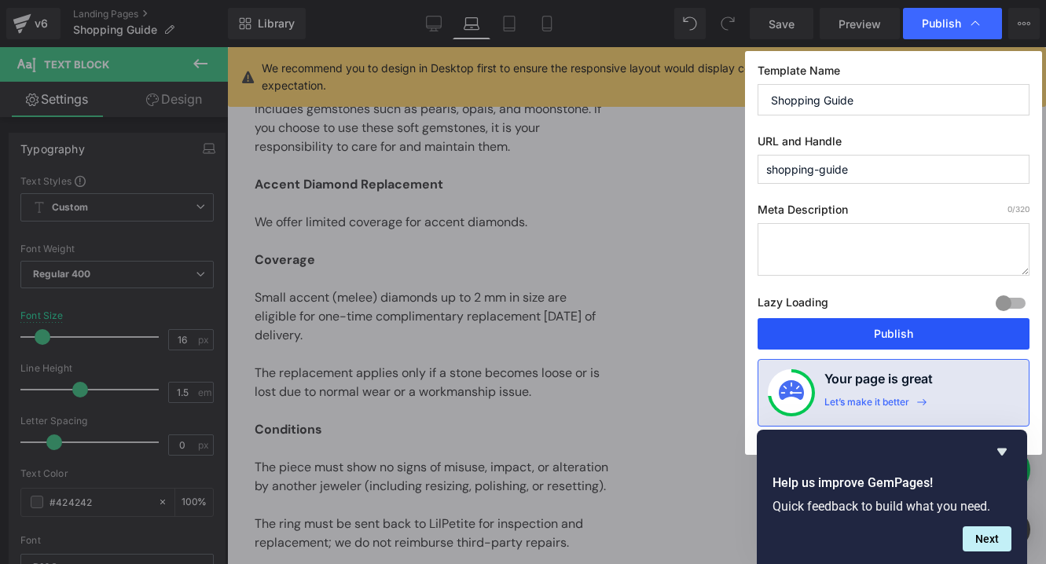
click at [857, 336] on button "Publish" at bounding box center [894, 333] width 272 height 31
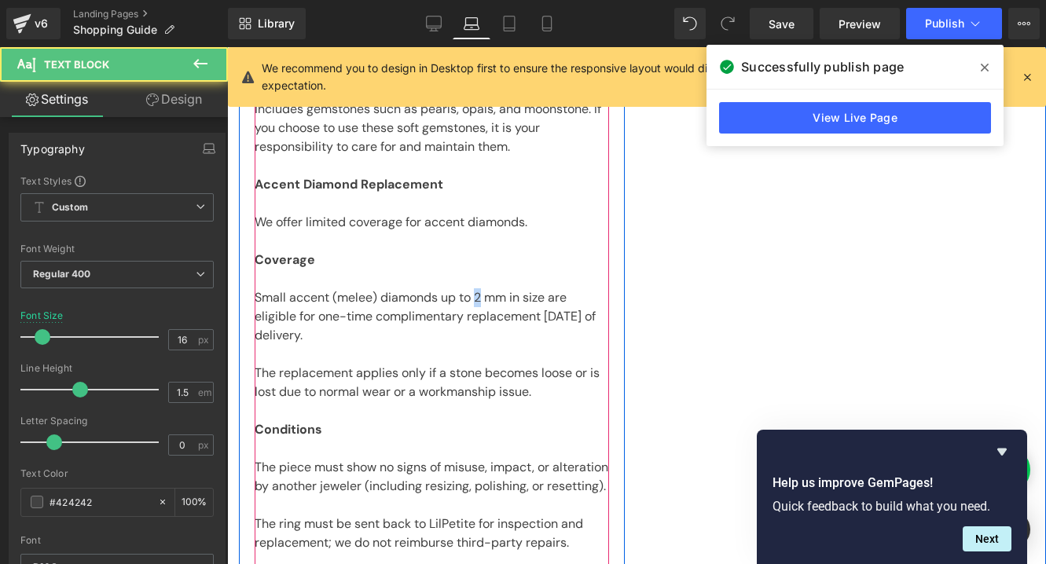
click at [482, 297] on p "Small accent (melee) diamonds up to 2 mm in size are eligible for one-time comp…" at bounding box center [432, 316] width 354 height 57
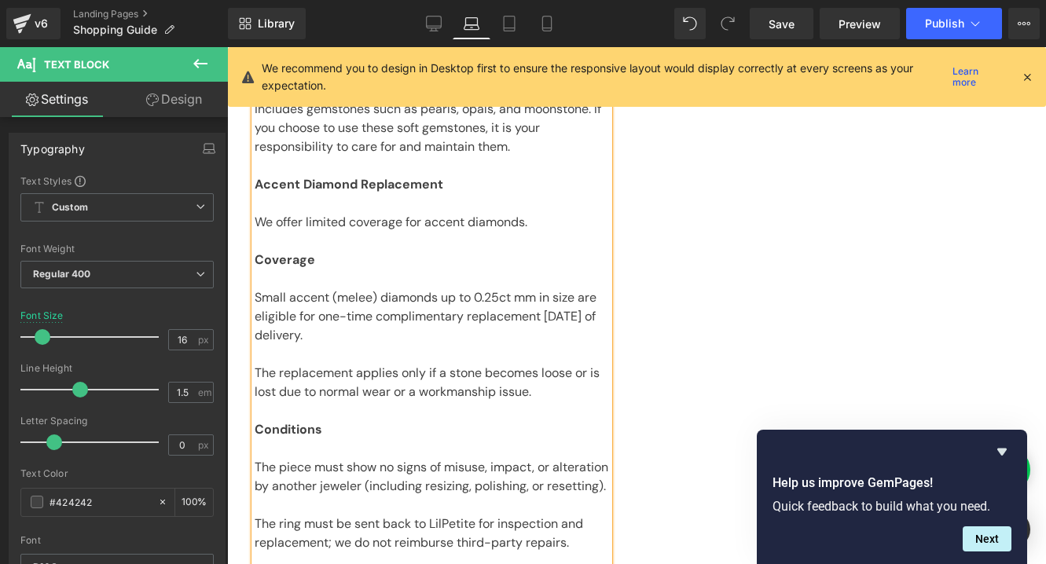
click at [499, 299] on p "Small accent (melee) diamonds up to 0.25ct mm in size are eligible for one-time…" at bounding box center [432, 316] width 354 height 57
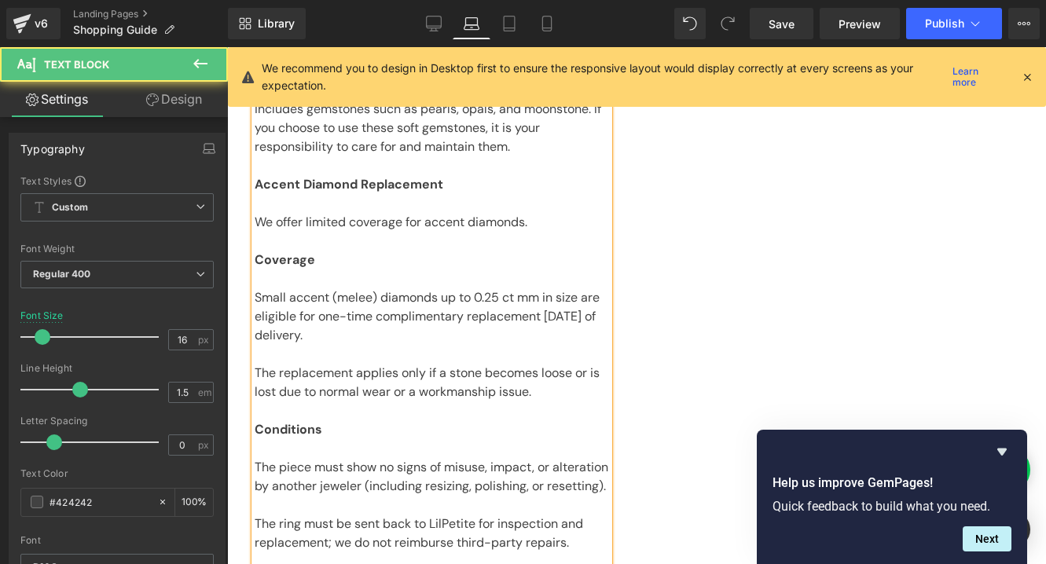
click at [531, 298] on p "Small accent (melee) diamonds up to 0.25 ct mm in size are eligible for one-tim…" at bounding box center [432, 316] width 354 height 57
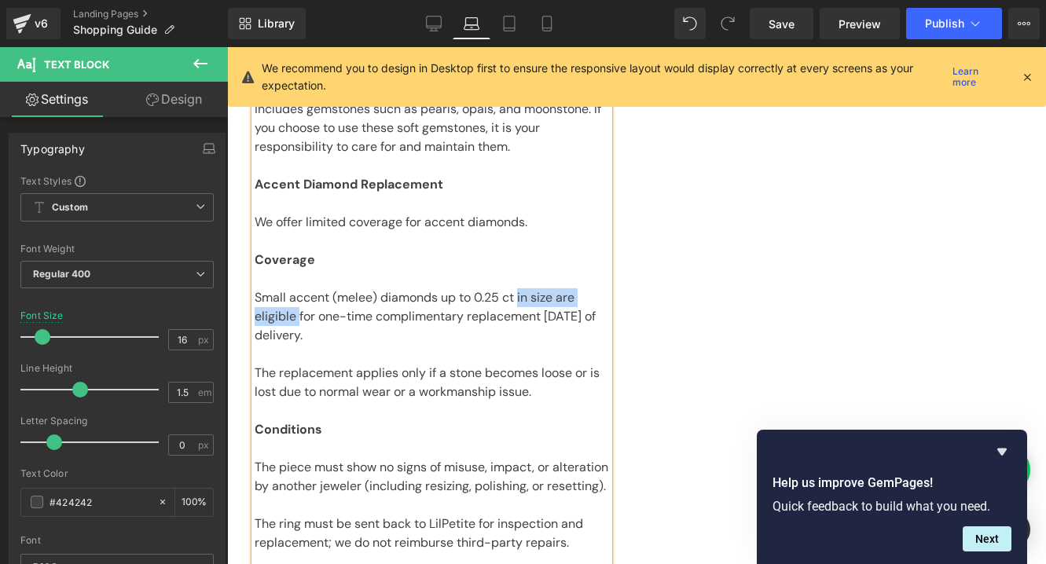
drag, startPoint x: 299, startPoint y: 316, endPoint x: 521, endPoint y: 299, distance: 222.3
click at [521, 299] on p "Small accent (melee) diamonds up to 0.25 ct in size are eligible for one-time c…" at bounding box center [432, 316] width 354 height 57
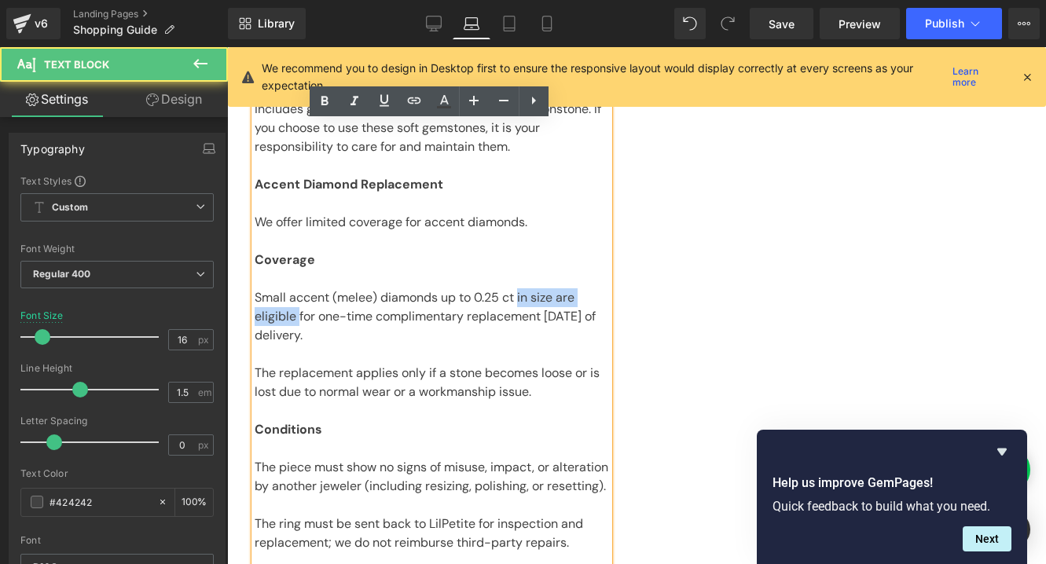
click at [527, 298] on p "Small accent (melee) diamonds up to 0.25 ct in size are eligible for one-time c…" at bounding box center [432, 316] width 354 height 57
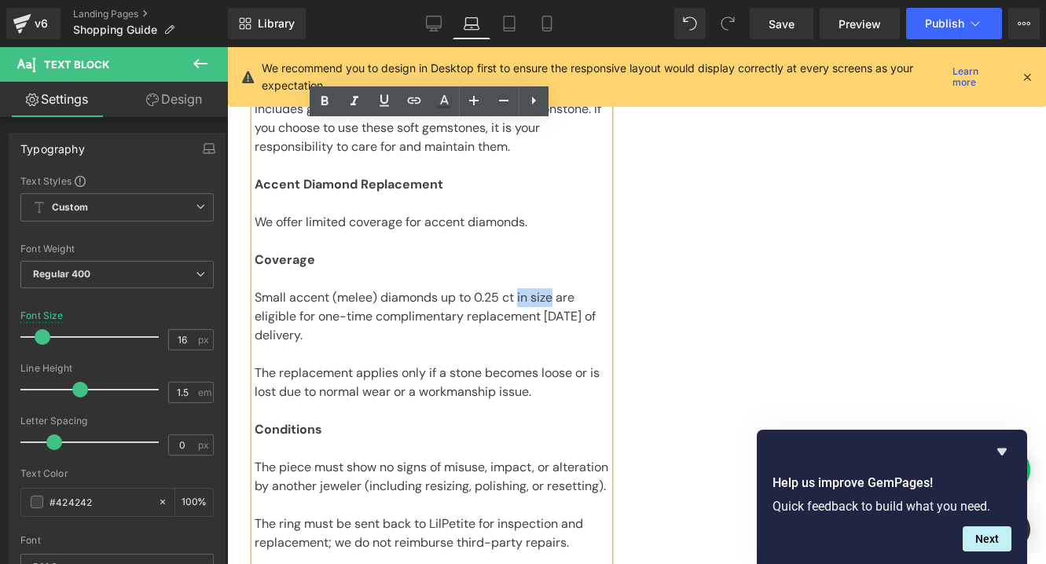
drag, startPoint x: 551, startPoint y: 295, endPoint x: 521, endPoint y: 297, distance: 30.0
click at [521, 297] on p "Small accent (melee) diamonds up to 0.25 ct in size are eligible for one-time c…" at bounding box center [432, 316] width 354 height 57
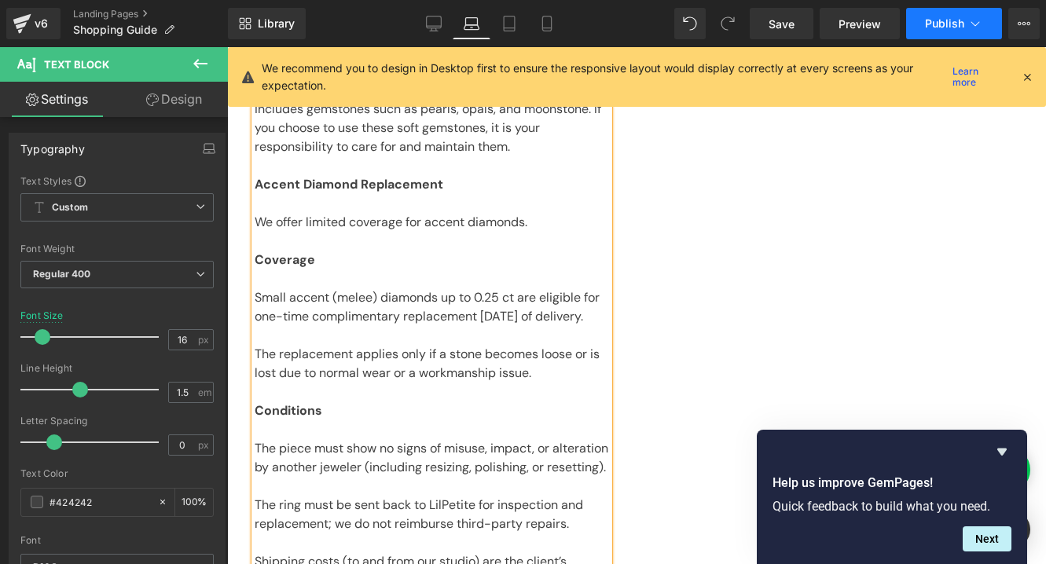
click at [938, 24] on span "Publish" at bounding box center [944, 23] width 39 height 13
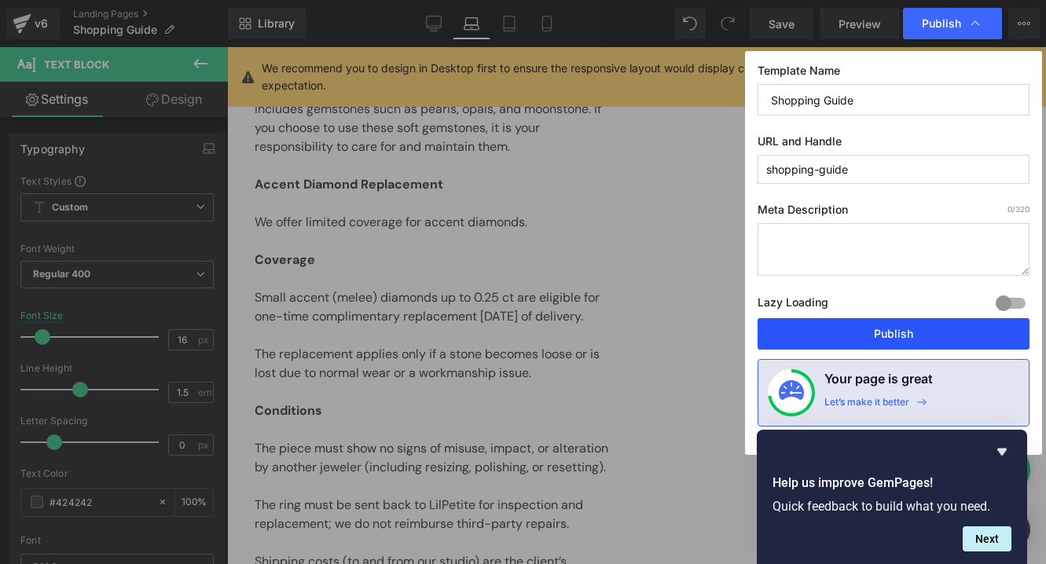
click at [817, 325] on button "Publish" at bounding box center [894, 333] width 272 height 31
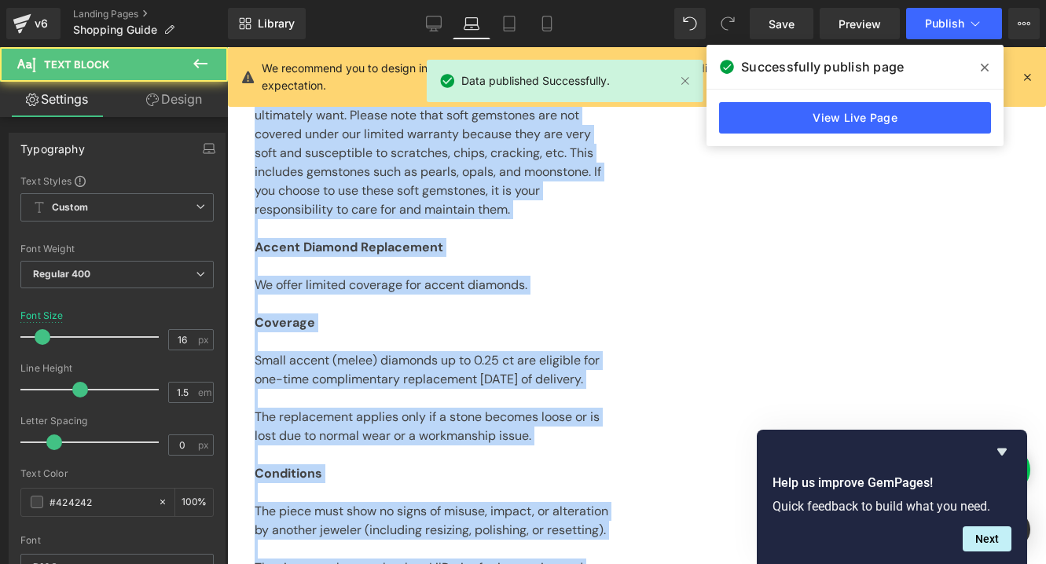
scroll to position [677, 0]
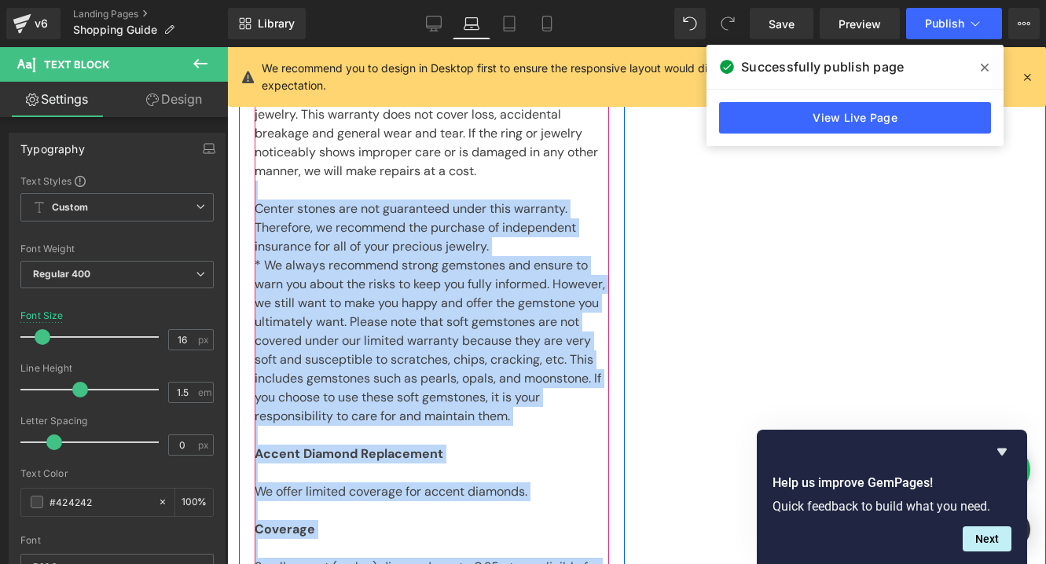
drag, startPoint x: 458, startPoint y: 332, endPoint x: 329, endPoint y: 171, distance: 206.3
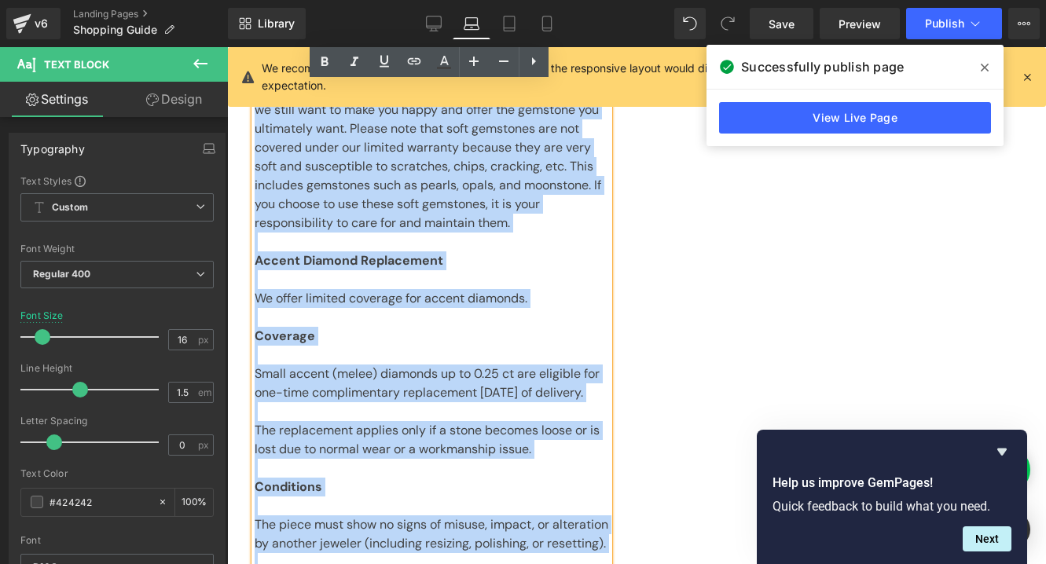
click at [377, 237] on p at bounding box center [432, 242] width 354 height 19
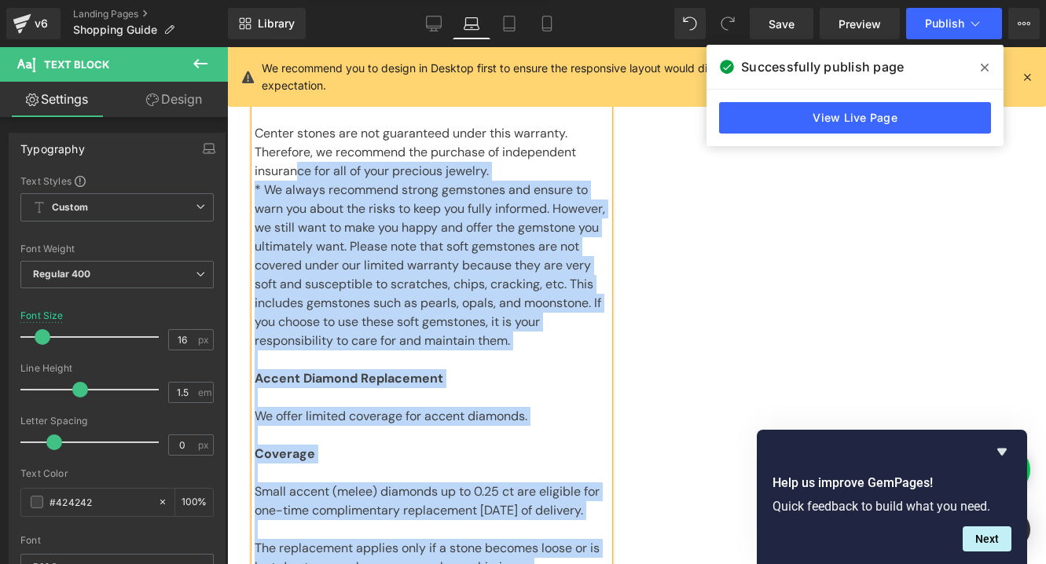
scroll to position [739, 0]
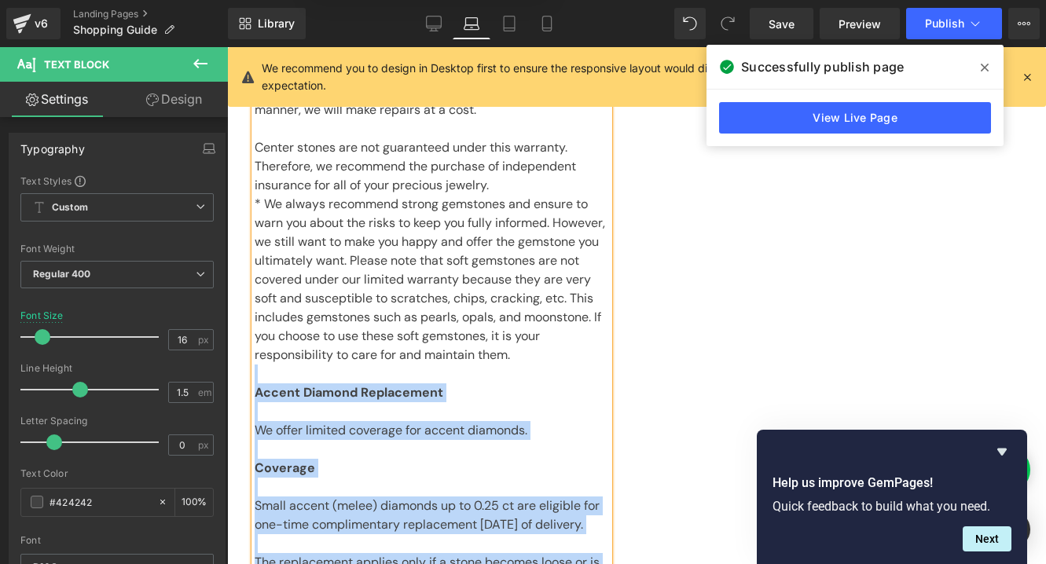
drag, startPoint x: 458, startPoint y: 476, endPoint x: 255, endPoint y: 381, distance: 223.9
click at [255, 381] on div "We offer a one-year limited warranty for our handmade jewelry. This warranty do…" at bounding box center [432, 553] width 354 height 1056
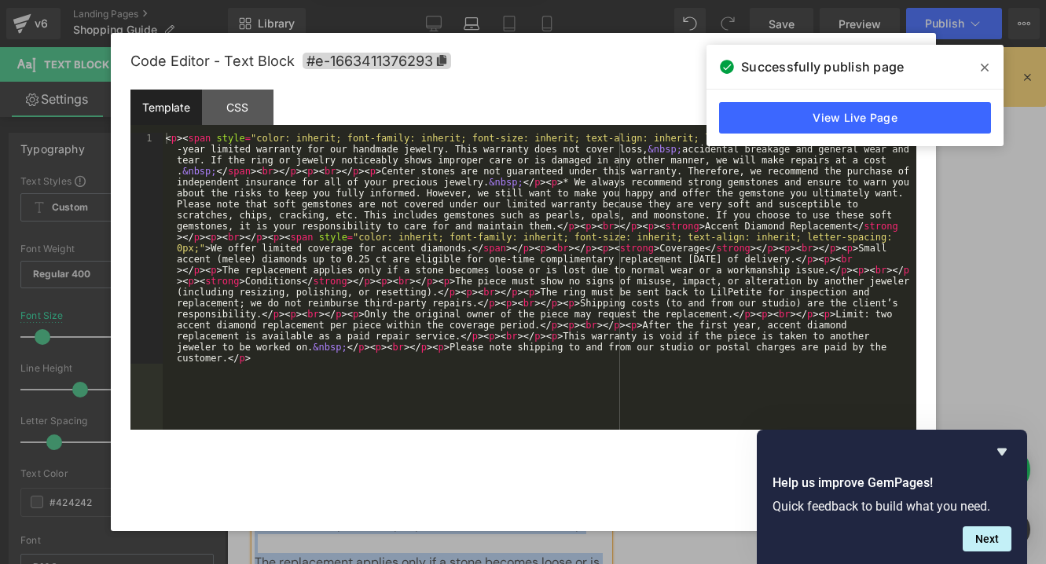
click at [242, 0] on div "Text Block You are previewing how the will restyle your page. You can not edit …" at bounding box center [523, 0] width 1046 height 0
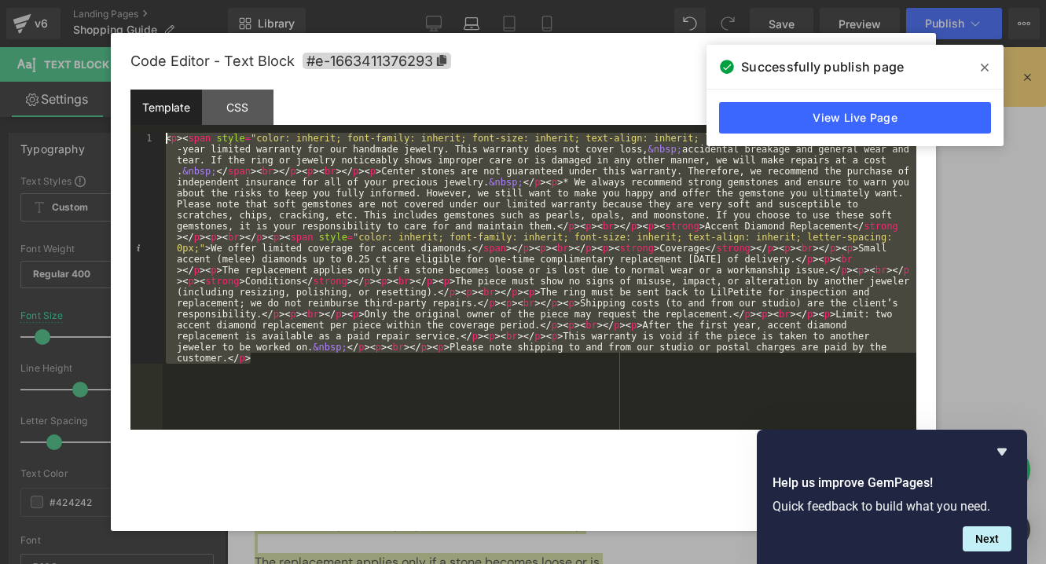
drag, startPoint x: 262, startPoint y: 359, endPoint x: 168, endPoint y: 131, distance: 246.3
click at [168, 133] on div "< p > < span style = "color: inherit; font-family: inherit; font-size: inherit;…" at bounding box center [540, 512] width 754 height 759
drag, startPoint x: 983, startPoint y: 65, endPoint x: 844, endPoint y: 11, distance: 149.3
click at [983, 65] on icon at bounding box center [985, 68] width 8 height 8
